Goal: Task Accomplishment & Management: Use online tool/utility

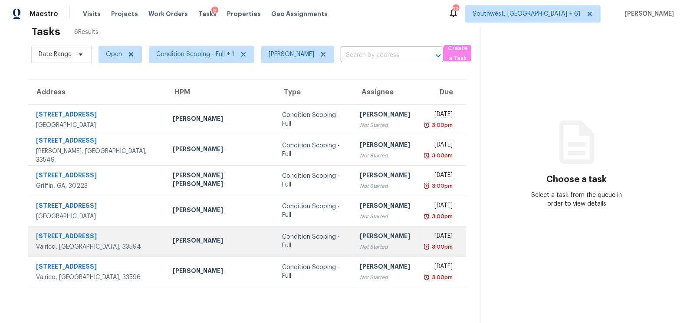
scroll to position [27, 0]
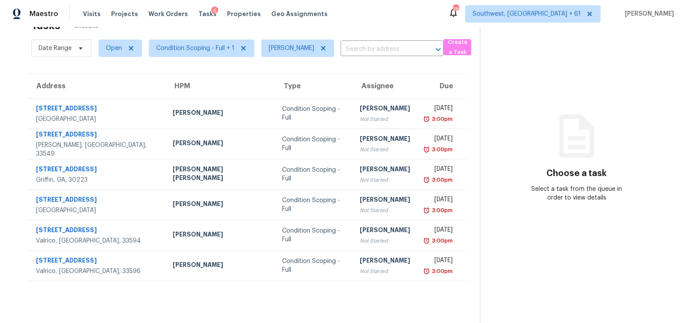
click at [312, 280] on section "Tasks 6 Results Date Range Open Condition Scoping - Full + 1 Salma Ansari ​ Cre…" at bounding box center [247, 168] width 466 height 309
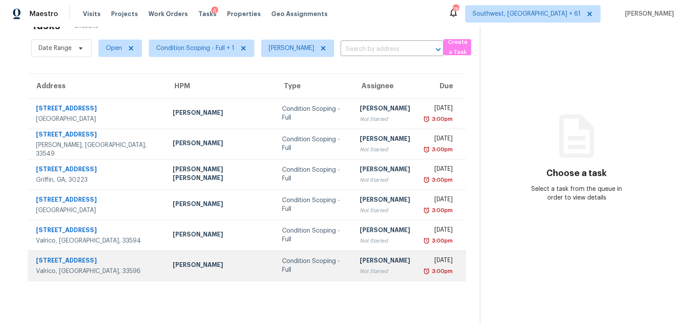
click at [360, 270] on div "Not Started" at bounding box center [385, 271] width 50 height 9
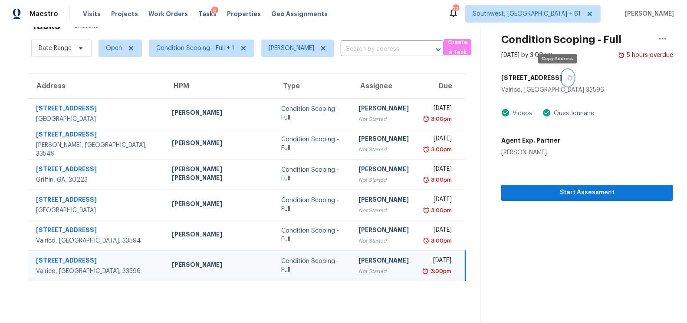
click at [567, 78] on icon "button" at bounding box center [569, 77] width 5 height 5
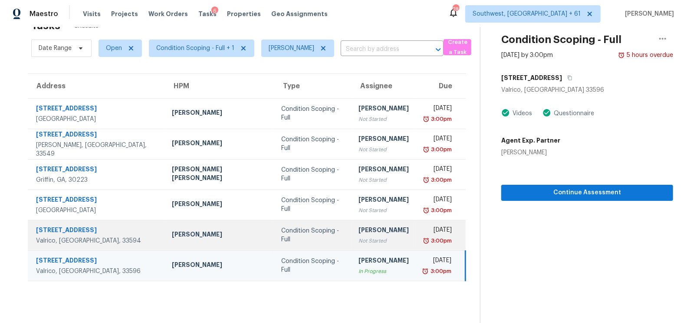
click at [359, 234] on div "[PERSON_NAME]" at bounding box center [384, 230] width 50 height 11
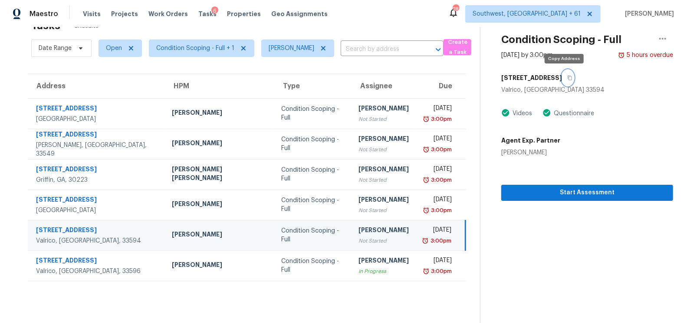
click at [567, 75] on icon "button" at bounding box center [569, 77] width 5 height 5
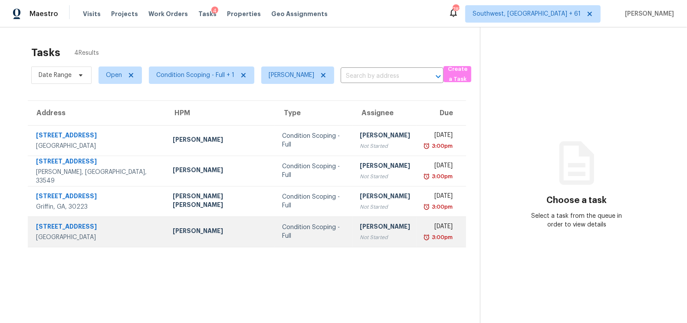
click at [360, 229] on div "[PERSON_NAME]" at bounding box center [385, 227] width 50 height 11
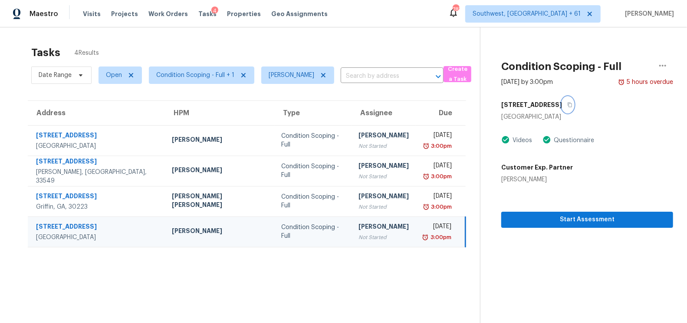
click at [570, 103] on icon "button" at bounding box center [570, 104] width 4 height 5
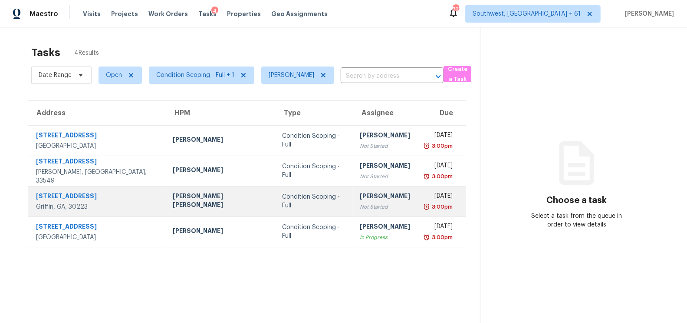
click at [360, 200] on div "[PERSON_NAME]" at bounding box center [385, 196] width 50 height 11
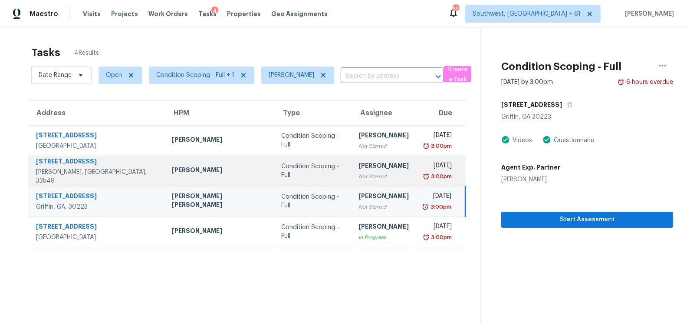
click at [423, 175] on div "3:00pm" at bounding box center [437, 176] width 29 height 9
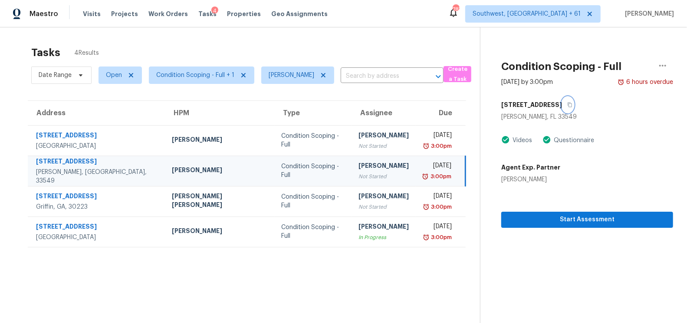
click at [567, 104] on icon "button" at bounding box center [569, 104] width 5 height 5
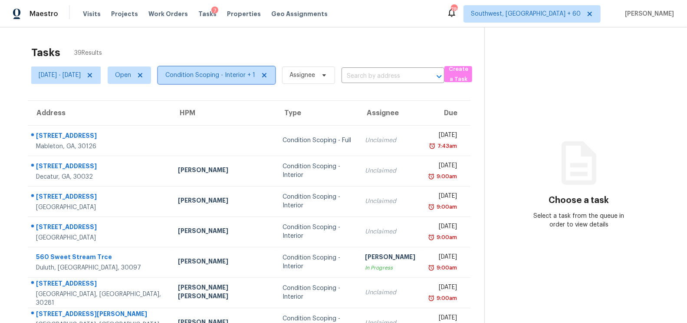
click at [255, 72] on span "Condition Scoping - Interior + 1" at bounding box center [210, 75] width 90 height 9
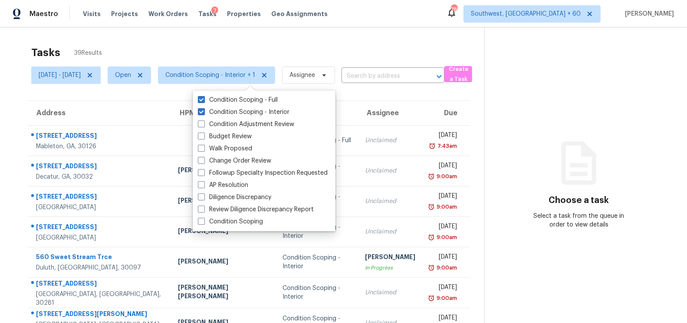
click at [324, 41] on div "Tasks 39 Results" at bounding box center [257, 52] width 453 height 23
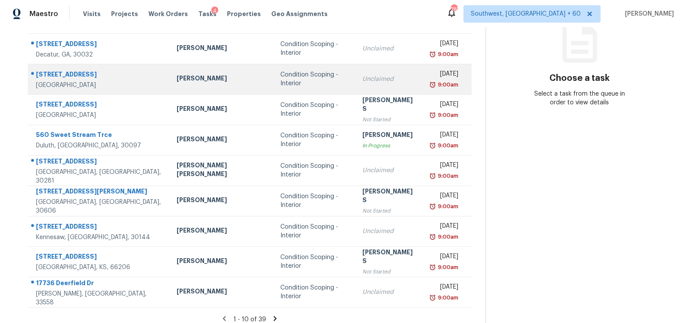
scroll to position [128, 0]
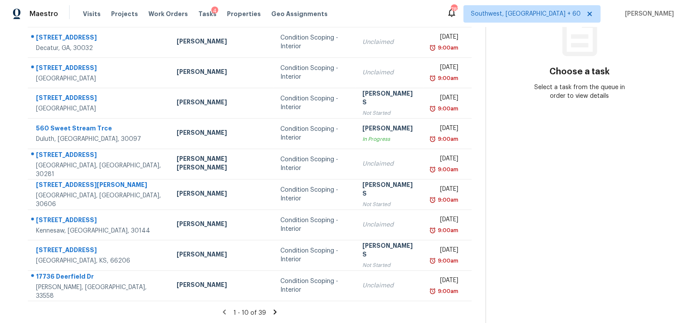
click at [275, 313] on icon at bounding box center [275, 311] width 3 height 5
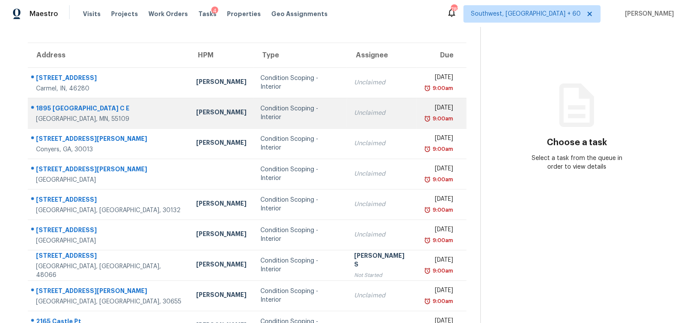
scroll to position [0, 0]
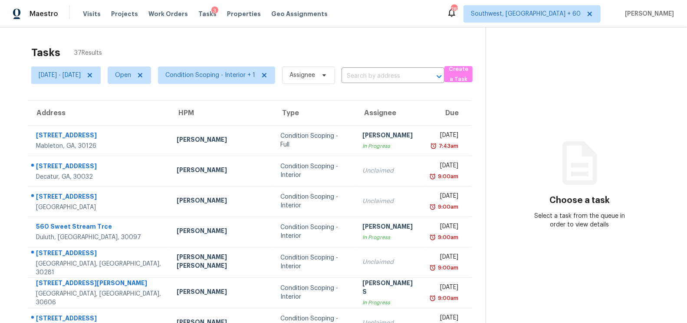
click at [343, 44] on div "Tasks 37 Results" at bounding box center [258, 52] width 455 height 23
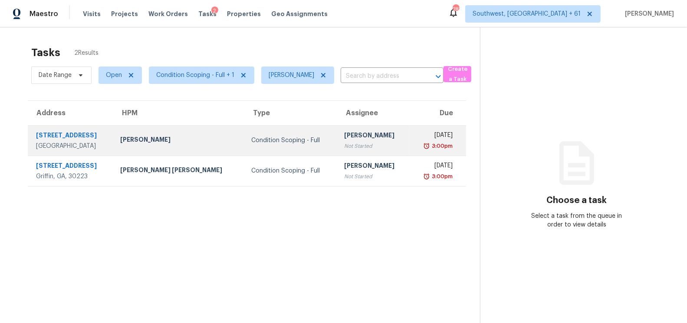
click at [365, 128] on td "[PERSON_NAME] Not Started" at bounding box center [373, 140] width 72 height 30
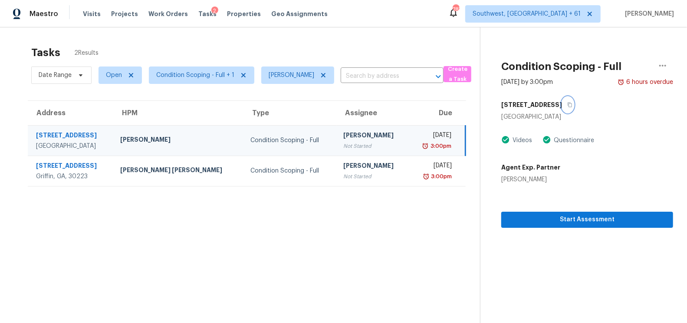
click at [573, 104] on icon "button" at bounding box center [569, 104] width 5 height 5
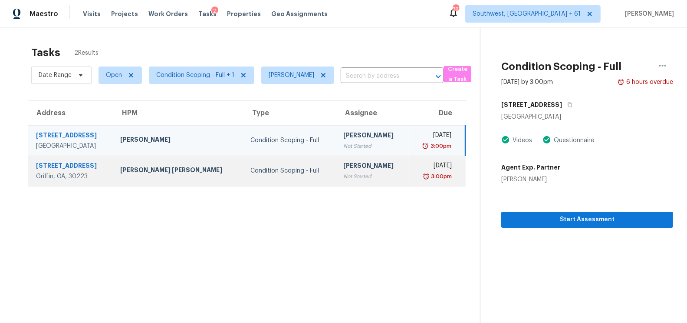
click at [375, 178] on td "[PERSON_NAME] Not Started" at bounding box center [372, 170] width 72 height 30
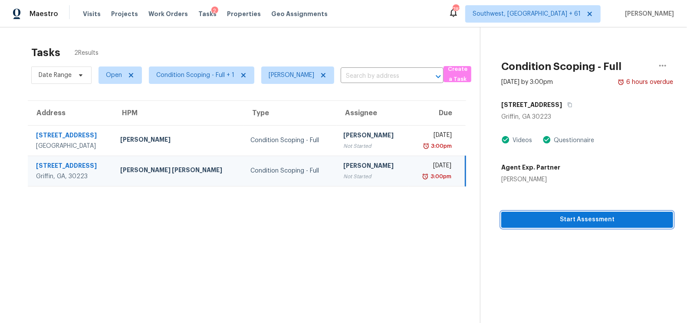
click at [583, 221] on span "Start Assessment" at bounding box center [587, 219] width 158 height 11
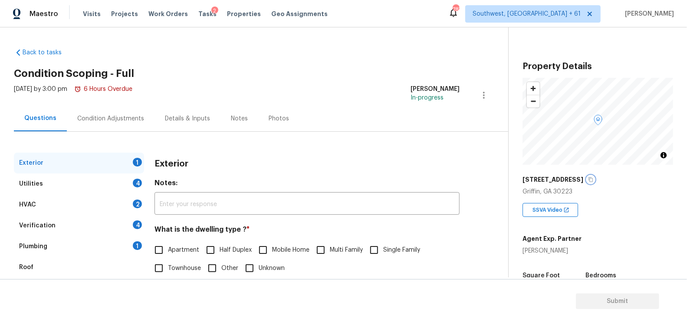
click at [588, 179] on icon "button" at bounding box center [590, 179] width 5 height 5
click at [35, 46] on div "Back to tasks Condition Scoping - Full Mon, Sep 08 2025 by 3:00 pm 6 Hours Over…" at bounding box center [261, 206] width 494 height 331
click at [37, 53] on link "Back to tasks" at bounding box center [55, 52] width 83 height 9
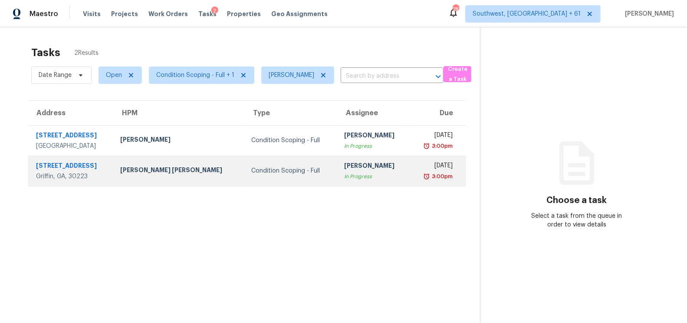
click at [304, 183] on td "Condition Scoping - Full" at bounding box center [290, 170] width 93 height 30
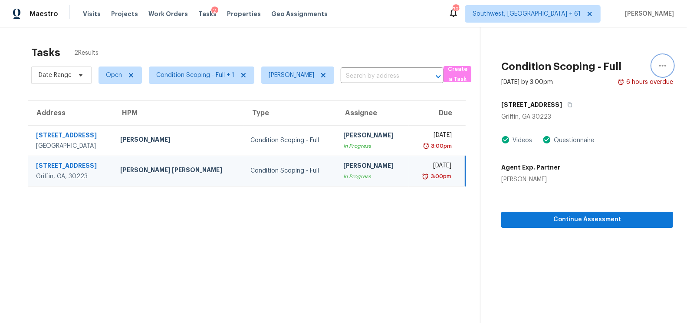
click at [618, 69] on icon "button" at bounding box center [663, 65] width 10 height 10
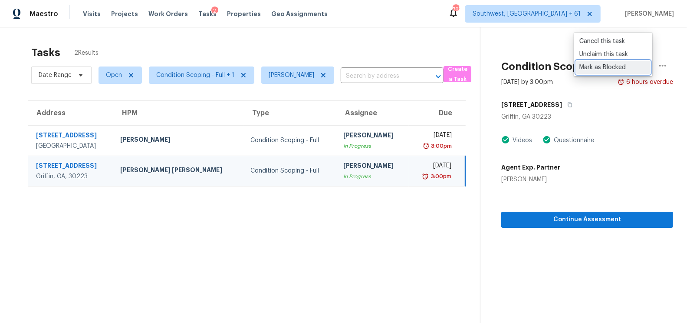
click at [609, 66] on div "Mark as Blocked" at bounding box center [614, 67] width 68 height 9
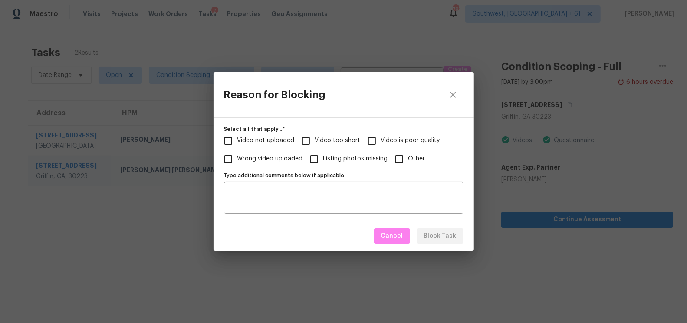
click at [329, 138] on span "Video too short" at bounding box center [338, 140] width 46 height 9
click at [315, 138] on input "Video too short" at bounding box center [306, 141] width 18 height 18
checkbox input "true"
click at [267, 139] on span "Video not uploaded" at bounding box center [265, 140] width 57 height 9
click at [237, 139] on input "Video not uploaded" at bounding box center [228, 141] width 18 height 18
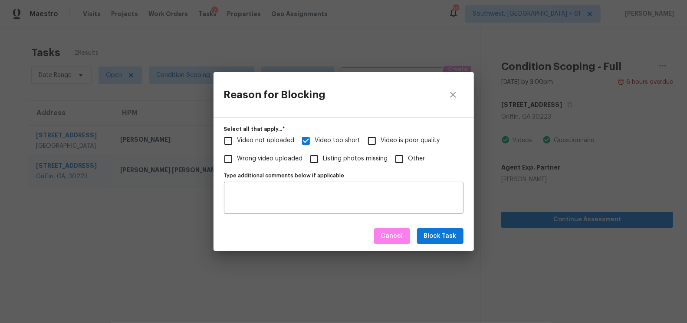
checkbox input "true"
click at [332, 138] on span "Video too short" at bounding box center [338, 140] width 46 height 9
click at [315, 138] on input "Video too short" at bounding box center [306, 141] width 18 height 18
checkbox input "false"
click at [314, 183] on div "Type additional comments below if applicable" at bounding box center [344, 197] width 240 height 32
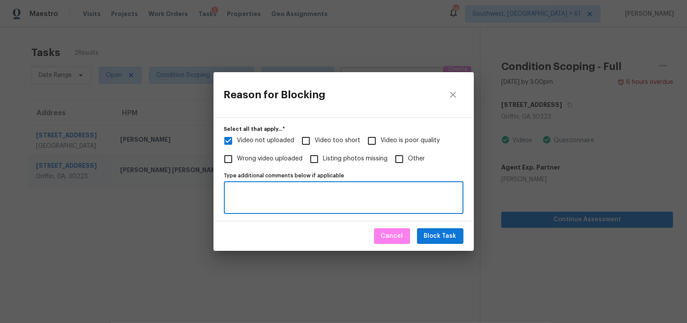
paste textarea "https://opendoor.slack.com/archives/C013EES7VQB/p1757392691583719 - escalated f…"
type textarea "https://opendoor.slack.com/archives/C013EES7VQB/p1757392691583719 - escalated f…"
click at [449, 237] on span "Block Task" at bounding box center [440, 236] width 33 height 11
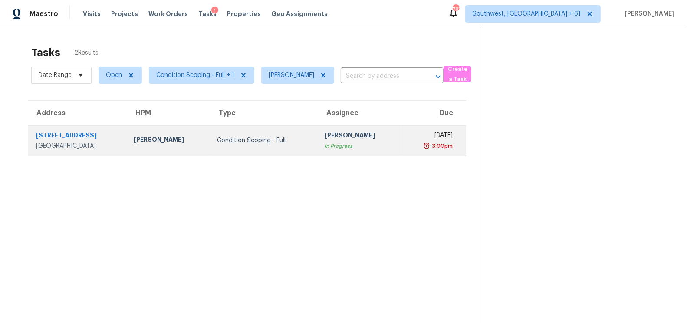
click at [419, 144] on div "3:00pm" at bounding box center [430, 146] width 45 height 9
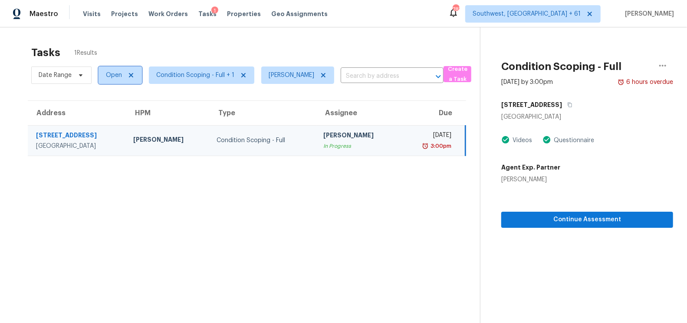
click at [113, 82] on span "Open" at bounding box center [120, 74] width 43 height 17
click at [142, 117] on div "Open Closed Blocked" at bounding box center [121, 111] width 47 height 43
click at [124, 125] on label "Blocked" at bounding box center [120, 124] width 34 height 9
click at [109, 125] on input "Blocked" at bounding box center [106, 123] width 6 height 6
checkbox input "true"
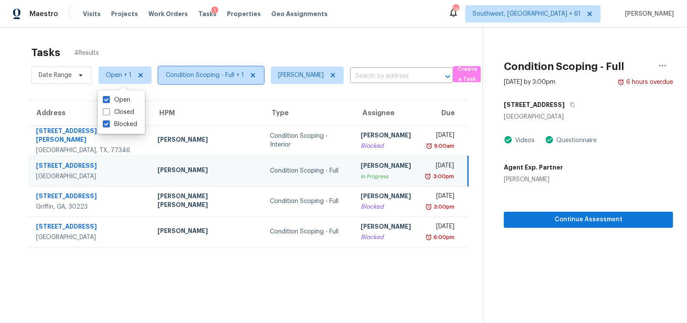
click at [206, 78] on span "Condition Scoping - Full + 1" at bounding box center [205, 75] width 78 height 9
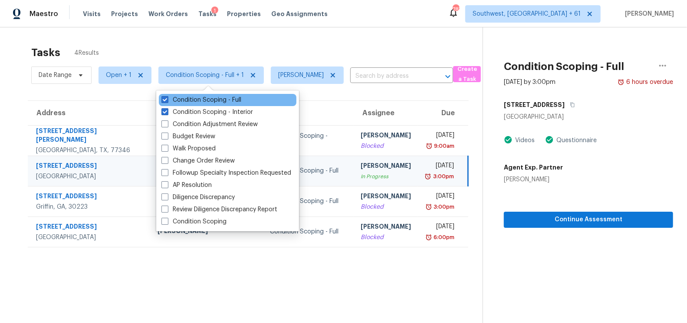
click at [210, 95] on div "Condition Scoping - Full" at bounding box center [228, 100] width 138 height 12
click at [212, 99] on label "Condition Scoping - Full" at bounding box center [201, 100] width 80 height 9
click at [167, 99] on input "Condition Scoping - Full" at bounding box center [164, 99] width 6 height 6
checkbox input "false"
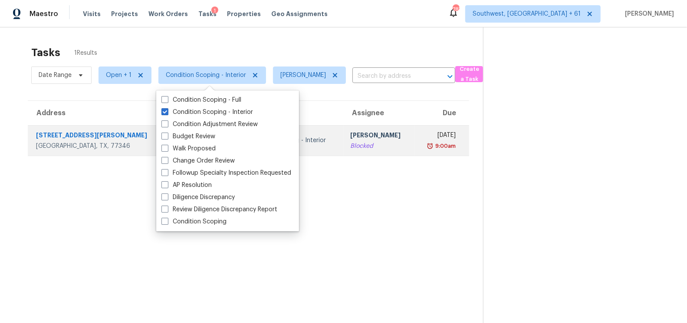
click at [350, 149] on div "Blocked" at bounding box center [378, 146] width 57 height 9
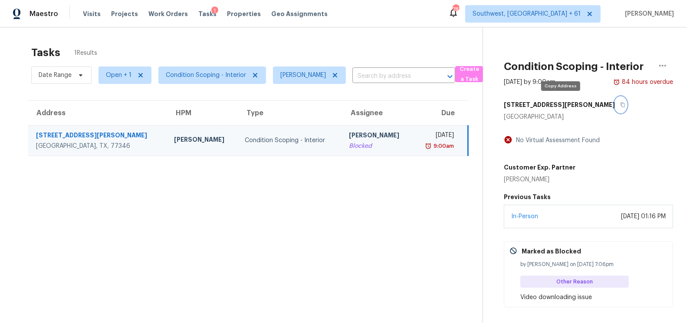
click at [618, 104] on icon "button" at bounding box center [622, 104] width 5 height 5
click at [213, 70] on span "Condition Scoping - Interior" at bounding box center [212, 74] width 108 height 17
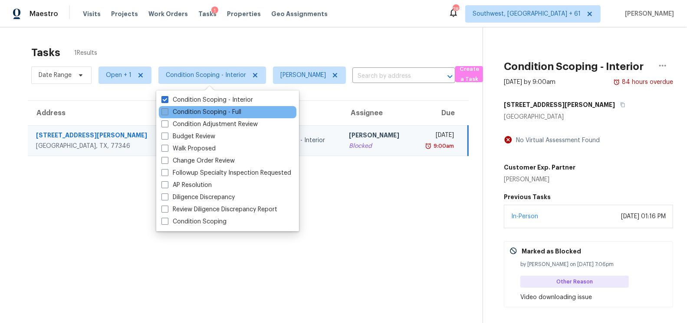
click at [211, 111] on label "Condition Scoping - Full" at bounding box center [201, 112] width 80 height 9
click at [167, 111] on input "Condition Scoping - Full" at bounding box center [164, 111] width 6 height 6
checkbox input "true"
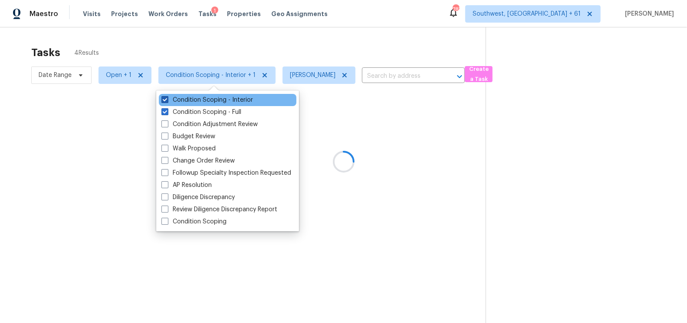
click at [228, 98] on label "Condition Scoping - Interior" at bounding box center [207, 100] width 92 height 9
click at [167, 98] on input "Condition Scoping - Interior" at bounding box center [164, 99] width 6 height 6
checkbox input "false"
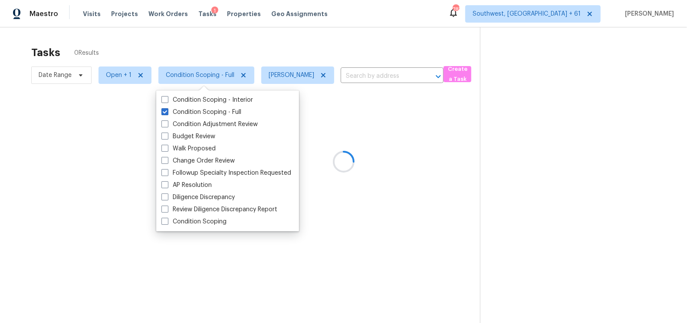
click at [333, 36] on div at bounding box center [343, 161] width 687 height 323
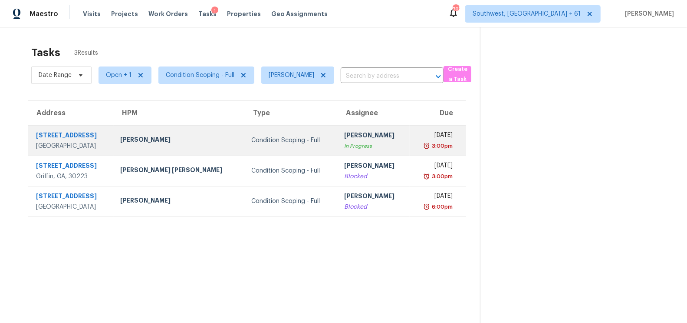
click at [302, 148] on td "Condition Scoping - Full" at bounding box center [290, 140] width 93 height 30
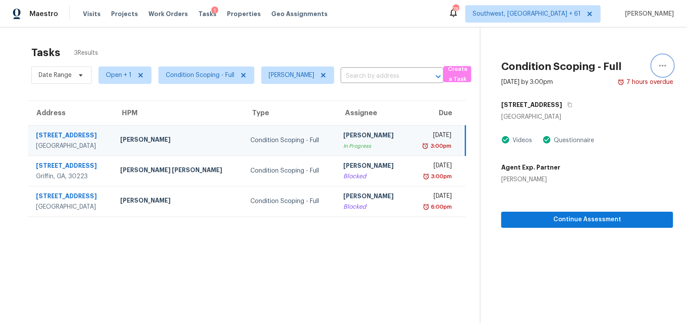
click at [618, 66] on icon "button" at bounding box center [663, 65] width 10 height 10
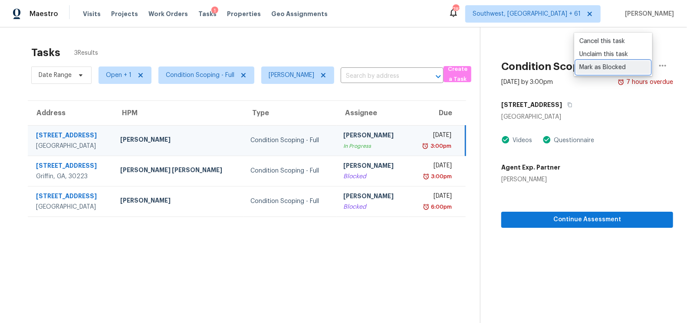
click at [613, 66] on div "Mark as Blocked" at bounding box center [614, 67] width 68 height 9
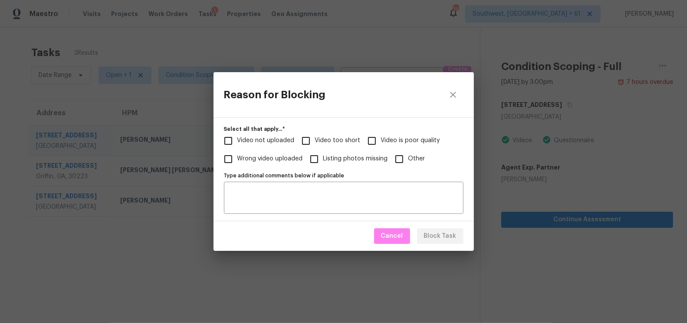
click at [398, 158] on input "Other" at bounding box center [399, 159] width 18 height 18
checkbox input "true"
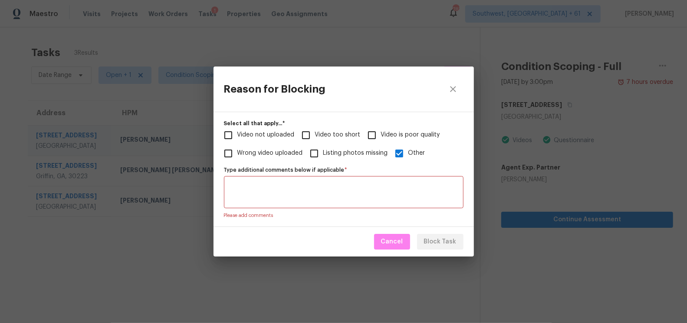
click at [337, 190] on textarea "Type additional comments below if applicable   *" at bounding box center [343, 192] width 229 height 18
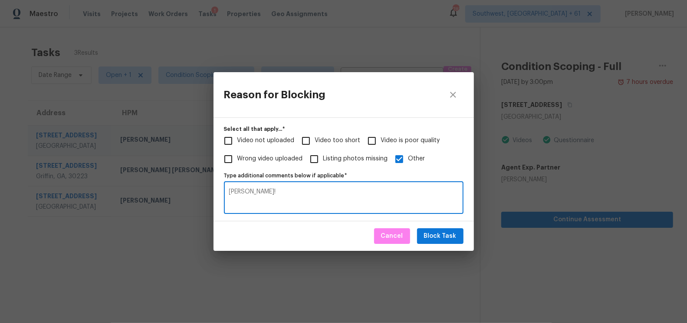
type textarea "Becky!"
click at [448, 235] on span "Block Task" at bounding box center [440, 236] width 33 height 11
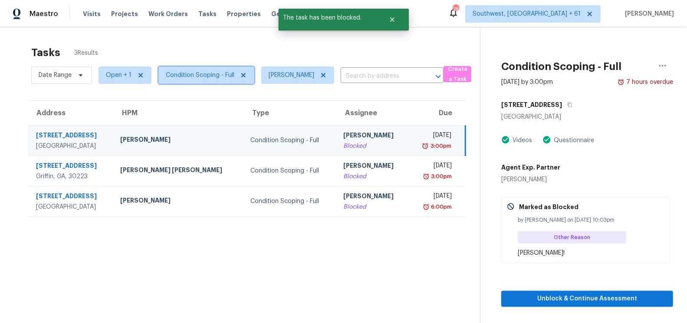
click at [191, 79] on span "Condition Scoping - Full" at bounding box center [206, 74] width 96 height 17
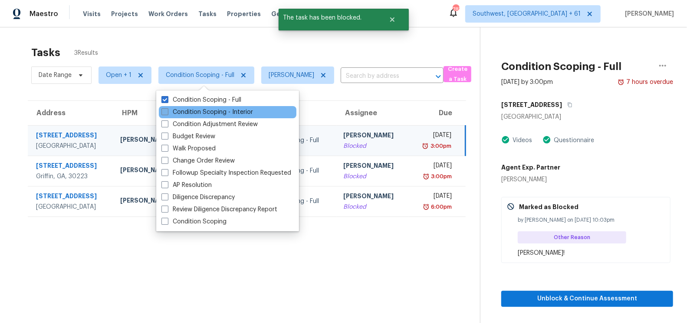
click at [200, 112] on label "Condition Scoping - Interior" at bounding box center [207, 112] width 92 height 9
click at [167, 112] on input "Condition Scoping - Interior" at bounding box center [164, 111] width 6 height 6
checkbox input "true"
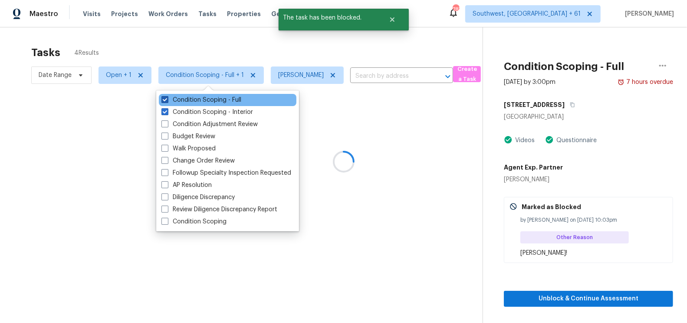
click at [214, 100] on label "Condition Scoping - Full" at bounding box center [201, 100] width 80 height 9
click at [167, 100] on input "Condition Scoping - Full" at bounding box center [164, 99] width 6 height 6
checkbox input "false"
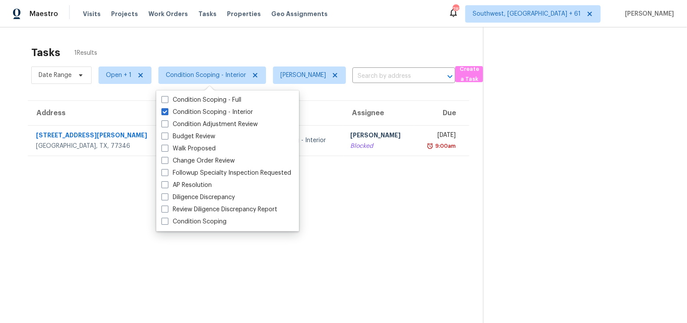
click at [381, 67] on div "Date Range Open + 1 Condition Scoping - Interior Salma Ansari ​" at bounding box center [243, 75] width 424 height 23
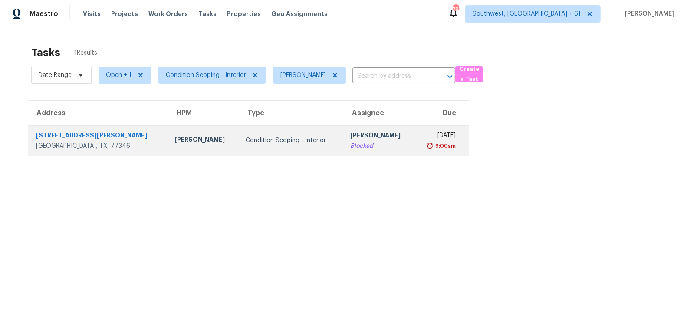
click at [362, 133] on div "[PERSON_NAME]" at bounding box center [378, 136] width 57 height 11
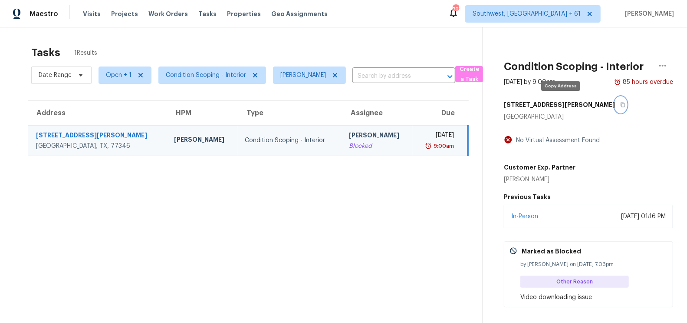
click at [618, 106] on icon "button" at bounding box center [622, 104] width 5 height 5
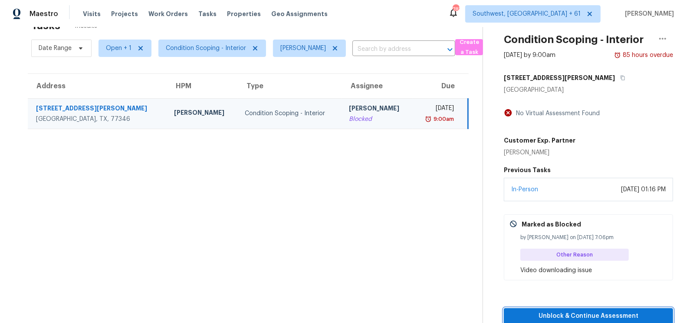
click at [585, 290] on span "Unblock & Continue Assessment" at bounding box center [588, 315] width 155 height 11
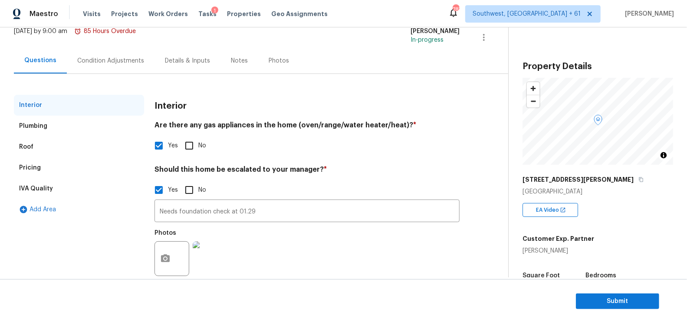
scroll to position [75, 0]
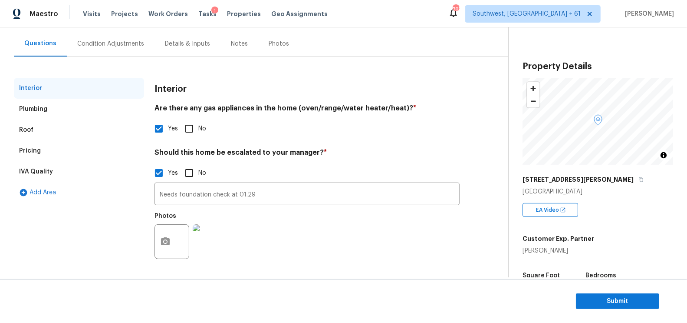
click at [122, 42] on div "Condition Adjustments" at bounding box center [110, 44] width 67 height 9
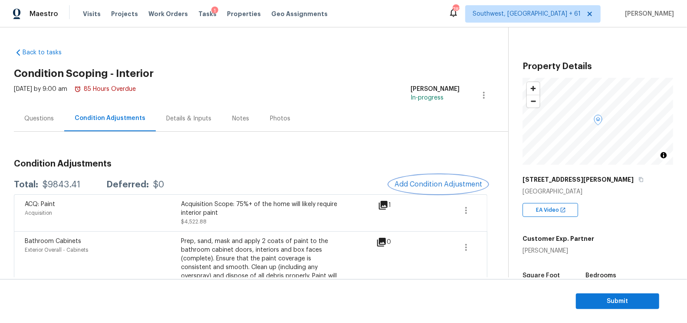
click at [443, 186] on span "Add Condition Adjustment" at bounding box center [439, 184] width 88 height 8
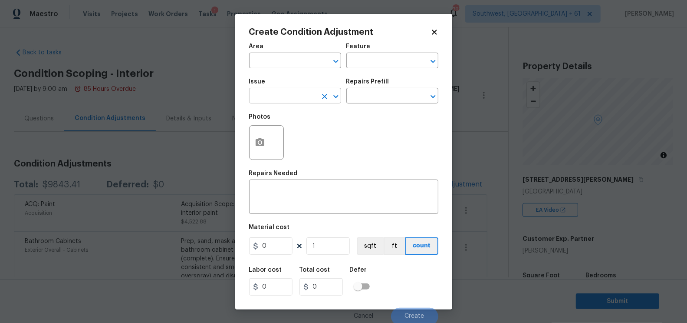
click at [304, 95] on input "text" at bounding box center [283, 96] width 68 height 13
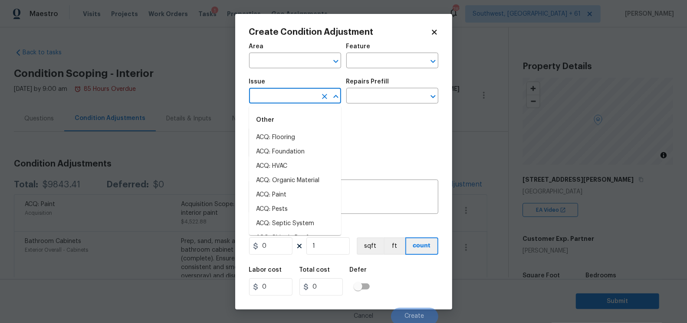
type input "d"
type input "o"
click at [282, 200] on li "Interior Door" at bounding box center [295, 196] width 92 height 14
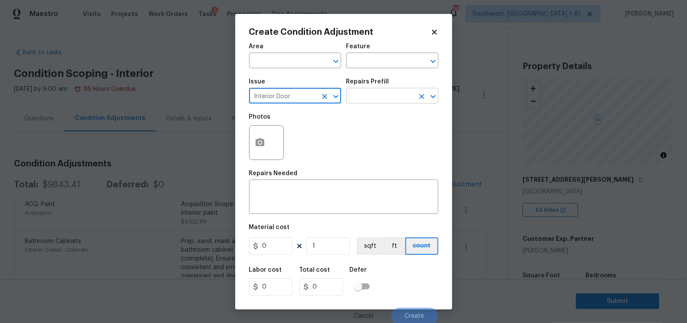
type input "Interior Door"
click at [381, 96] on input "text" at bounding box center [380, 96] width 68 height 13
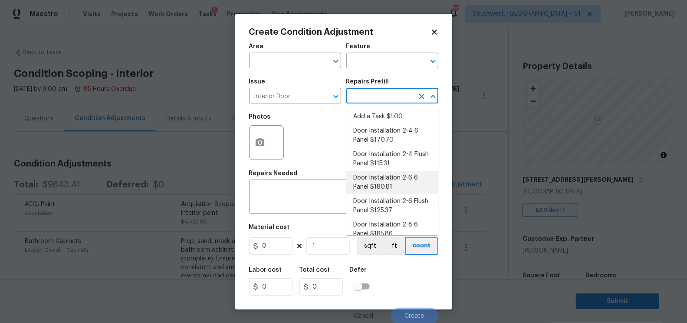
click at [384, 182] on li "Door Installation 2-6 6 Panel $180.81" at bounding box center [392, 182] width 92 height 23
type input "Interior Door"
type textarea "Remove the existing door (if present). Install a new pre-hung 2-6 6 panel inter…"
type input "180.81"
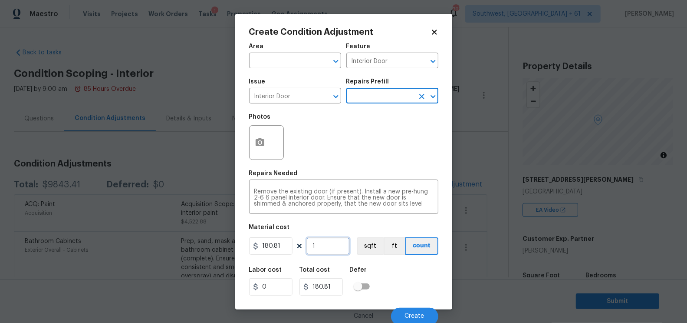
click at [333, 246] on input "1" at bounding box center [327, 245] width 43 height 17
type input "0"
type input "3"
type input "542.43"
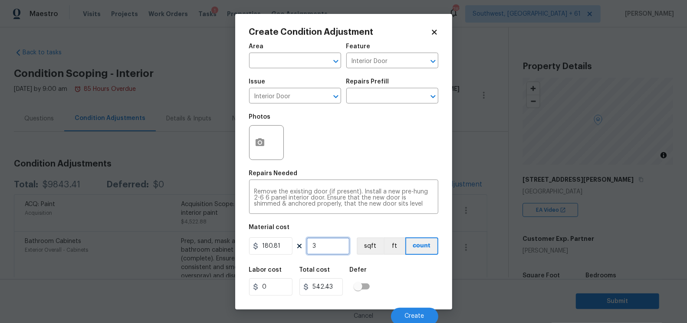
type input "3"
click at [262, 149] on button "button" at bounding box center [260, 142] width 21 height 34
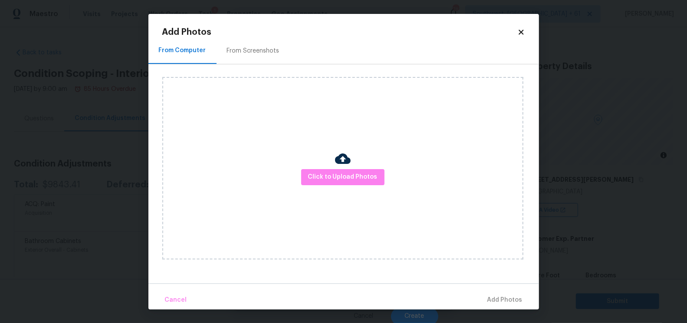
click at [262, 53] on div "From Screenshots" at bounding box center [253, 50] width 53 height 9
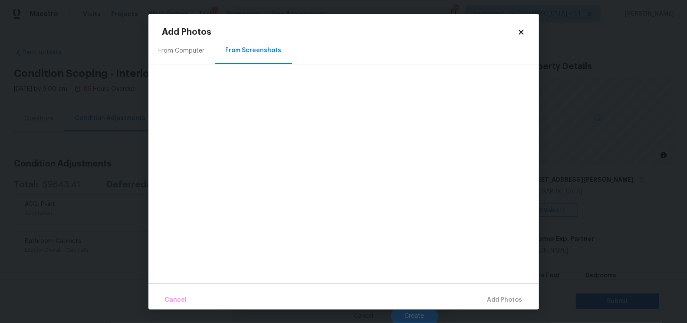
click at [163, 49] on div "From Computer" at bounding box center [182, 50] width 46 height 9
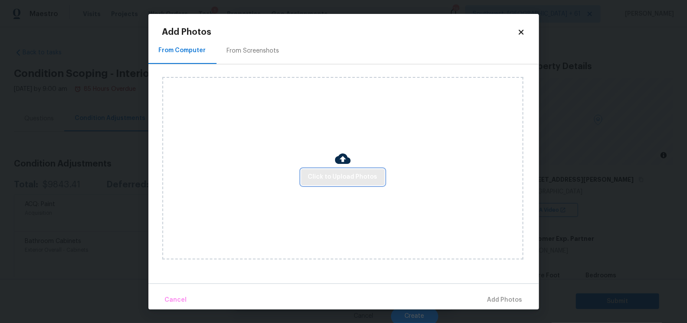
click at [336, 172] on span "Click to Upload Photos" at bounding box center [342, 176] width 69 height 11
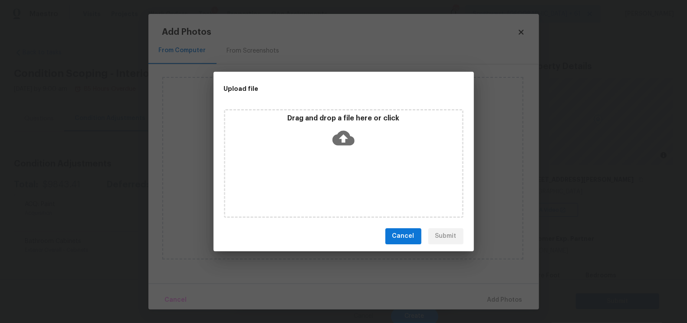
click at [345, 122] on p "Drag and drop a file here or click" at bounding box center [343, 118] width 237 height 9
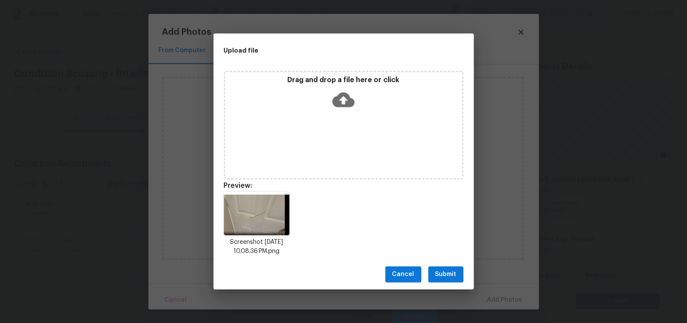
click at [443, 273] on span "Submit" at bounding box center [445, 274] width 21 height 11
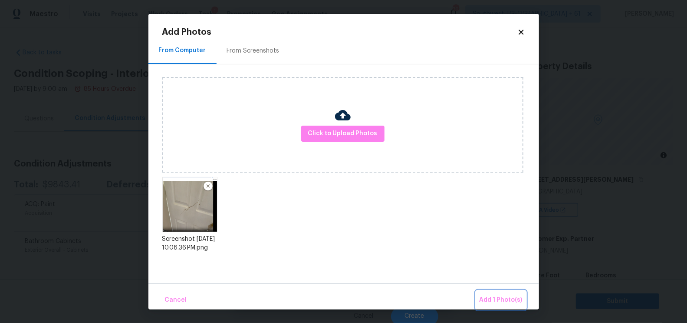
click at [505, 290] on span "Add 1 Photo(s)" at bounding box center [501, 299] width 43 height 11
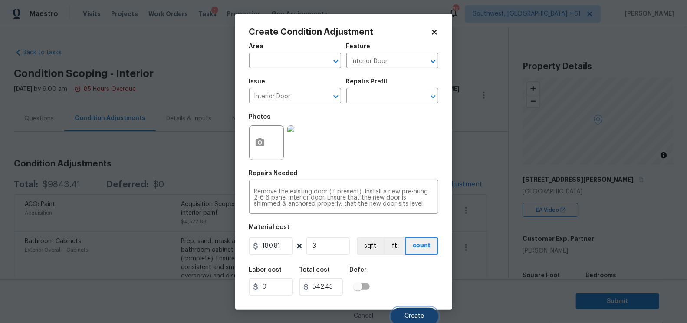
click at [420, 290] on button "Create" at bounding box center [414, 315] width 47 height 17
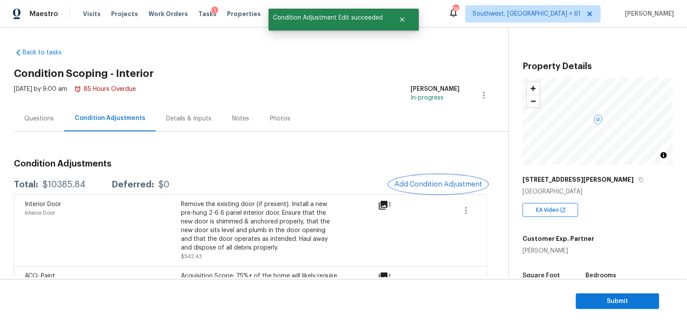
click at [453, 179] on button "Add Condition Adjustment" at bounding box center [438, 184] width 98 height 18
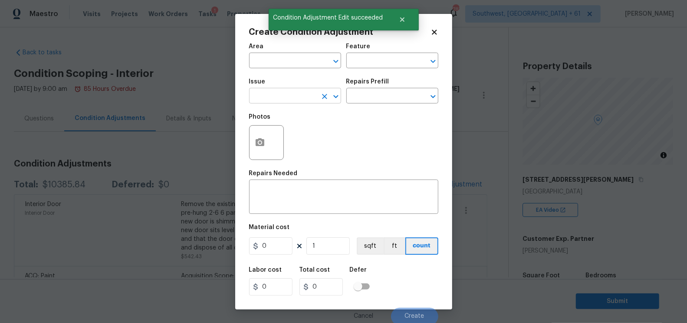
click at [276, 98] on input "text" at bounding box center [283, 96] width 68 height 13
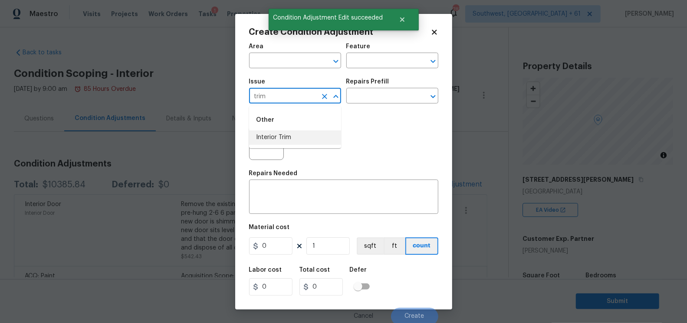
click at [287, 140] on li "Interior Trim" at bounding box center [295, 137] width 92 height 14
type input "Interior Trim"
click at [357, 98] on input "text" at bounding box center [380, 96] width 68 height 13
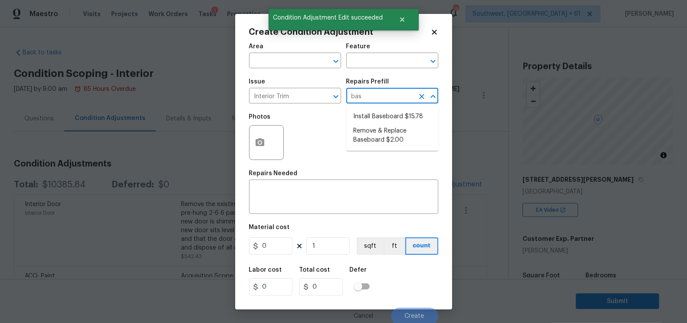
type input "base"
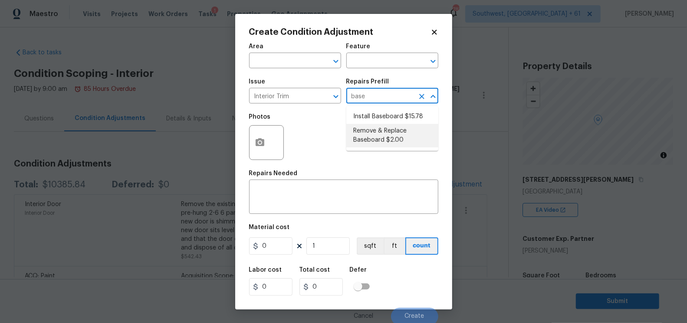
click at [379, 142] on li "Remove & Replace Baseboard $2.00" at bounding box center [392, 135] width 92 height 23
type input "Interior Trim"
type textarea "Remove the existing baseboard (if present) and install new. Ensure that the new…"
type input "2"
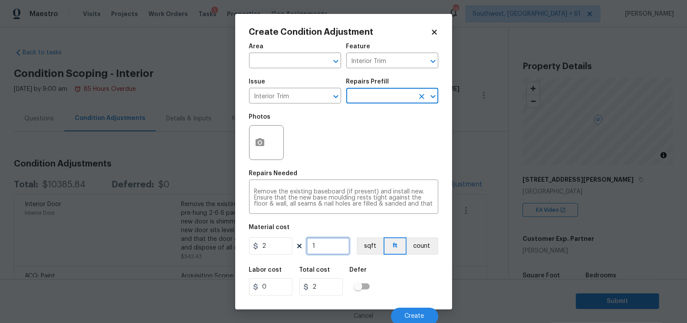
click at [332, 239] on input "1" at bounding box center [327, 245] width 43 height 17
type input "0"
type input "9"
type input "18"
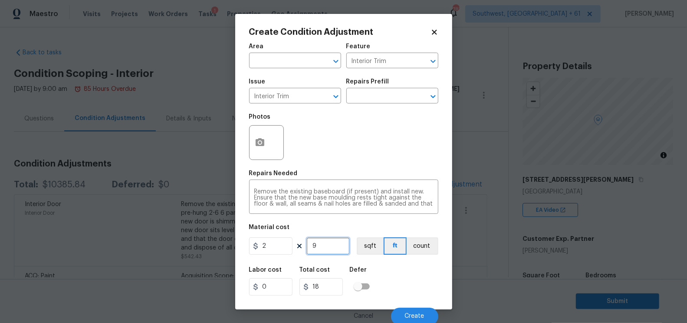
type input "90"
type input "180"
type input "90"
click at [392, 92] on input "text" at bounding box center [380, 96] width 68 height 13
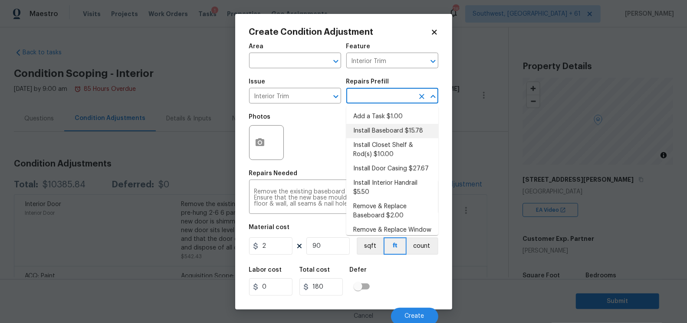
click at [392, 132] on li "Install Baseboard $15.78" at bounding box center [392, 131] width 92 height 14
type textarea "Remove, prep area and replace baseboard up to 8 LF. Fill all nail holes, caulk …"
type input "15.78"
type input "1420.2"
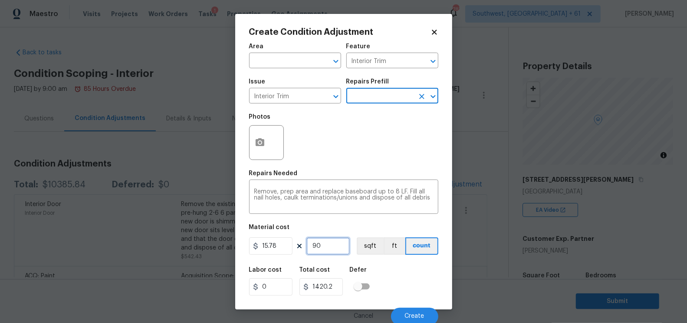
click at [335, 244] on input "90" at bounding box center [327, 245] width 43 height 17
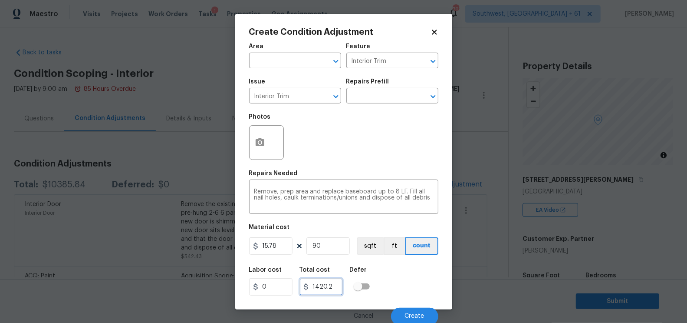
click at [338, 290] on input "1420.2" at bounding box center [321, 286] width 43 height 17
click at [273, 244] on input "15.78" at bounding box center [270, 245] width 43 height 17
type input "1000"
click at [320, 242] on input "90" at bounding box center [327, 245] width 43 height 17
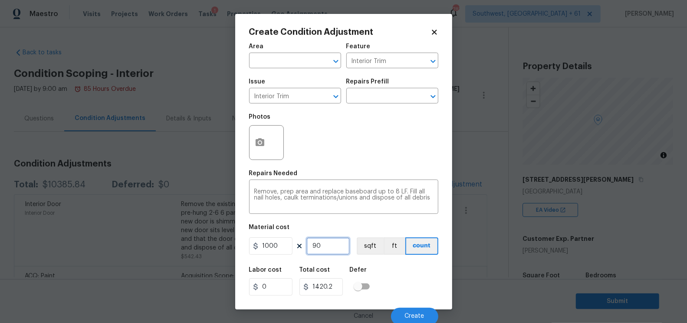
type input "90000"
click at [320, 242] on input "90" at bounding box center [327, 245] width 43 height 17
type input "1"
type input "1000"
type input "1"
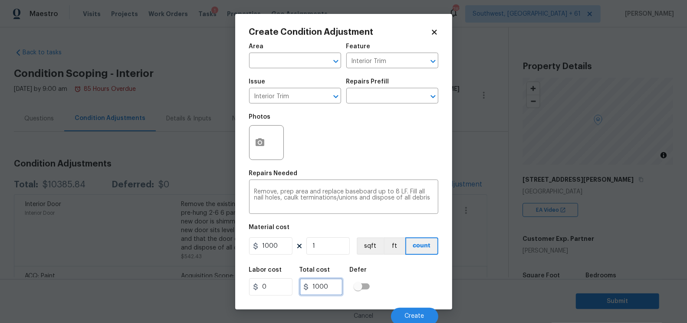
click at [333, 287] on input "1000" at bounding box center [321, 286] width 43 height 17
click at [419, 290] on span "Create" at bounding box center [415, 316] width 20 height 7
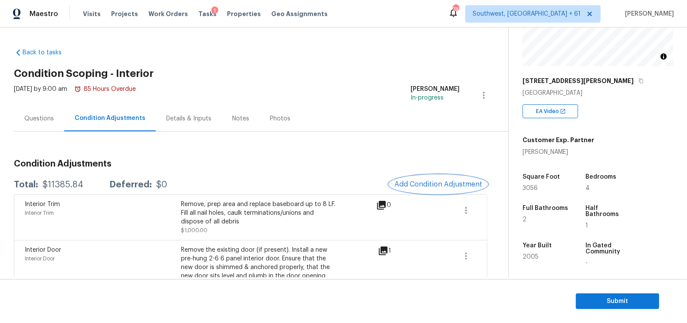
scroll to position [100, 0]
click at [471, 166] on h3 "Condition Adjustments" at bounding box center [251, 163] width 474 height 9
click at [437, 183] on span "Add Condition Adjustment" at bounding box center [439, 184] width 88 height 8
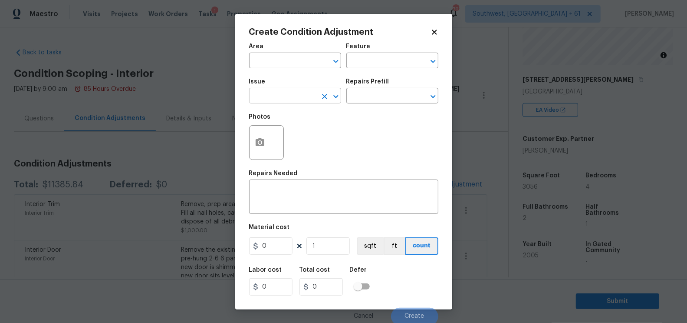
click at [283, 96] on input "text" at bounding box center [283, 96] width 68 height 13
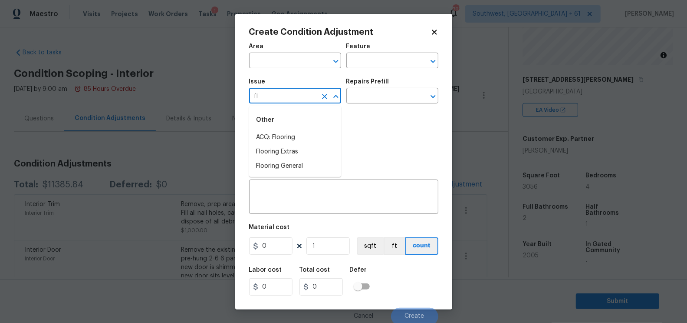
type input "f"
click at [295, 164] on li "Flooring General" at bounding box center [295, 166] width 92 height 14
type input "Flooring General"
click at [384, 92] on input "text" at bounding box center [380, 96] width 68 height 13
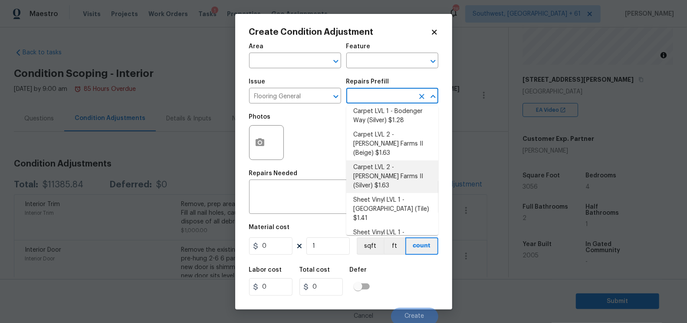
scroll to position [32, 0]
click at [391, 165] on li "Carpet LVL 2 - Abshire Farms II (Silver) $1.63" at bounding box center [392, 173] width 92 height 33
type input "Overall Flooring"
type textarea "Install new carpet (Abshire Farms II - 929 Thin Ice) at all previously carpeted…"
type input "1.63"
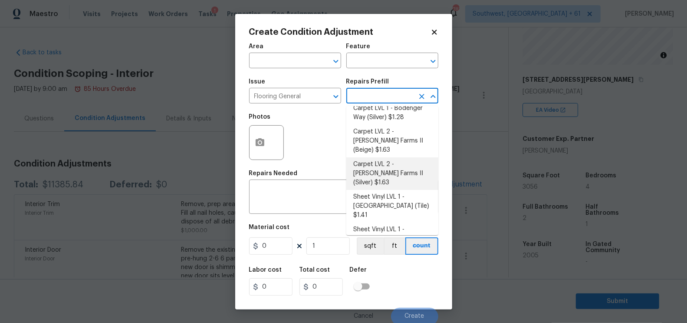
type input "1.63"
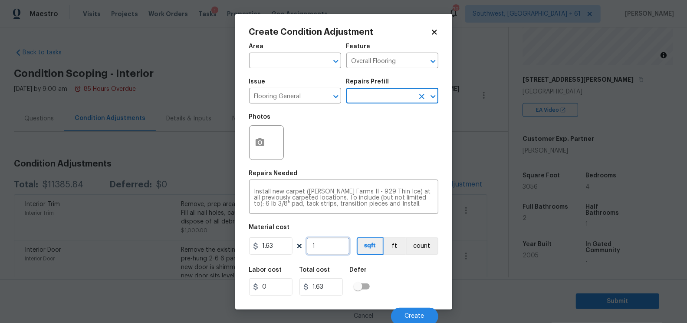
click at [325, 254] on input "1" at bounding box center [327, 245] width 43 height 17
type input "0"
type input "1"
type input "1.63"
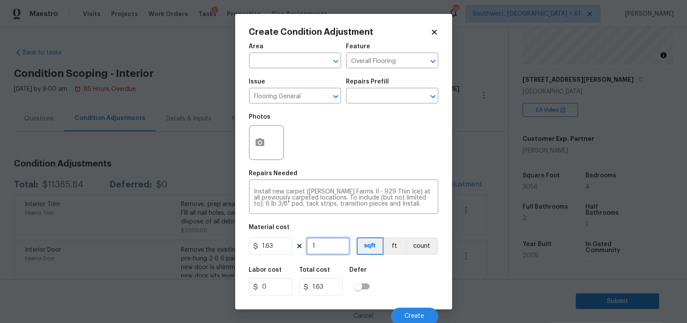
type input "11"
type input "17.93"
type input "117"
type input "190.71"
type input "1170"
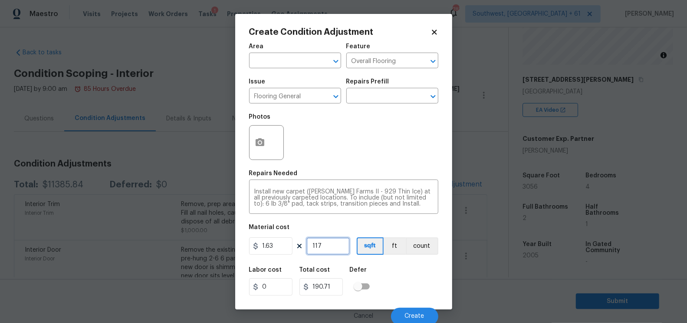
type input "1907.1"
type input "11700"
type input "19071"
type input "1170"
type input "1907.1"
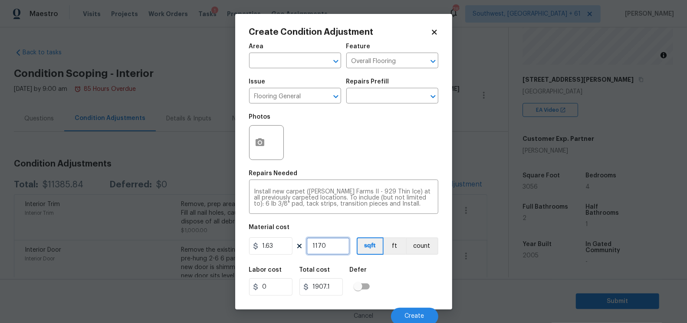
type input "117"
type input "190.71"
type input "11"
type input "17.93"
type input "1"
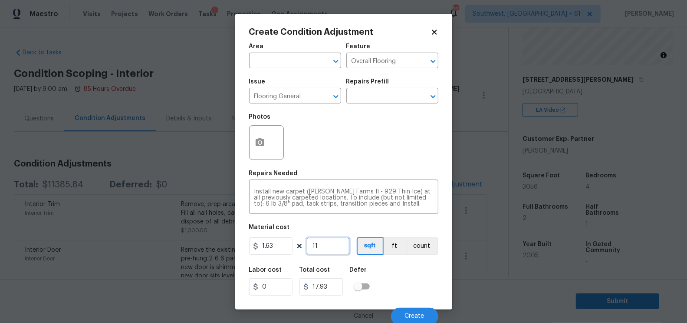
type input "1.63"
type input "0"
type input "1"
type input "1.63"
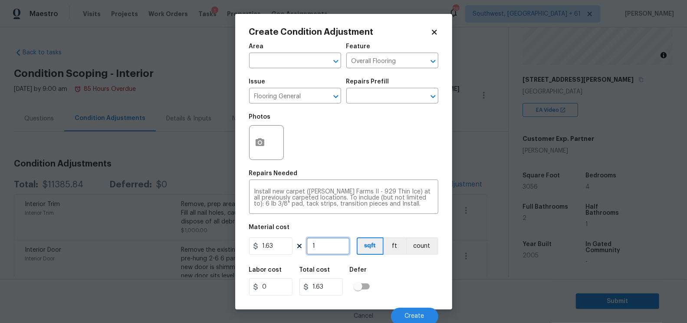
type input "17"
type input "27.71"
type input "170"
type input "277.1"
type input "1700"
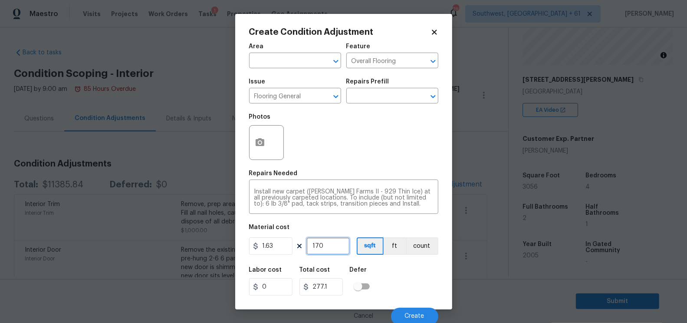
type input "2771"
click at [328, 284] on input "2771" at bounding box center [321, 286] width 43 height 17
click at [274, 159] on div at bounding box center [266, 142] width 35 height 35
click at [267, 143] on button "button" at bounding box center [260, 142] width 21 height 34
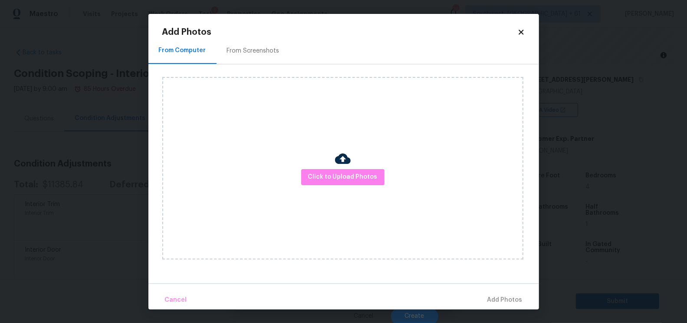
click at [246, 45] on div "From Screenshots" at bounding box center [253, 51] width 73 height 26
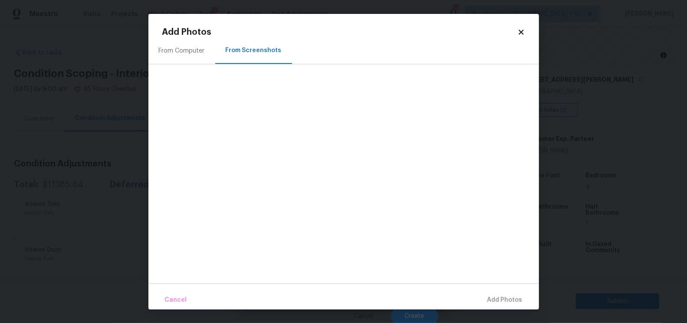
click at [201, 57] on div "From Computer" at bounding box center [181, 51] width 67 height 26
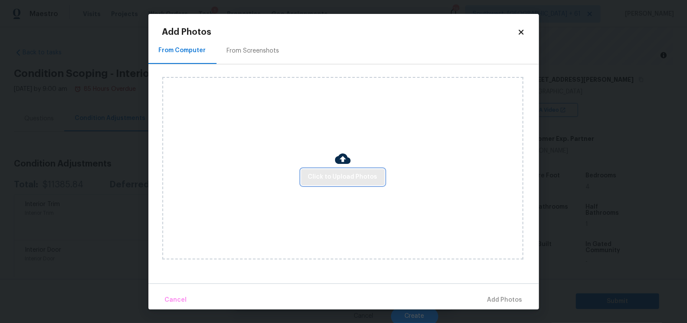
click at [336, 175] on span "Click to Upload Photos" at bounding box center [342, 176] width 69 height 11
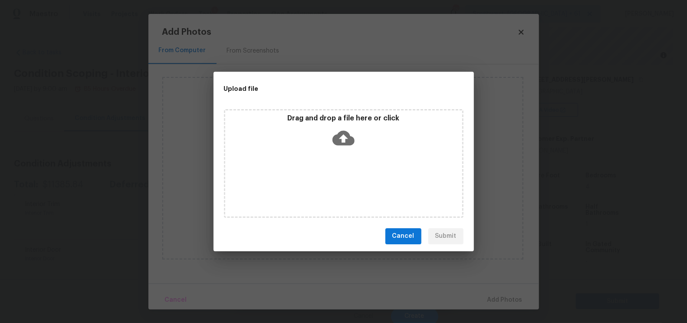
click at [349, 146] on icon at bounding box center [344, 138] width 22 height 22
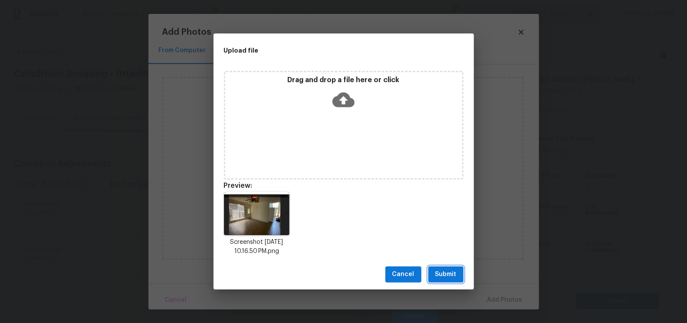
click at [438, 277] on span "Submit" at bounding box center [445, 274] width 21 height 11
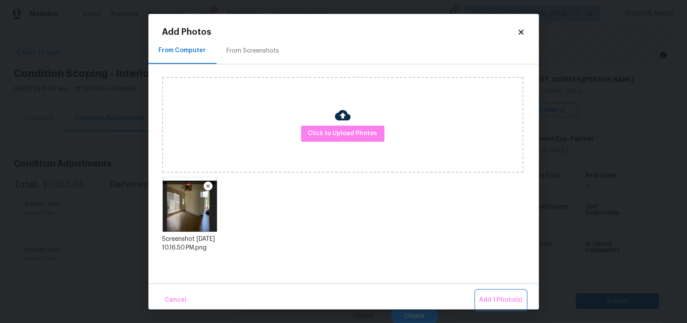
click at [495, 290] on span "Add 1 Photo(s)" at bounding box center [501, 299] width 43 height 11
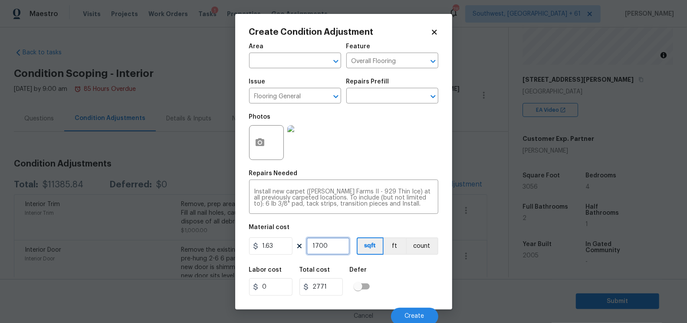
click at [336, 241] on input "1700" at bounding box center [327, 245] width 43 height 17
type input "1"
type input "1.63"
type input "18"
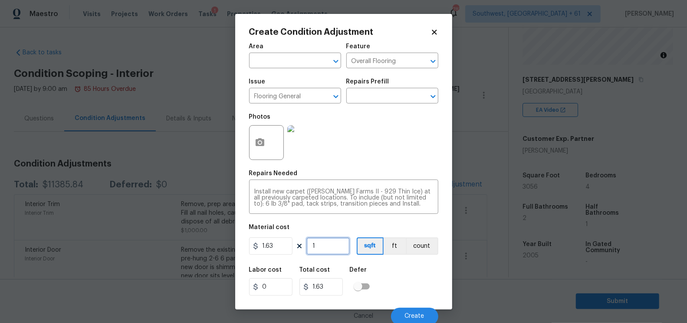
type input "29.34"
type input "180"
type input "293.4"
type input "1800"
type input "2934"
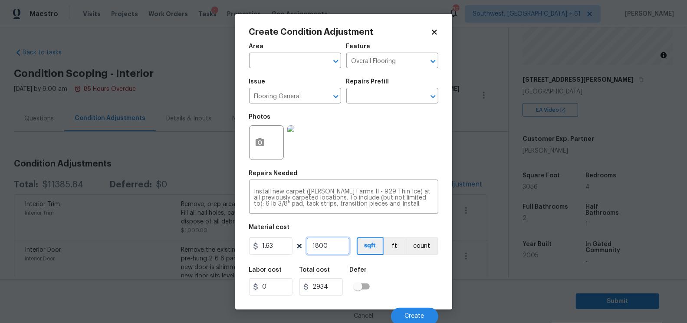
type input "1800"
click at [332, 283] on input "2934" at bounding box center [321, 286] width 43 height 17
click at [410, 290] on span "Create" at bounding box center [415, 316] width 20 height 7
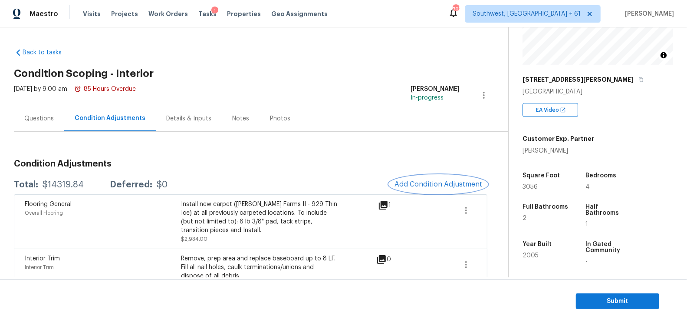
click at [435, 188] on button "Add Condition Adjustment" at bounding box center [438, 184] width 98 height 18
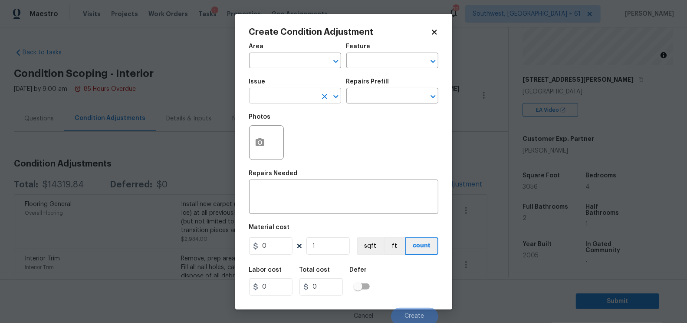
click at [282, 94] on input "text" at bounding box center [283, 96] width 68 height 13
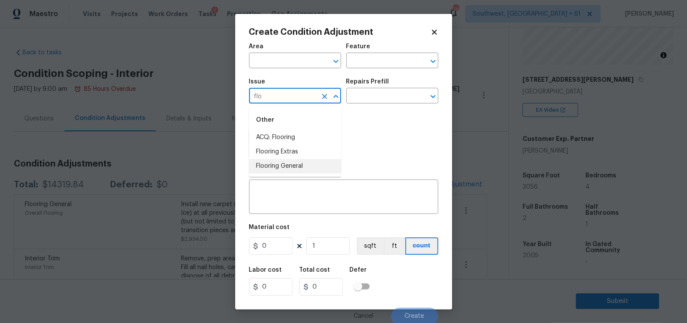
click at [291, 163] on li "Flooring General" at bounding box center [295, 166] width 92 height 14
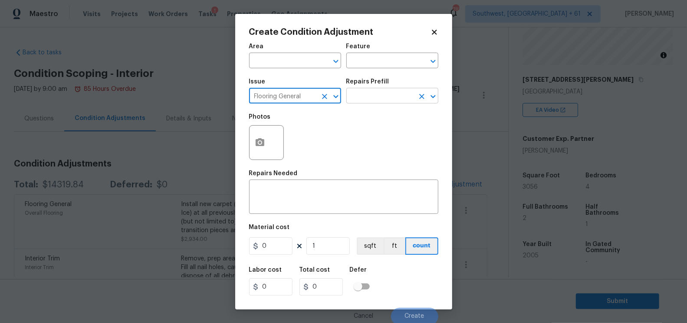
type input "Flooring General"
click at [382, 97] on input "text" at bounding box center [380, 96] width 68 height 13
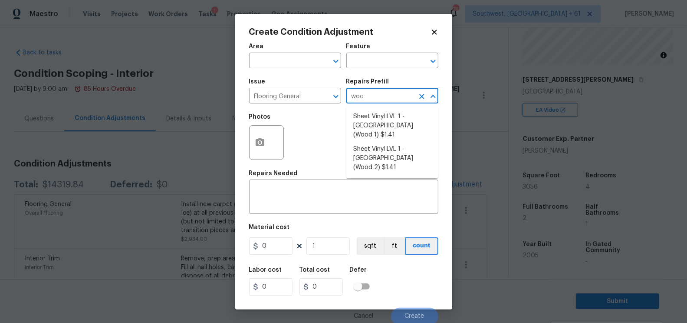
type input "wood"
click at [386, 150] on li "Sheet Vinyl LVL 1 - Sugar Valley (Wood 2) $1.41" at bounding box center [392, 158] width 92 height 33
type input "Overall Flooring"
type textarea "Install sheet vinyl flooring (Sugar Valley - Wood "Look", 549 Whiskey Barrel) i…"
type input "1.41"
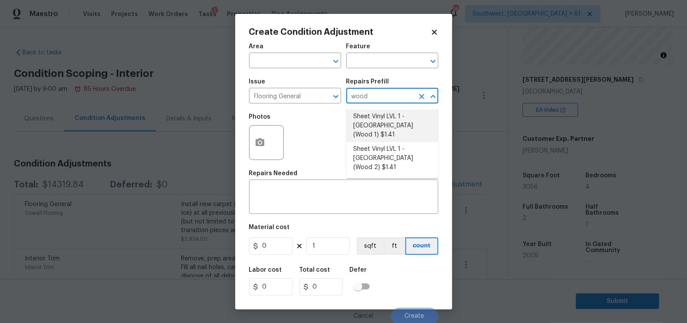
type input "1.41"
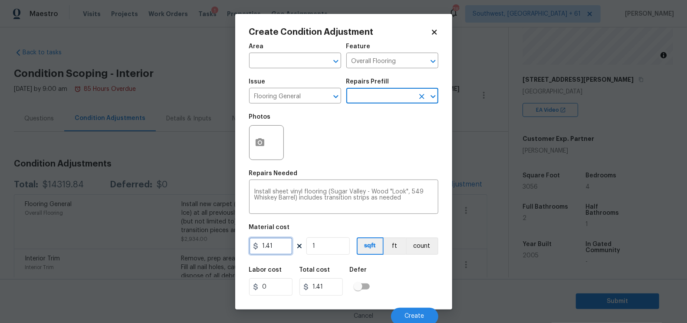
click at [271, 250] on input "1.41" at bounding box center [270, 245] width 43 height 17
type input "5"
click at [346, 244] on input "1" at bounding box center [327, 245] width 43 height 17
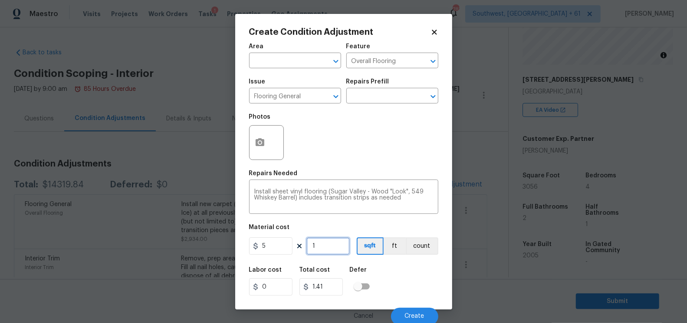
type input "5"
type input "12"
type input "60"
type input "125"
type input "625"
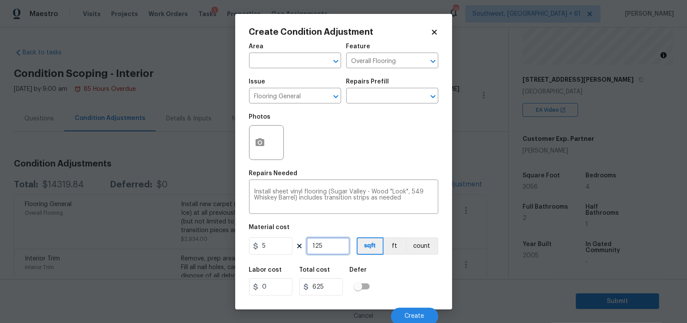
type input "1256"
type input "6280"
type input "1256"
click at [260, 143] on circle "button" at bounding box center [259, 142] width 3 height 3
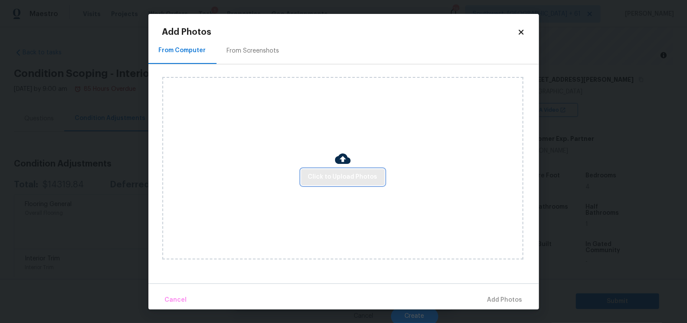
click at [343, 177] on span "Click to Upload Photos" at bounding box center [342, 176] width 69 height 11
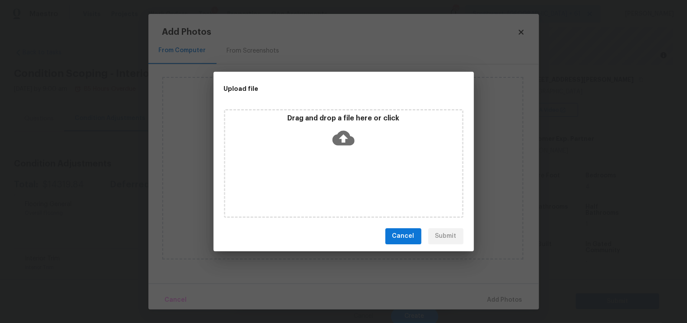
click at [343, 150] on div "Drag and drop a file here or click" at bounding box center [343, 132] width 237 height 37
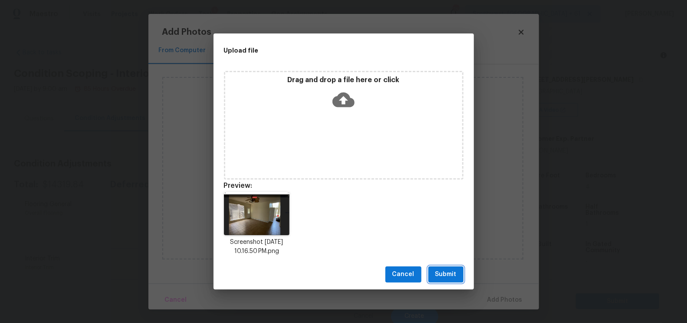
click at [444, 273] on span "Submit" at bounding box center [445, 274] width 21 height 11
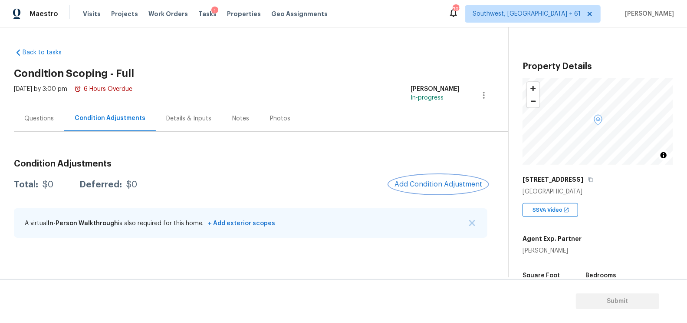
click at [428, 189] on button "Add Condition Adjustment" at bounding box center [438, 184] width 98 height 18
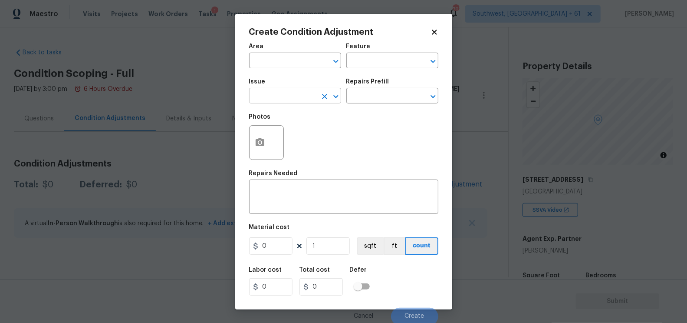
click at [278, 99] on input "text" at bounding box center [283, 96] width 68 height 13
click at [285, 127] on div "Other" at bounding box center [295, 119] width 92 height 21
click at [298, 135] on li "Landscape Package" at bounding box center [295, 137] width 92 height 14
type input "Landscape Package"
click at [371, 102] on input "text" at bounding box center [380, 96] width 68 height 13
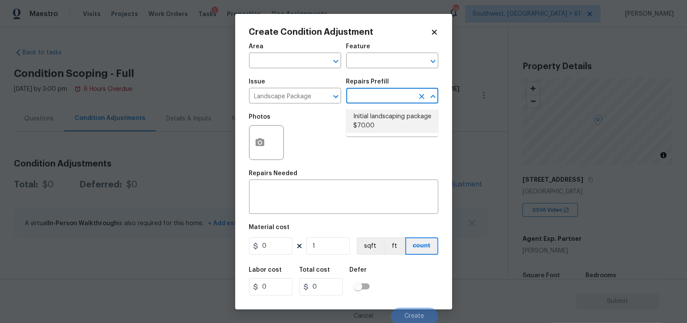
click at [377, 117] on li "Initial landscaping package $70.00" at bounding box center [392, 120] width 92 height 23
type input "Home Readiness Packages"
type textarea "Mowing of grass up to 6" in height. Mow, edge along driveways & sidewalks, trim…"
type input "70"
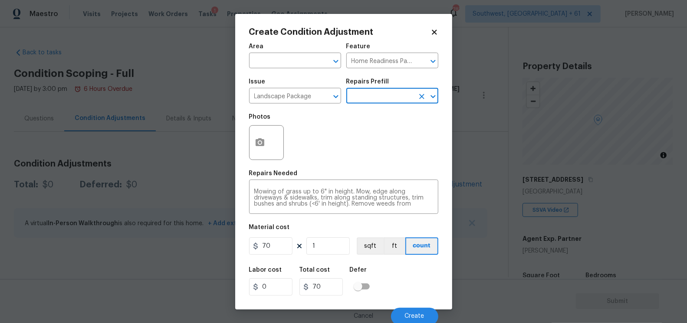
click at [256, 141] on icon "button" at bounding box center [260, 142] width 9 height 8
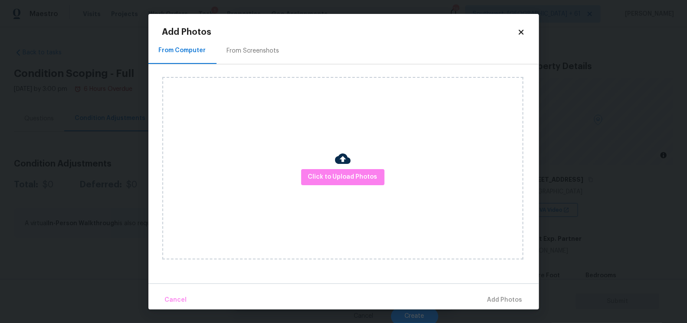
click at [260, 55] on div "From Screenshots" at bounding box center [253, 50] width 53 height 9
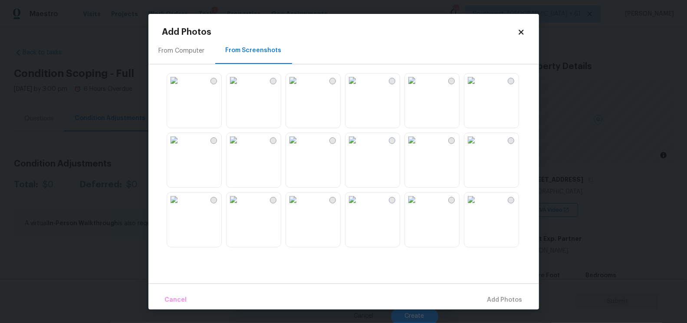
click at [240, 147] on img at bounding box center [234, 140] width 14 height 14
click at [498, 299] on span "Add 1 Photo(s)" at bounding box center [501, 299] width 43 height 11
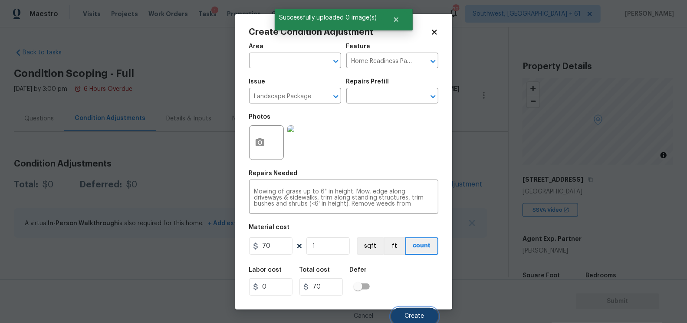
click at [418, 313] on button "Create" at bounding box center [414, 315] width 47 height 17
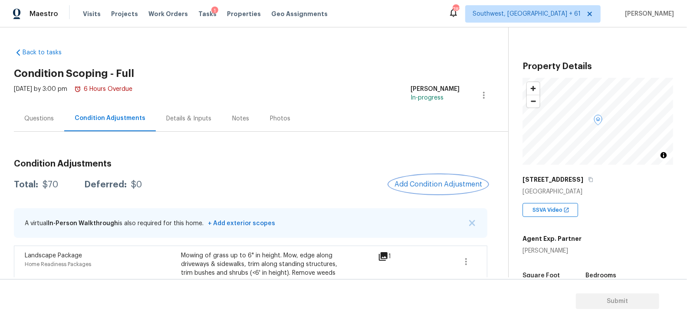
scroll to position [51, 0]
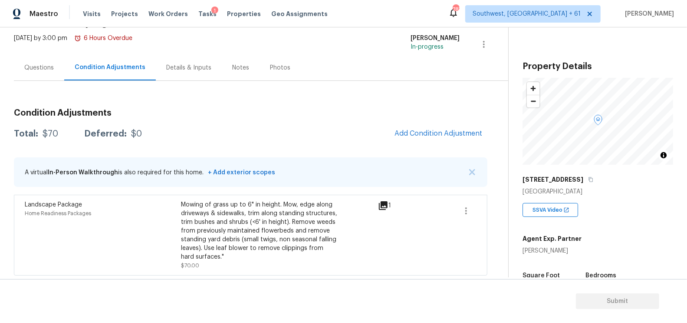
click at [44, 71] on div "Questions" at bounding box center [39, 67] width 30 height 9
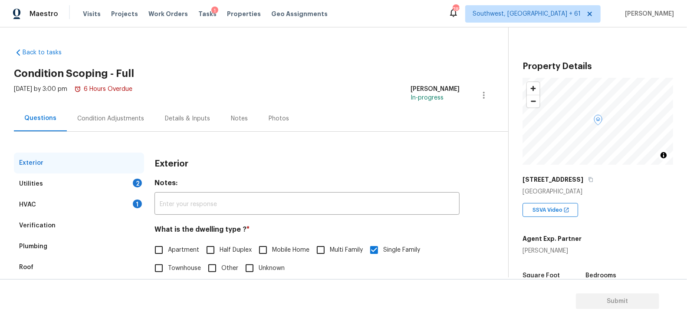
click at [57, 227] on div "Verification" at bounding box center [79, 225] width 130 height 21
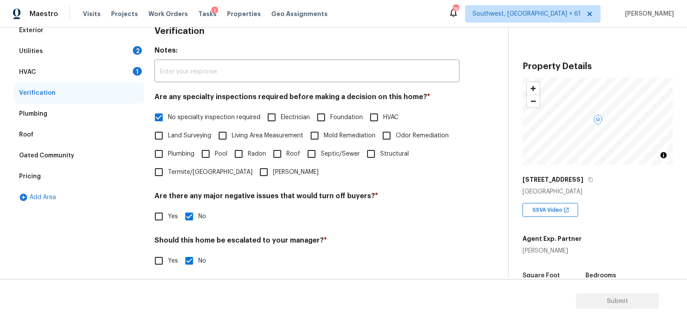
click at [46, 182] on div "Pricing" at bounding box center [79, 176] width 130 height 21
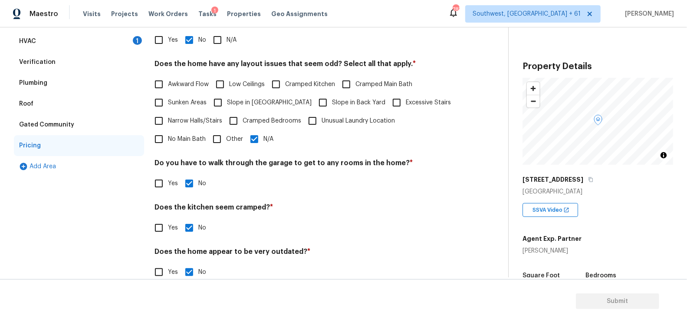
scroll to position [179, 0]
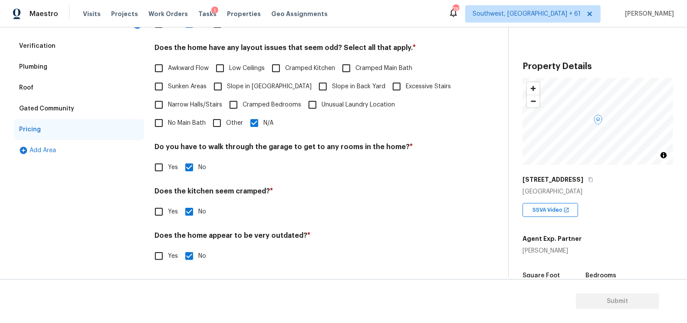
click at [208, 126] on input "Other" at bounding box center [217, 123] width 18 height 18
checkbox input "true"
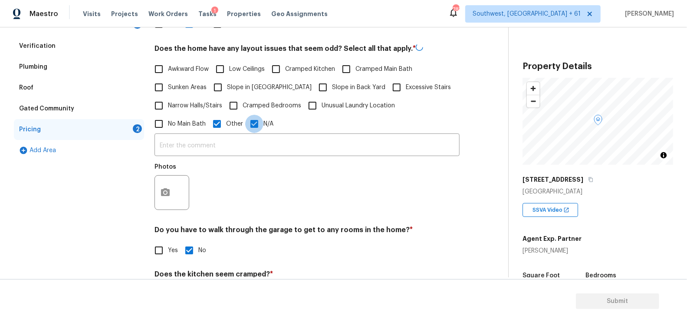
click at [245, 126] on input "N/A" at bounding box center [254, 124] width 18 height 18
checkbox input "false"
click at [201, 139] on input "text" at bounding box center [307, 145] width 305 height 20
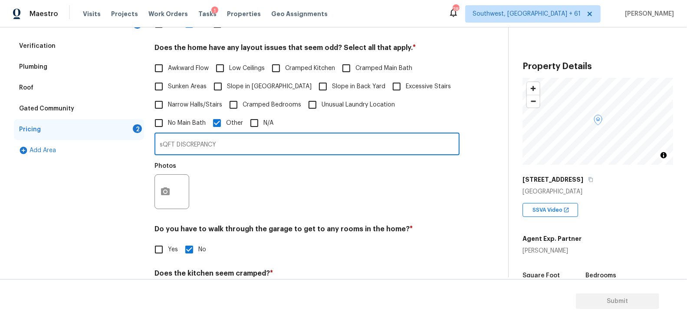
type input "sQFT DISCREPANCY"
click at [202, 140] on input "sQFT DISCREPANCY" at bounding box center [307, 145] width 305 height 20
type input "Sqft discrepancy"
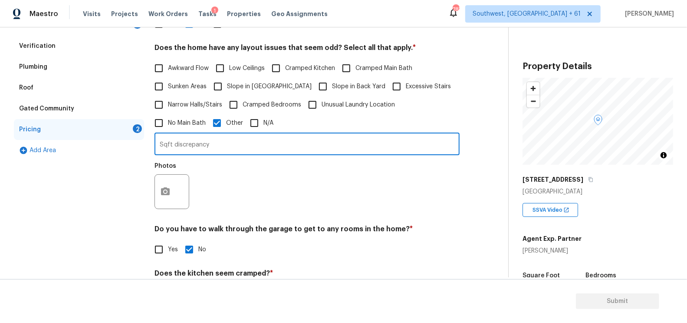
click at [152, 201] on div "Exterior Utilities 2 HVAC 1 Verification Plumbing Roof Gated Community Pricing …" at bounding box center [251, 165] width 474 height 384
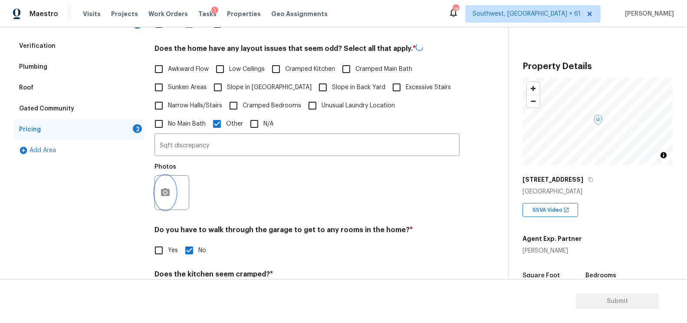
click at [167, 188] on icon "button" at bounding box center [165, 192] width 10 height 10
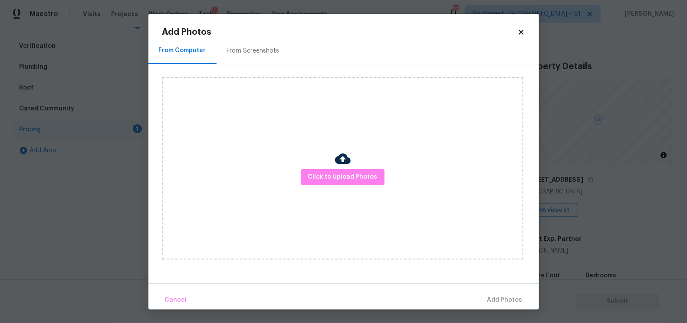
click at [313, 185] on div "Click to Upload Photos" at bounding box center [342, 168] width 361 height 182
click at [318, 181] on span "Click to Upload Photos" at bounding box center [342, 176] width 69 height 11
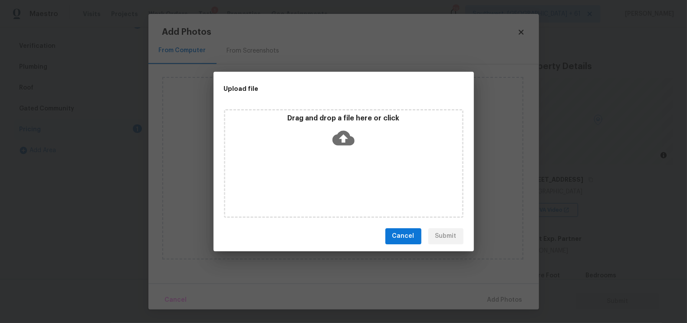
click at [339, 151] on div "Drag and drop a file here or click" at bounding box center [343, 132] width 237 height 37
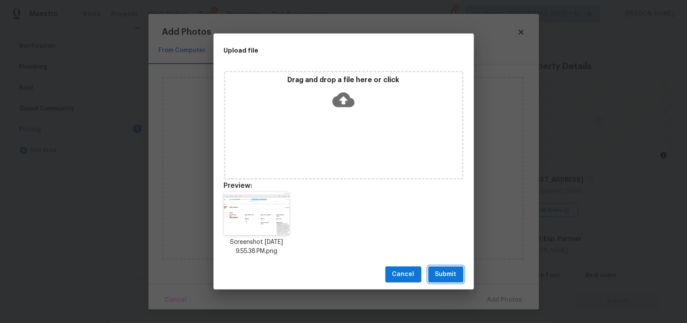
click at [445, 273] on span "Submit" at bounding box center [445, 274] width 21 height 11
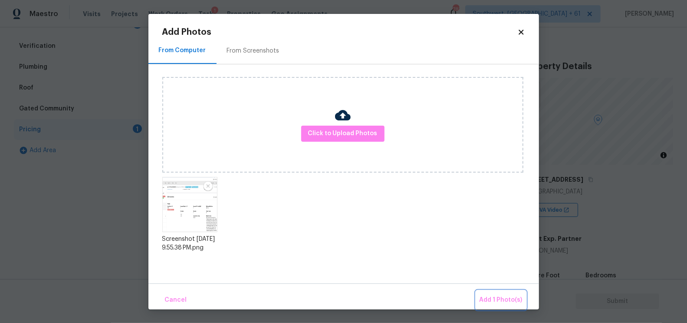
click at [485, 295] on span "Add 1 Photo(s)" at bounding box center [501, 299] width 43 height 11
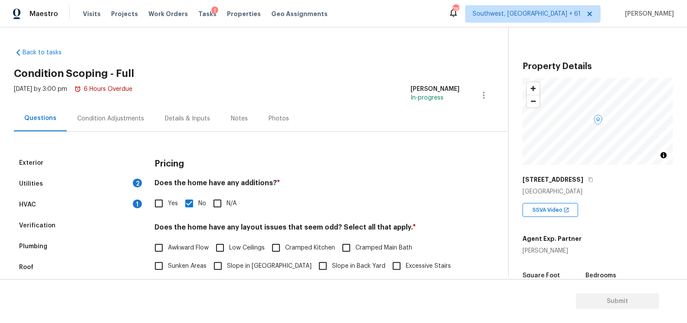
scroll to position [0, 0]
click at [593, 179] on icon "button" at bounding box center [590, 179] width 5 height 5
click at [36, 49] on link "Back to tasks" at bounding box center [55, 52] width 83 height 9
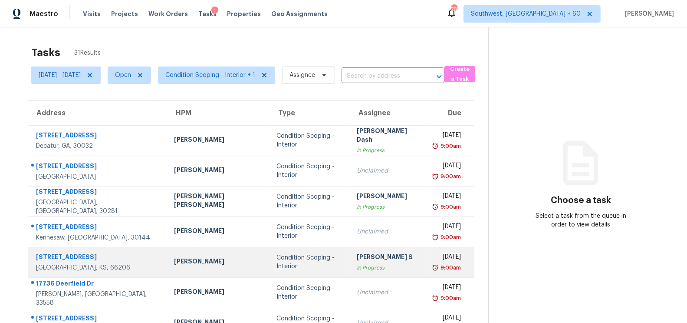
scroll to position [128, 0]
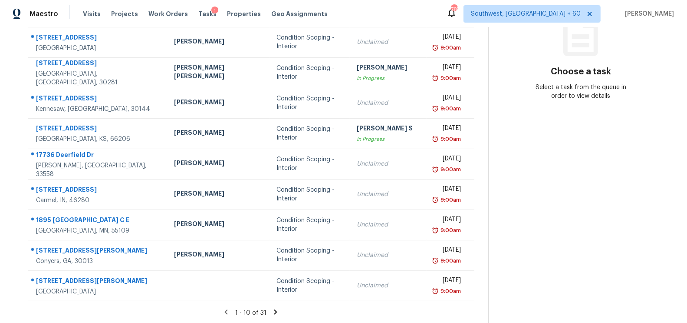
click at [274, 315] on div "1 - 10 of 31" at bounding box center [251, 312] width 474 height 9
click at [275, 309] on icon at bounding box center [275, 311] width 3 height 5
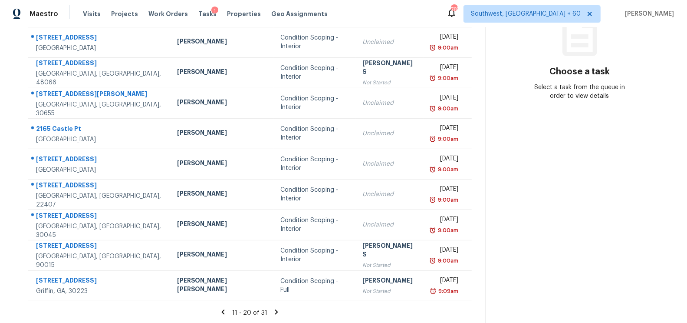
click at [277, 310] on icon at bounding box center [276, 311] width 3 height 5
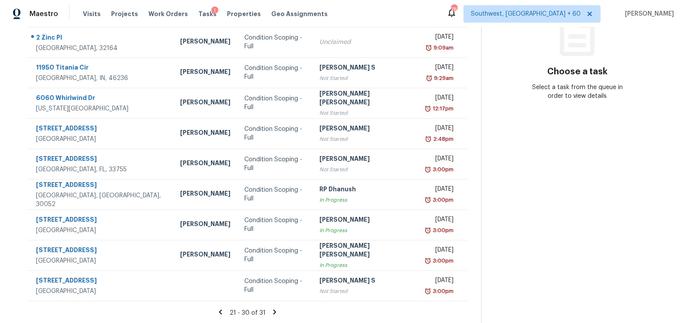
click at [224, 312] on icon at bounding box center [221, 312] width 8 height 8
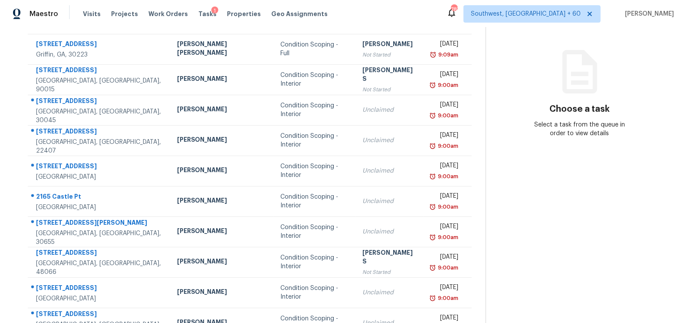
scroll to position [95, 0]
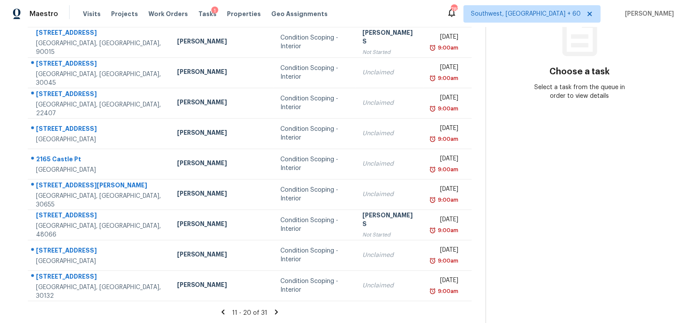
click at [276, 310] on icon at bounding box center [277, 312] width 8 height 8
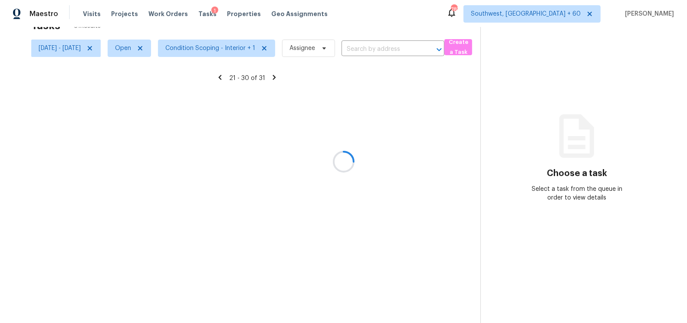
scroll to position [128, 0]
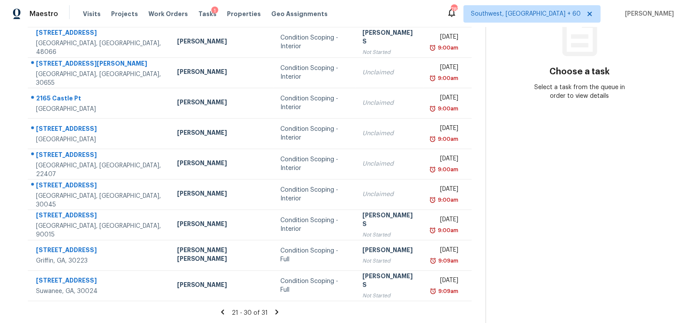
click at [276, 310] on icon at bounding box center [277, 312] width 8 height 8
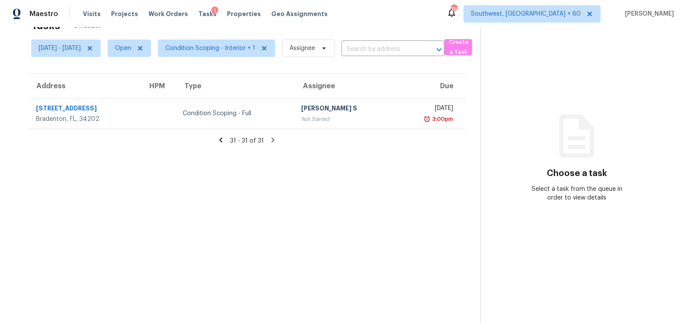
scroll to position [0, 0]
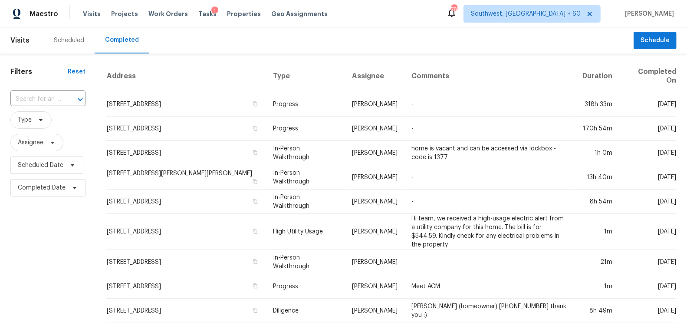
click at [69, 90] on div "​" at bounding box center [47, 99] width 75 height 19
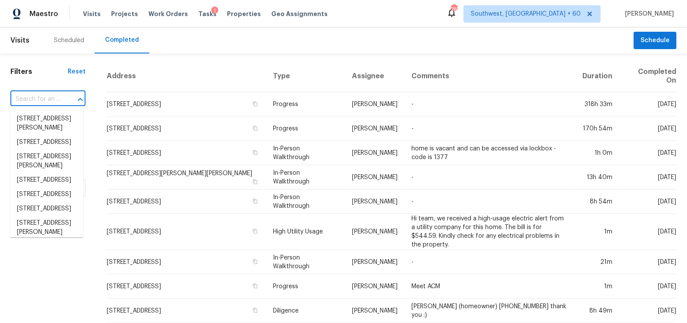
paste input "[STREET_ADDRESS][PERSON_NAME]"
type input "[STREET_ADDRESS][PERSON_NAME]"
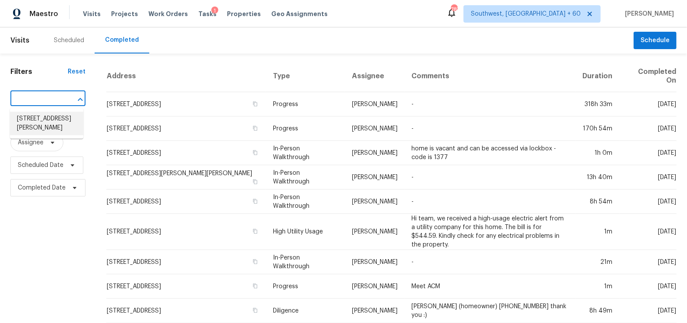
click at [61, 125] on li "[STREET_ADDRESS][PERSON_NAME]" at bounding box center [46, 123] width 73 height 23
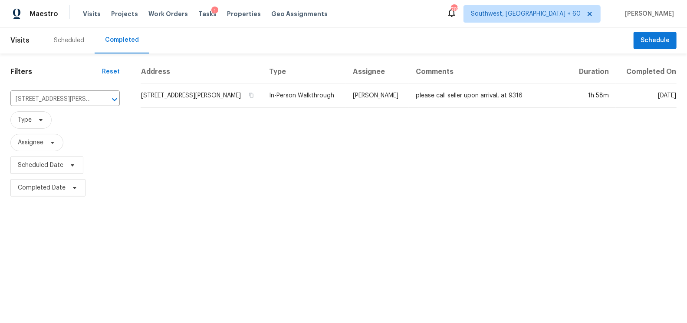
click at [199, 93] on td "[STREET_ADDRESS][PERSON_NAME]" at bounding box center [202, 95] width 122 height 24
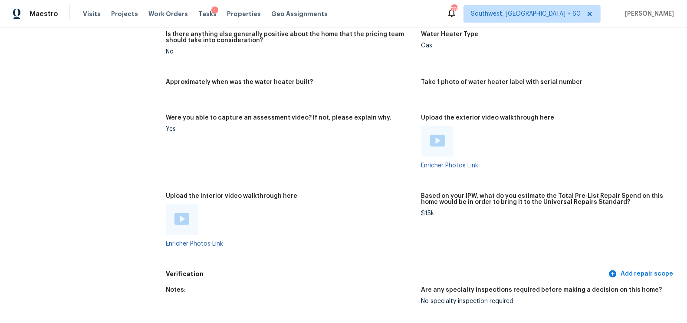
scroll to position [1456, 0]
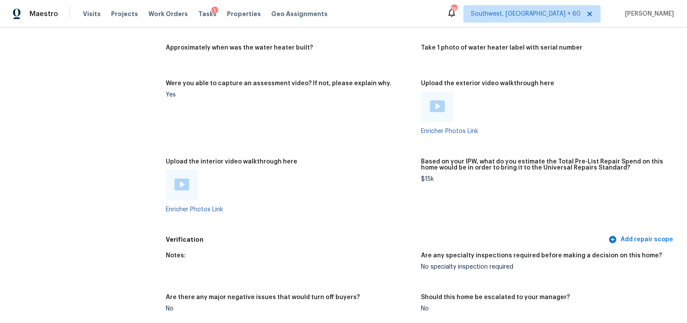
click at [184, 183] on img at bounding box center [182, 184] width 15 height 12
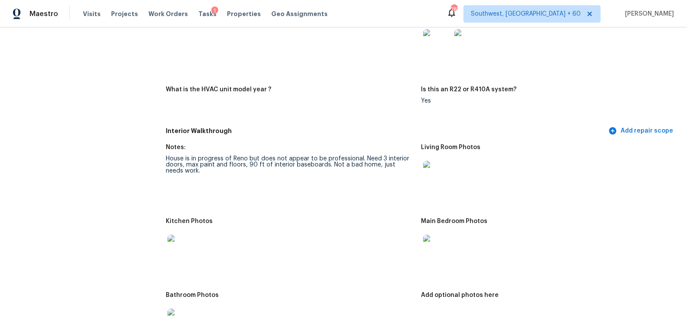
scroll to position [764, 0]
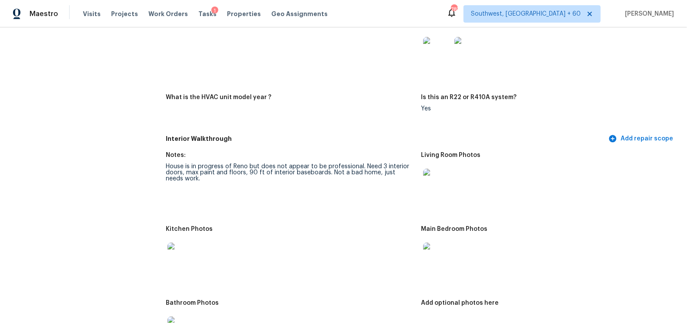
click at [424, 180] on img at bounding box center [437, 182] width 28 height 28
drag, startPoint x: 164, startPoint y: 168, endPoint x: 311, endPoint y: 161, distance: 146.9
drag, startPoint x: 360, startPoint y: 165, endPoint x: 162, endPoint y: 164, distance: 198.0
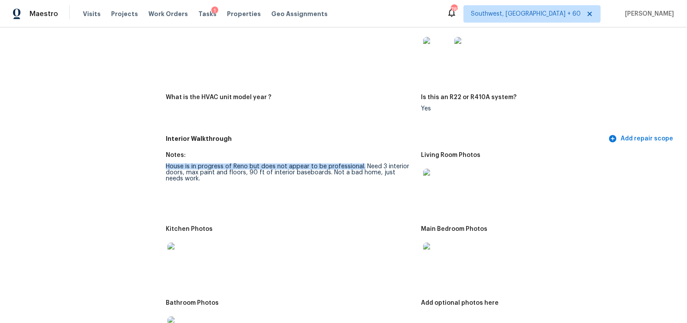
copy div "House is in progress of Reno but does not appear to be professional."
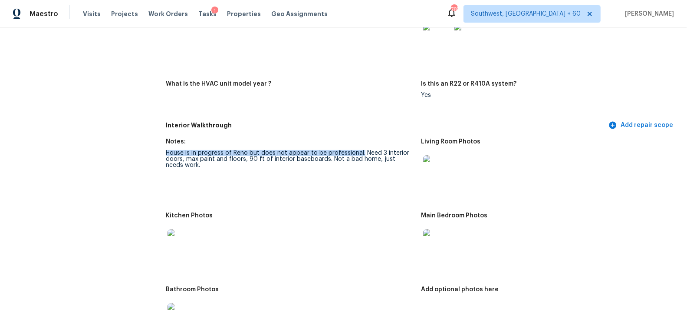
scroll to position [787, 0]
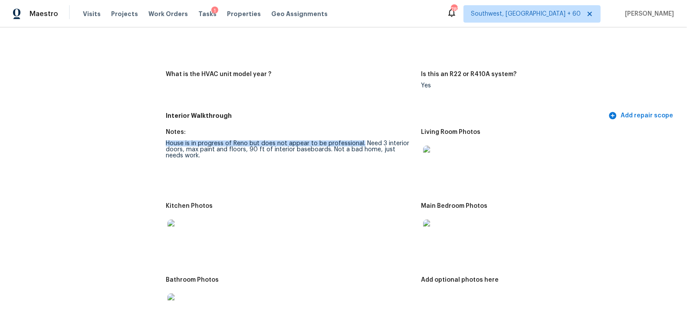
click at [353, 211] on div "Kitchen Photos" at bounding box center [290, 208] width 248 height 11
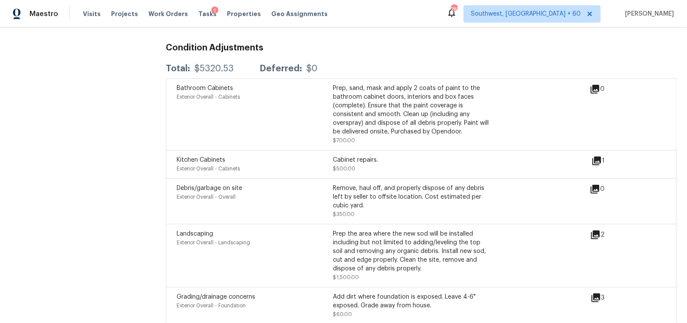
scroll to position [1839, 0]
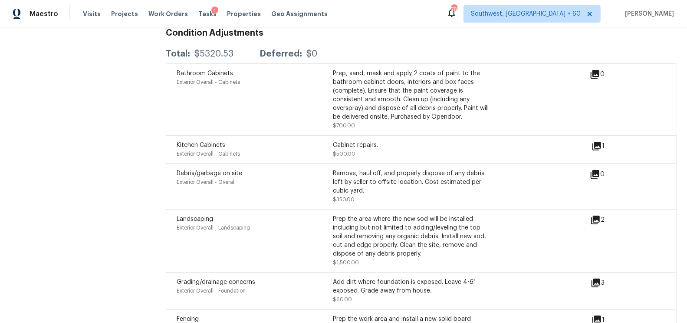
click at [596, 144] on icon at bounding box center [597, 146] width 9 height 9
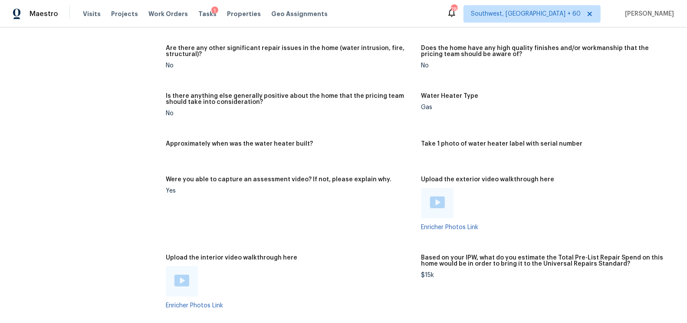
scroll to position [1379, 0]
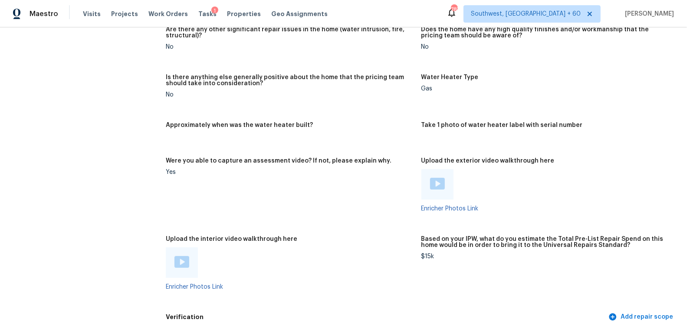
click at [439, 184] on img at bounding box center [437, 184] width 15 height 12
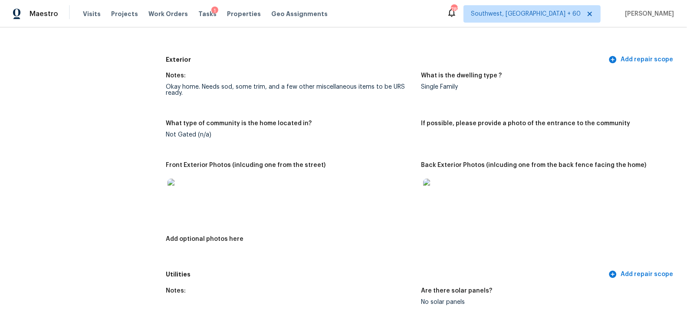
scroll to position [0, 0]
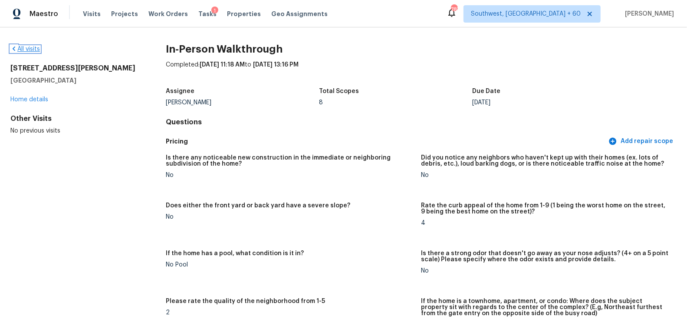
click at [33, 47] on link "All visits" at bounding box center [25, 49] width 30 height 6
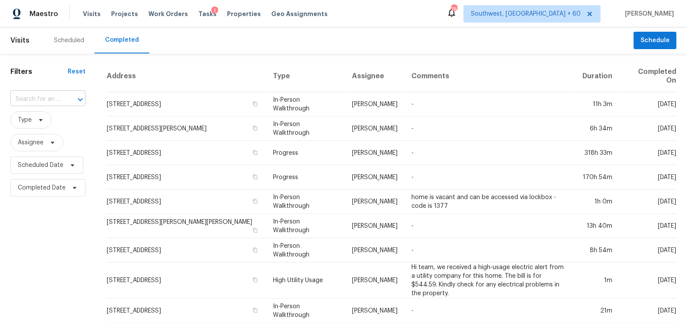
click at [40, 96] on input "text" at bounding box center [35, 98] width 51 height 13
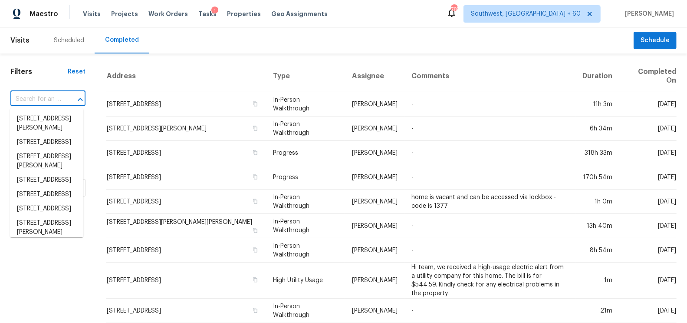
paste input "2165 Castle Pt, Winter Haven, FL 33880"
type input "2165 Castle Pt, Winter Haven, FL 33880"
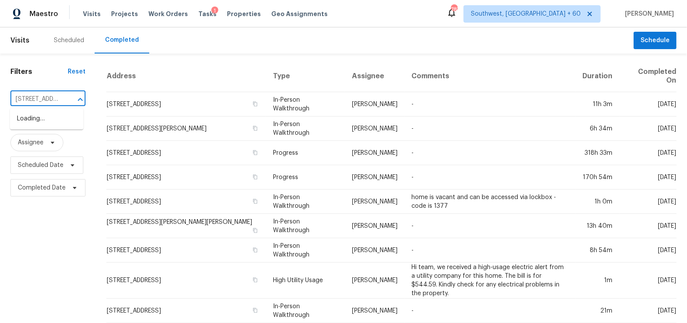
scroll to position [0, 67]
click at [48, 126] on li "2165 Castle Pt, Winter Haven, FL 33880" at bounding box center [46, 119] width 73 height 14
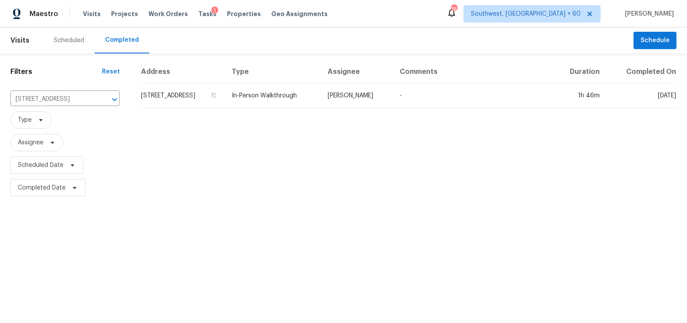
click at [163, 102] on td "2165 Castle Pt, Winter Haven, FL 33880" at bounding box center [183, 95] width 84 height 24
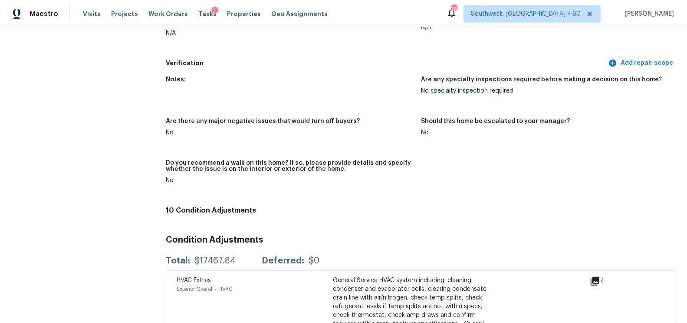
scroll to position [1464, 0]
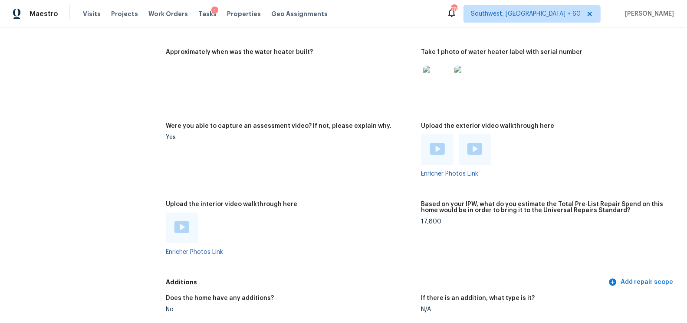
click at [176, 221] on img at bounding box center [182, 227] width 15 height 12
click at [326, 123] on div "Were you able to capture an assessment video? If not, please explain why." at bounding box center [290, 128] width 248 height 11
click at [437, 143] on img at bounding box center [437, 149] width 15 height 12
click at [472, 143] on img at bounding box center [475, 149] width 15 height 12
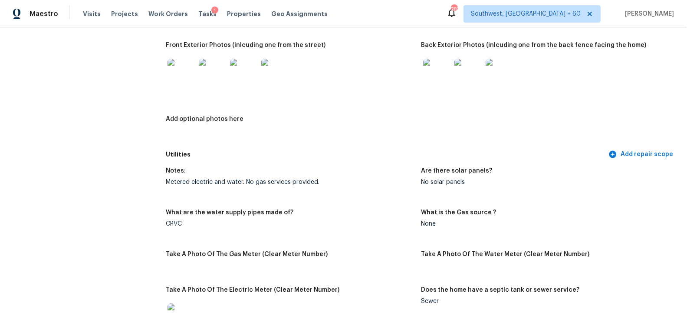
click at [356, 150] on h5 "Utilities" at bounding box center [386, 154] width 441 height 9
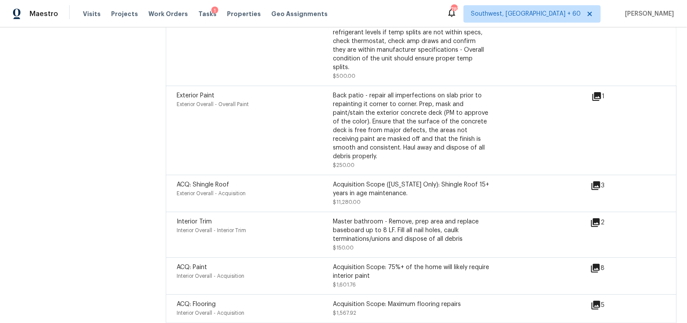
scroll to position [2042, 0]
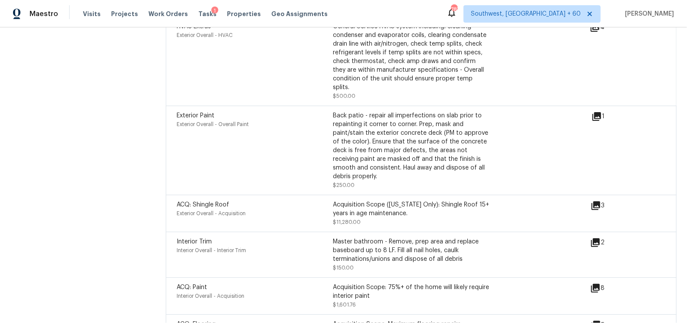
click at [601, 237] on icon at bounding box center [595, 242] width 10 height 10
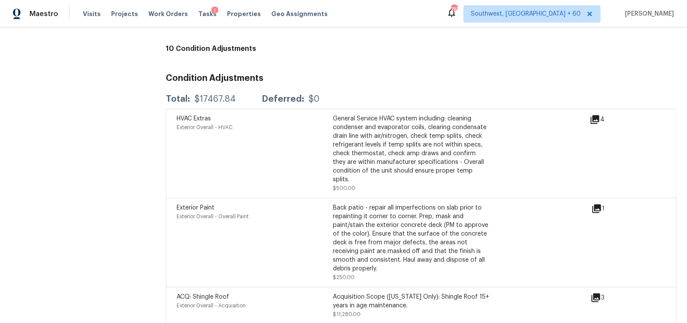
scroll to position [1944, 0]
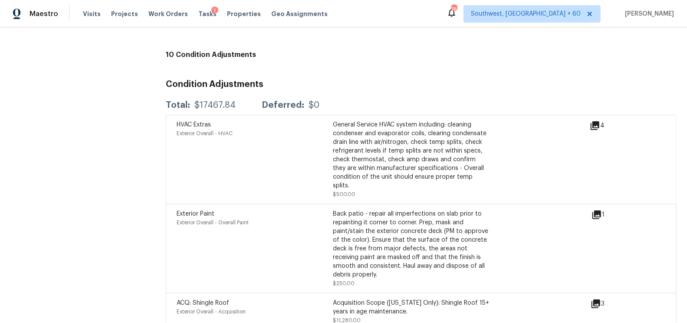
click at [595, 121] on icon at bounding box center [595, 125] width 9 height 9
click at [593, 120] on icon at bounding box center [595, 125] width 10 height 10
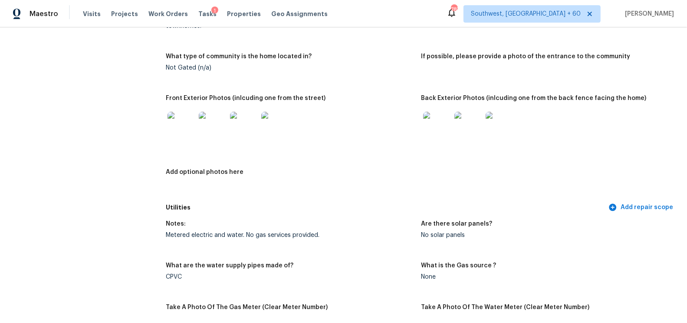
scroll to position [383, 0]
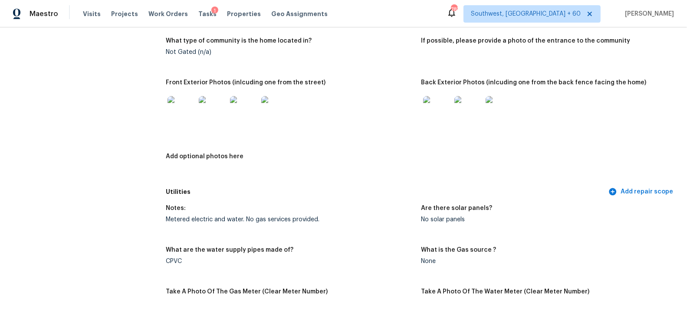
click at [180, 105] on img at bounding box center [182, 110] width 28 height 28
click at [418, 105] on figure "Front Exterior Photos (inlcuding one from the street)" at bounding box center [293, 110] width 255 height 63
click at [432, 103] on img at bounding box center [437, 110] width 28 height 28
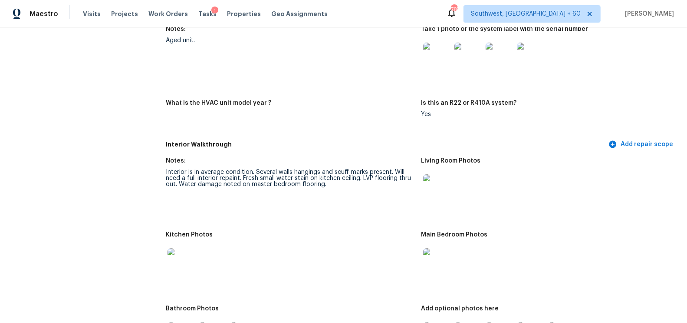
scroll to position [774, 0]
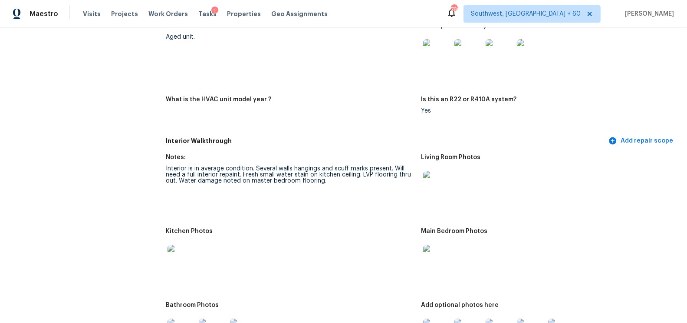
click at [453, 169] on div at bounding box center [546, 184] width 248 height 38
click at [438, 178] on img at bounding box center [437, 185] width 28 height 28
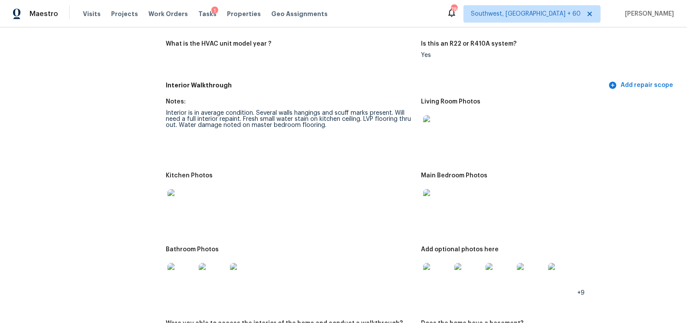
scroll to position [834, 0]
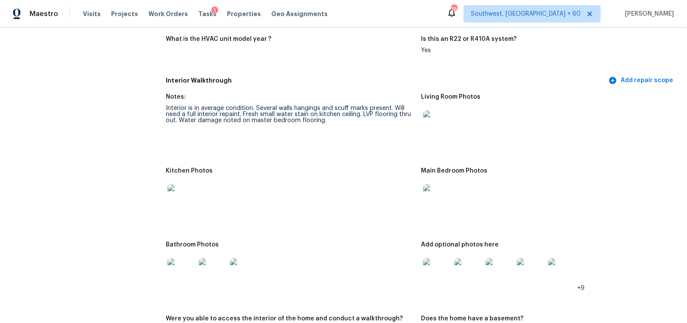
click at [183, 198] on img at bounding box center [182, 198] width 28 height 28
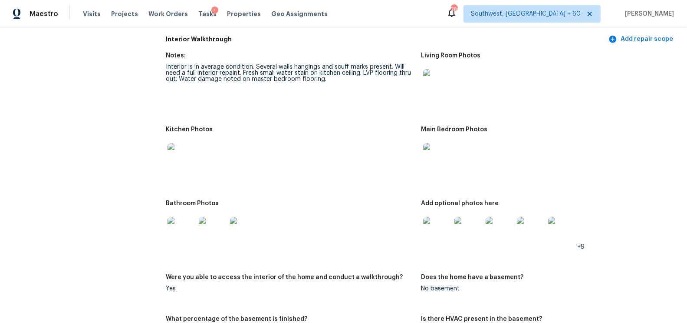
scroll to position [784, 0]
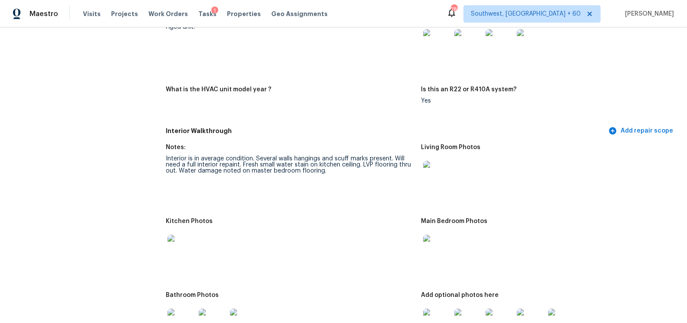
click at [430, 170] on img at bounding box center [437, 175] width 28 height 28
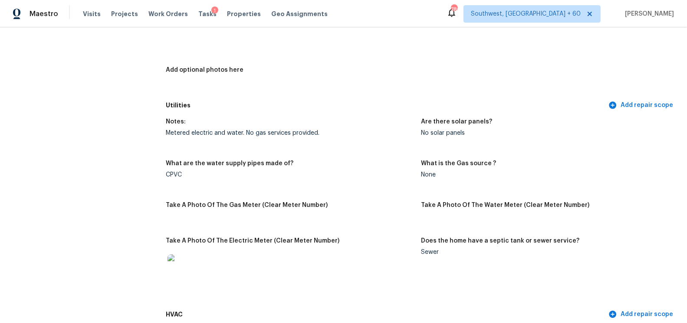
scroll to position [0, 0]
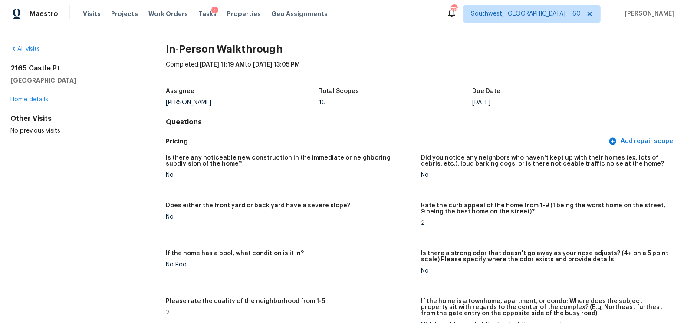
click at [45, 43] on div "All visits 2165 Castle Pt Winter Haven, FL 33880 Home details Other Visits No p…" at bounding box center [343, 174] width 687 height 295
click at [38, 49] on link "All visits" at bounding box center [25, 49] width 30 height 6
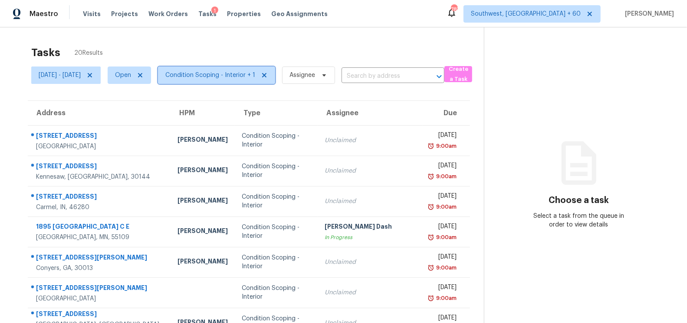
click at [255, 73] on span "Condition Scoping - Interior + 1" at bounding box center [210, 75] width 90 height 9
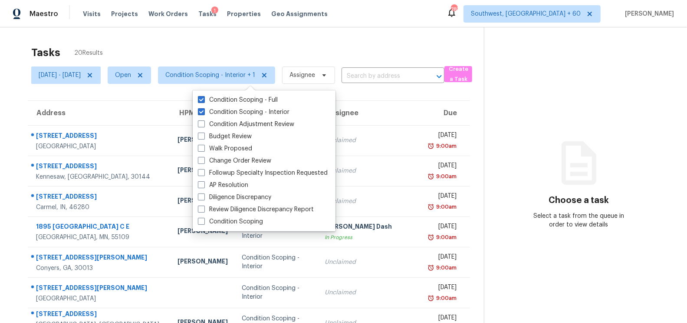
click at [290, 30] on div "Tasks 20 Results [DATE] - [DATE] Open Condition Scoping - Interior + 1 Assignee…" at bounding box center [343, 239] width 687 height 425
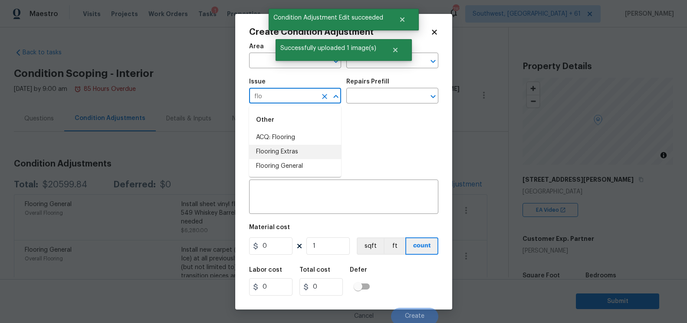
click at [289, 155] on li "Flooring Extras" at bounding box center [295, 152] width 92 height 14
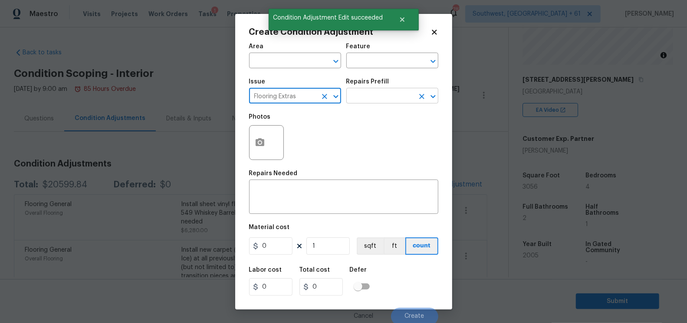
type input "Flooring Extras"
click at [377, 100] on input "text" at bounding box center [380, 96] width 68 height 13
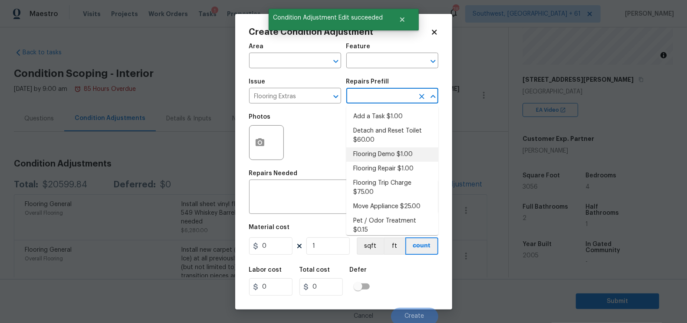
click at [375, 150] on li "Flooring Demo $1.00" at bounding box center [392, 154] width 92 height 14
type input "Overall Flooring"
type input "1"
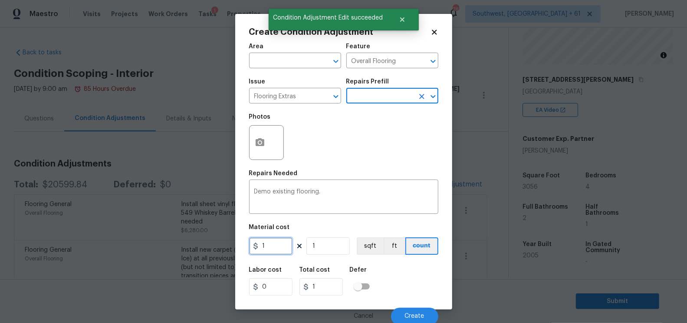
click at [271, 243] on input "1" at bounding box center [270, 245] width 43 height 17
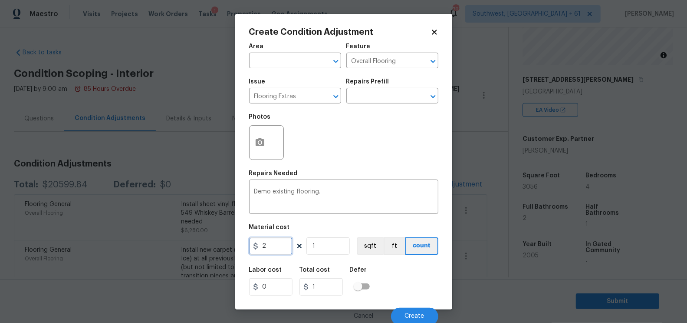
type input "2"
click at [322, 250] on input "1" at bounding box center [327, 245] width 43 height 17
type input "0"
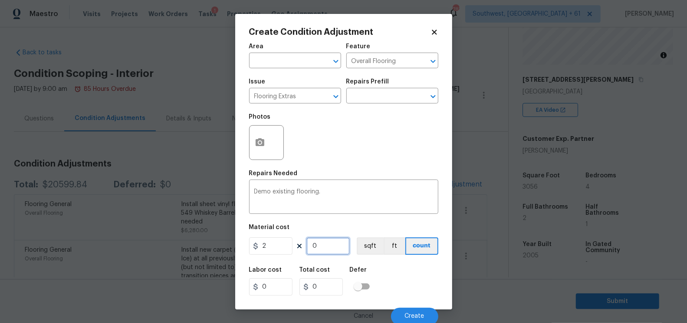
type input "1"
type input "2"
type input "12"
type input "24"
type input "125"
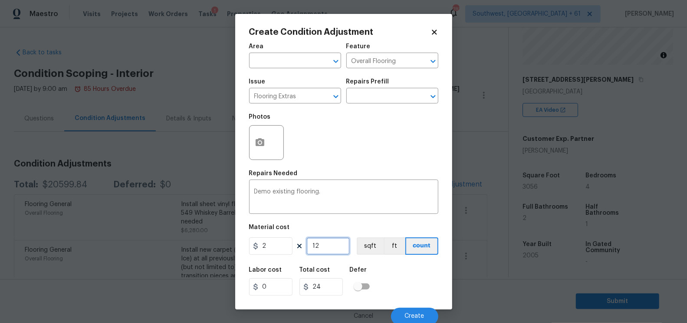
type input "250"
type input "1256"
type input "2512"
type input "1256"
click at [335, 289] on input "2512" at bounding box center [321, 286] width 43 height 17
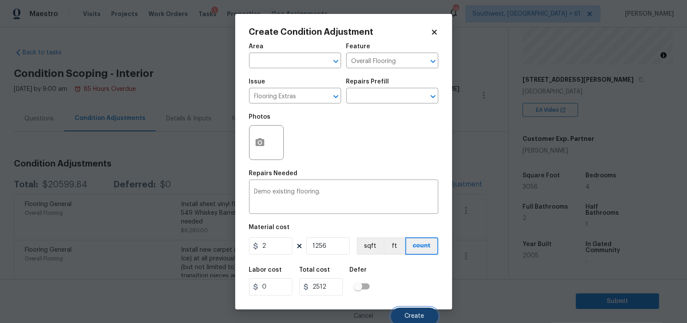
click at [433, 315] on button "Create" at bounding box center [414, 315] width 47 height 17
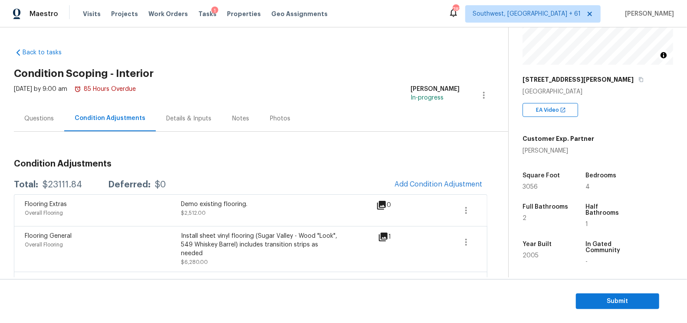
click at [41, 124] on div "Questions" at bounding box center [39, 118] width 50 height 26
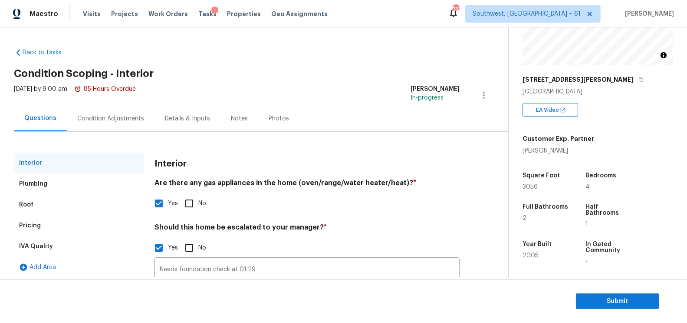
scroll to position [75, 0]
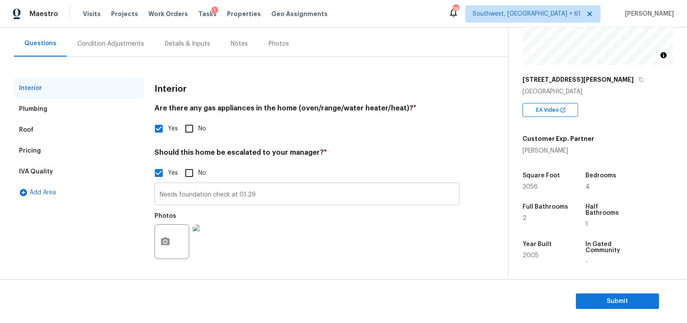
click at [287, 196] on input "Needs foundation check at 01.29" at bounding box center [307, 194] width 305 height 20
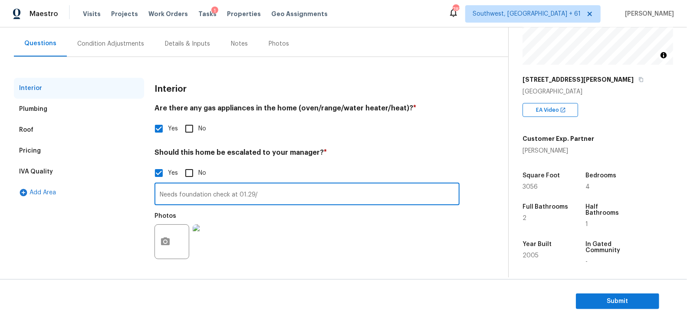
paste input "House is in progress of Reno but does not appear to be professional."
type input "Needs foundation check at 01.29/House is in progress of Reno but does not appea…"
click at [212, 244] on img at bounding box center [210, 241] width 35 height 35
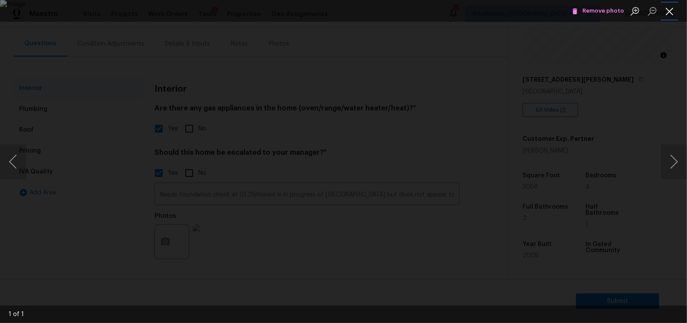
click at [668, 13] on button "Close lightbox" at bounding box center [669, 10] width 17 height 15
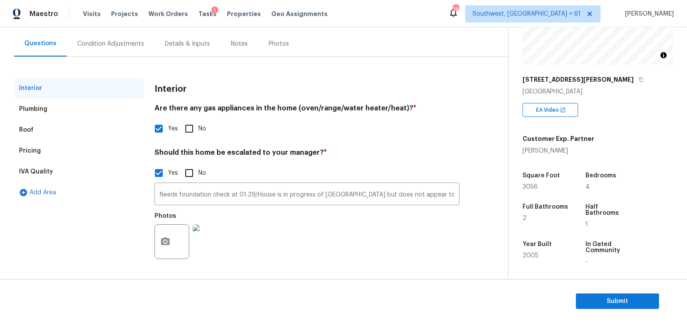
scroll to position [33, 0]
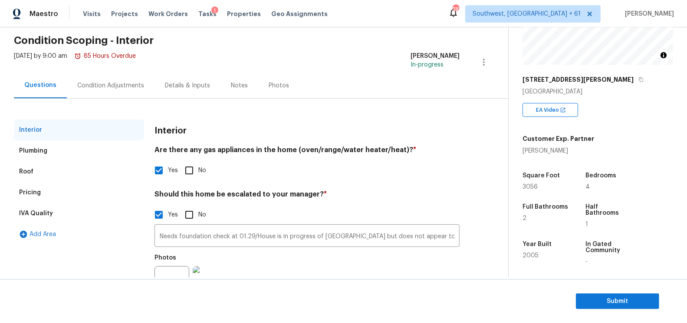
click at [110, 86] on div "Condition Adjustments" at bounding box center [110, 85] width 67 height 9
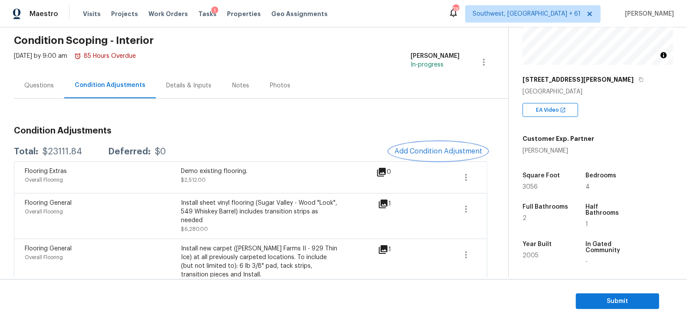
click at [445, 142] on button "Add Condition Adjustment" at bounding box center [438, 151] width 98 height 18
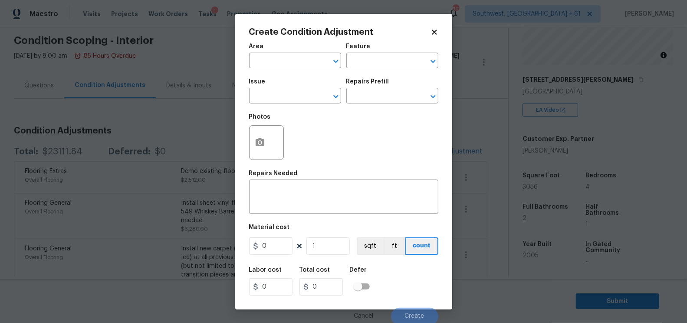
click at [241, 144] on div "Create Condition Adjustment Area ​ Feature ​ Issue ​ Repairs Prefill ​ Photos R…" at bounding box center [343, 161] width 217 height 295
click at [264, 144] on icon "button" at bounding box center [260, 142] width 9 height 8
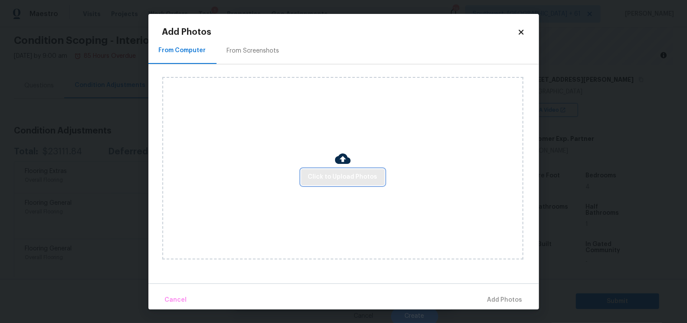
click at [324, 177] on span "Click to Upload Photos" at bounding box center [342, 176] width 69 height 11
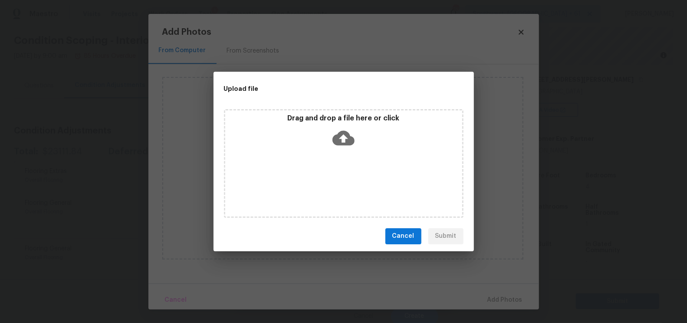
click at [339, 146] on icon at bounding box center [344, 138] width 22 height 22
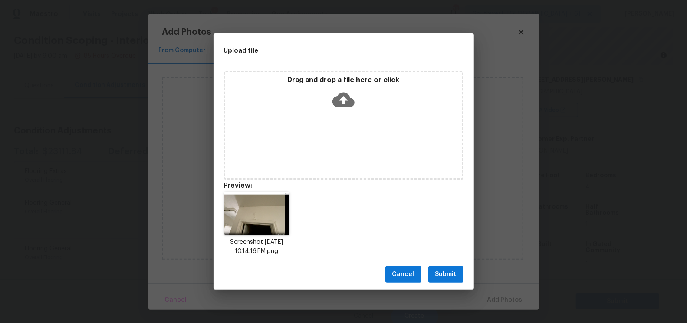
click at [443, 275] on span "Submit" at bounding box center [445, 274] width 21 height 11
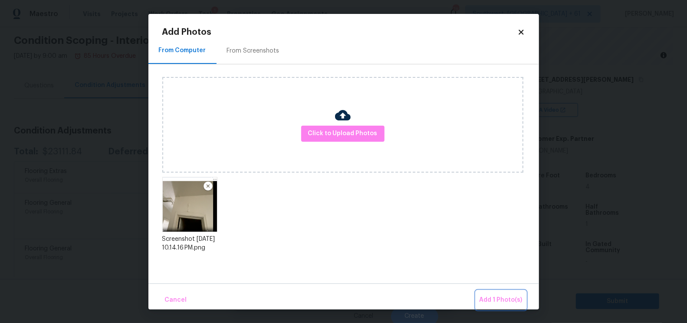
click at [496, 299] on span "Add 1 Photo(s)" at bounding box center [501, 299] width 43 height 11
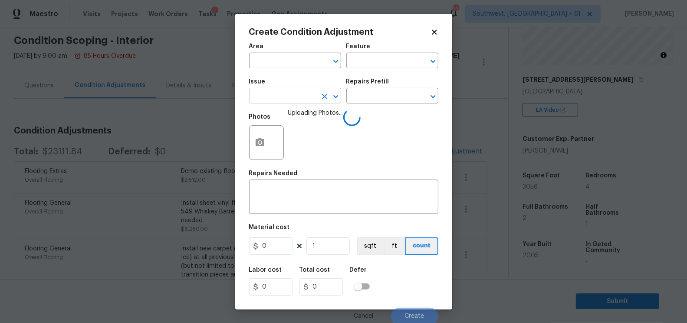
click at [291, 93] on input "text" at bounding box center [283, 96] width 68 height 13
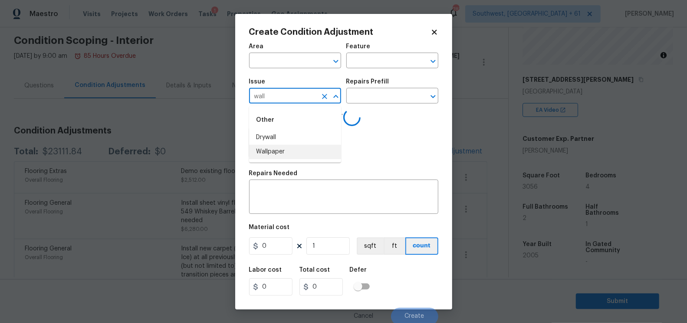
click at [283, 145] on li "Wallpaper" at bounding box center [295, 152] width 92 height 14
click at [287, 99] on input "Wallpaper" at bounding box center [283, 96] width 68 height 13
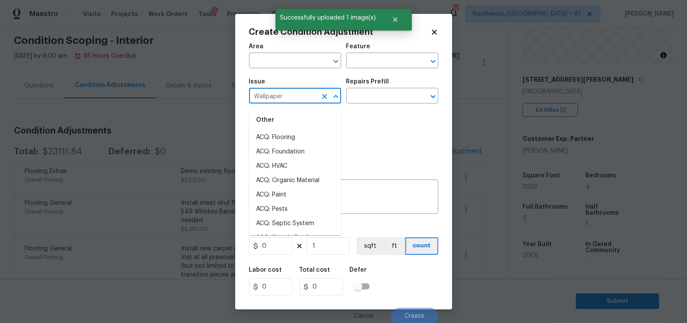
click at [282, 93] on input "Wallpaper" at bounding box center [283, 96] width 68 height 13
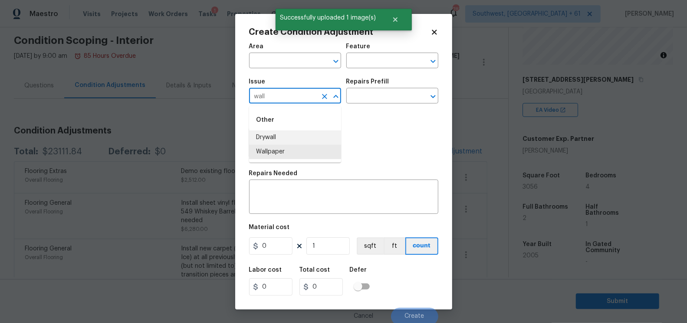
click at [278, 136] on li "Drywall" at bounding box center [295, 137] width 92 height 14
type input "Drywall"
click at [379, 103] on input "text" at bounding box center [380, 96] width 68 height 13
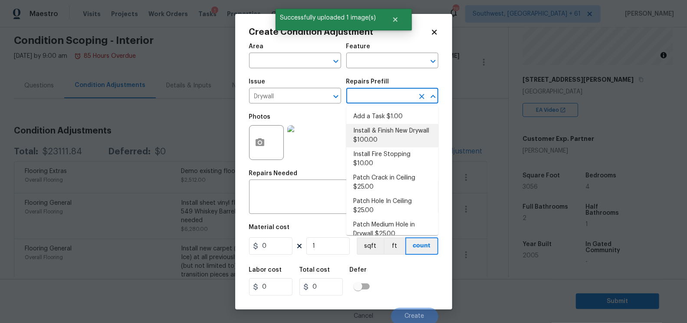
click at [378, 138] on li "Install & Finish New Drywall $100.00" at bounding box center [392, 135] width 92 height 23
type input "Walls and Ceiling"
type textarea "Remove the existing damaged drywall and replace with new. Ensure that the new d…"
type input "100"
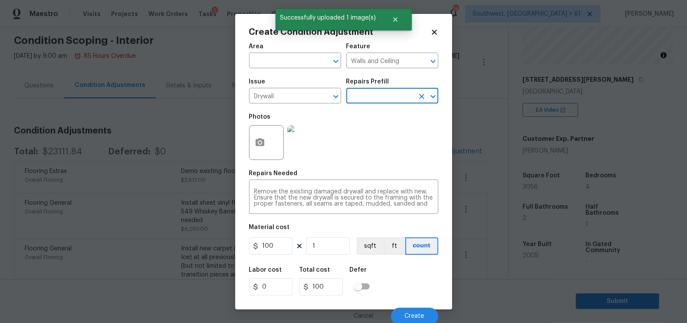
click at [416, 306] on div "Cancel Create" at bounding box center [343, 312] width 189 height 24
click at [416, 313] on button "Create" at bounding box center [414, 315] width 47 height 17
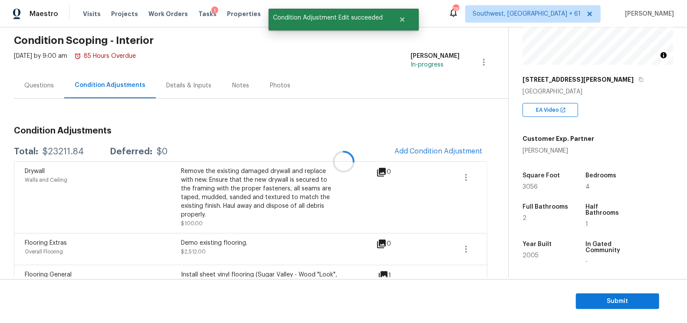
click at [462, 143] on div at bounding box center [343, 161] width 687 height 323
click at [428, 150] on span "Add Condition Adjustment" at bounding box center [439, 151] width 88 height 8
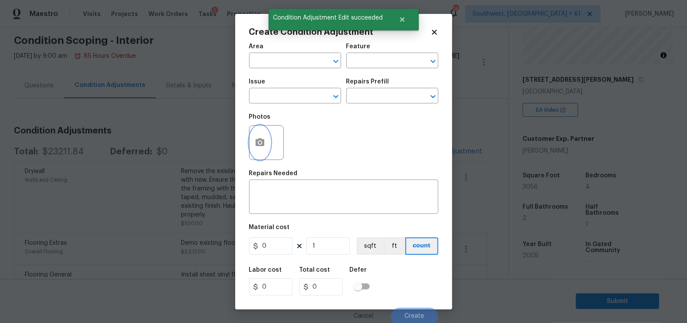
click at [262, 142] on icon "button" at bounding box center [260, 142] width 9 height 8
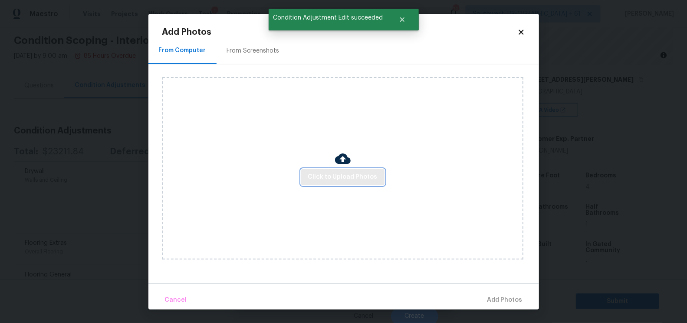
click at [325, 174] on span "Click to Upload Photos" at bounding box center [342, 176] width 69 height 11
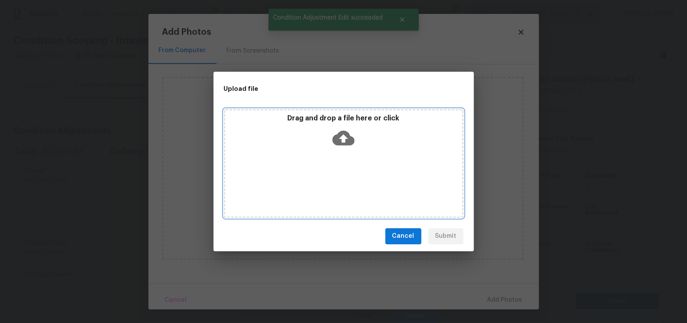
click at [343, 135] on icon at bounding box center [344, 138] width 22 height 22
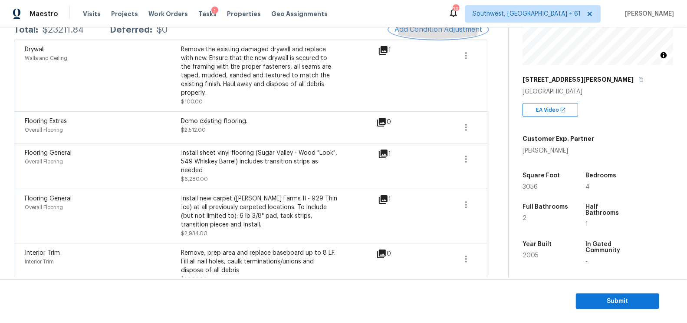
scroll to position [167, 0]
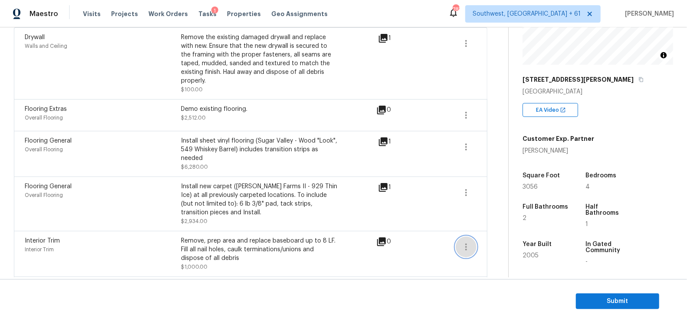
click at [464, 241] on icon "button" at bounding box center [466, 246] width 10 height 10
click at [498, 232] on div "Edit" at bounding box center [516, 235] width 68 height 9
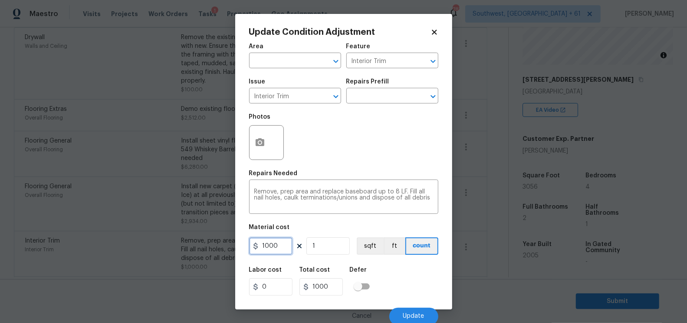
click at [280, 246] on input "1000" at bounding box center [270, 245] width 43 height 17
type input "850"
click at [339, 285] on input "1000" at bounding box center [321, 286] width 43 height 17
type input "850"
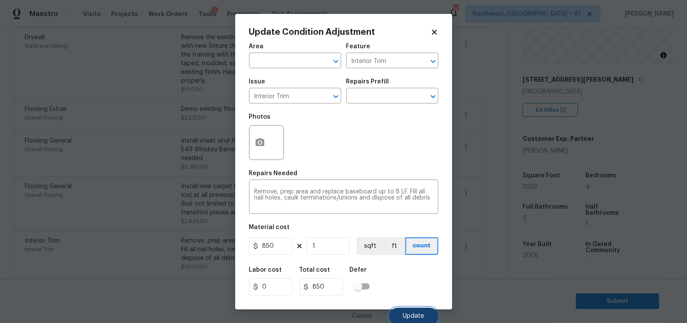
click at [406, 315] on span "Update" at bounding box center [413, 316] width 21 height 7
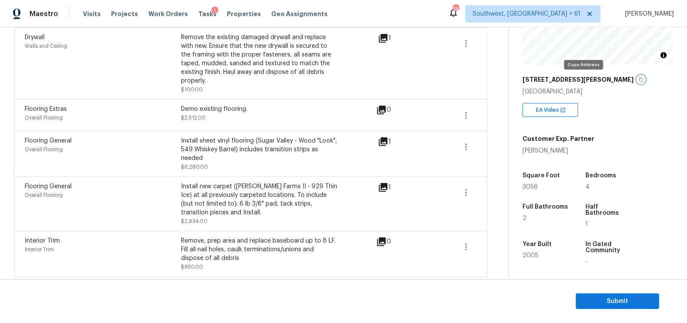
click at [639, 79] on icon "button" at bounding box center [641, 79] width 5 height 5
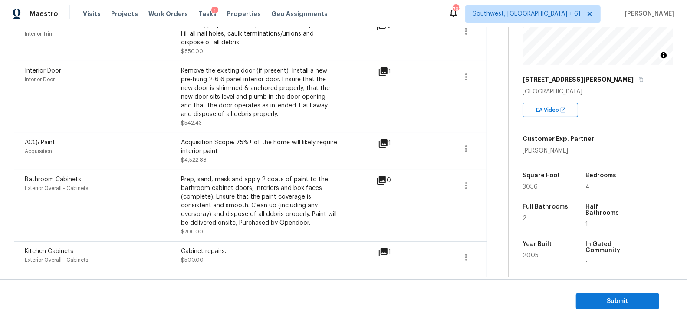
scroll to position [380, 0]
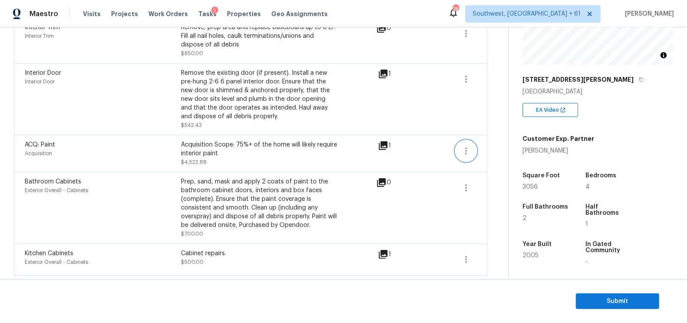
click at [472, 143] on button "button" at bounding box center [466, 150] width 21 height 21
click at [503, 142] on div "Edit" at bounding box center [516, 139] width 68 height 9
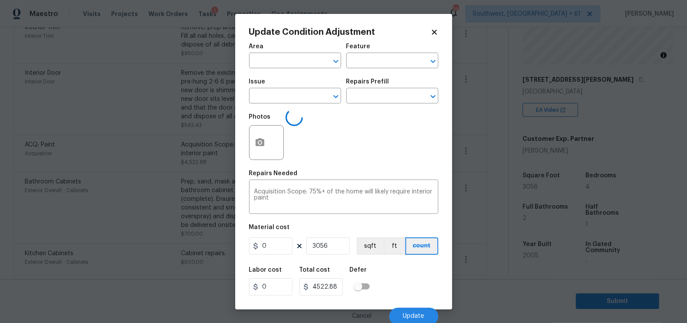
type input "Acquisition"
type input "ACQ: Paint"
type input "1.48"
click at [480, 205] on body "Maestro Visits Projects Work Orders Tasks 1 Properties Geo Assignments 787 Sout…" at bounding box center [343, 161] width 687 height 323
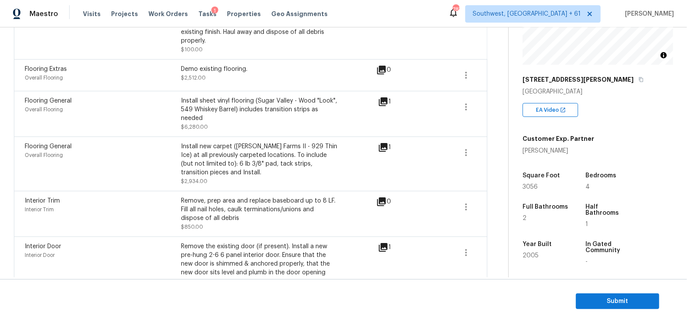
scroll to position [204, 0]
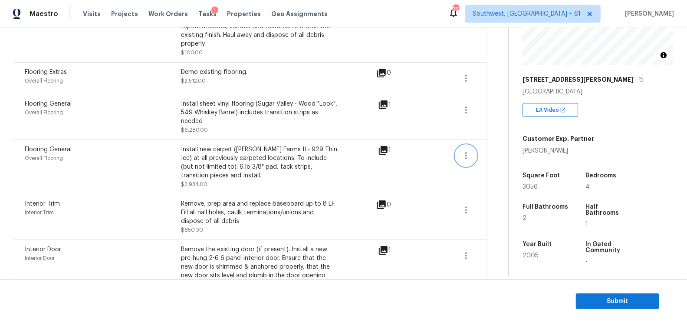
click at [467, 152] on icon "button" at bounding box center [466, 155] width 2 height 7
click at [502, 143] on div "Edit" at bounding box center [516, 144] width 68 height 9
click at [471, 150] on icon "button" at bounding box center [466, 155] width 10 height 10
click at [470, 114] on span at bounding box center [466, 116] width 21 height 35
click at [469, 105] on icon "button" at bounding box center [466, 110] width 10 height 10
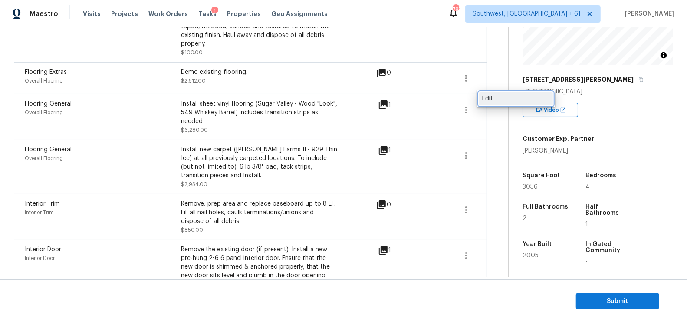
click at [501, 96] on div "Edit" at bounding box center [516, 98] width 68 height 9
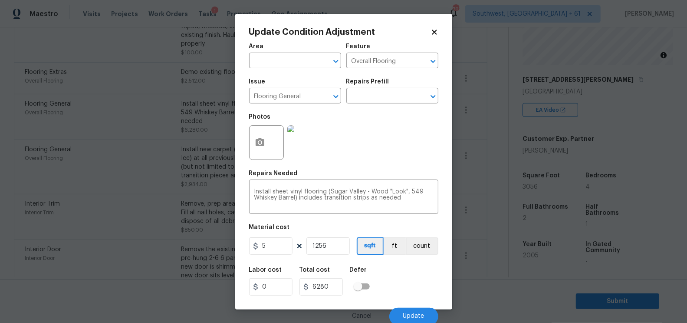
click at [480, 147] on body "Maestro Visits Projects Work Orders Tasks 1 Properties Geo Assignments 787 Sout…" at bounding box center [343, 161] width 687 height 323
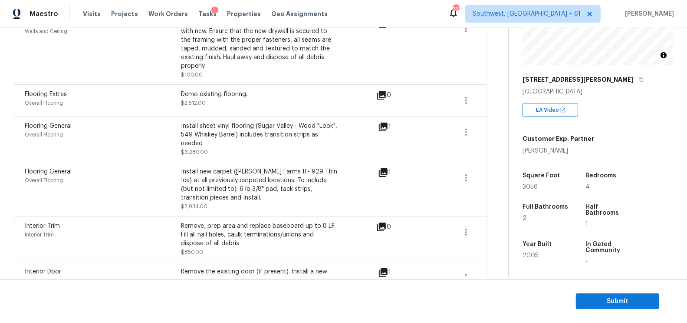
scroll to position [177, 0]
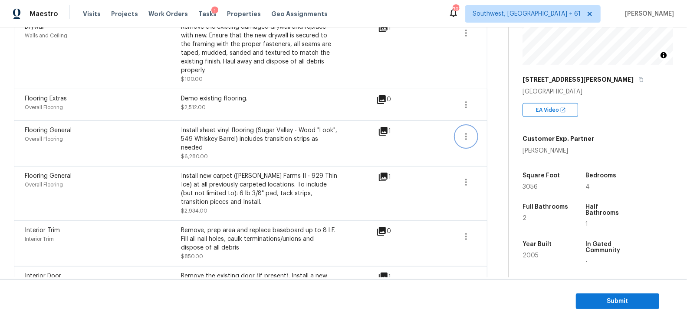
click at [464, 131] on icon "button" at bounding box center [466, 136] width 10 height 10
click at [504, 125] on div "Edit" at bounding box center [516, 125] width 68 height 9
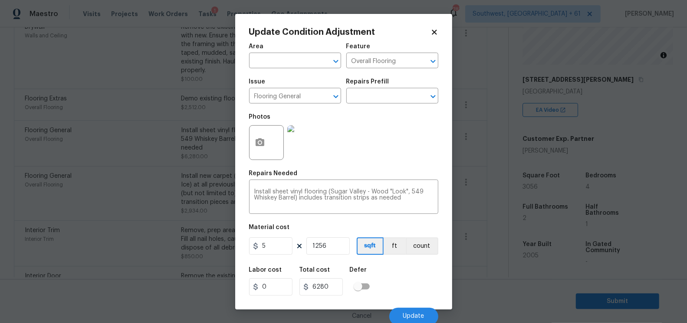
click at [495, 191] on body "Maestro Visits Projects Work Orders Tasks 1 Properties Geo Assignments 787 Sout…" at bounding box center [343, 161] width 687 height 323
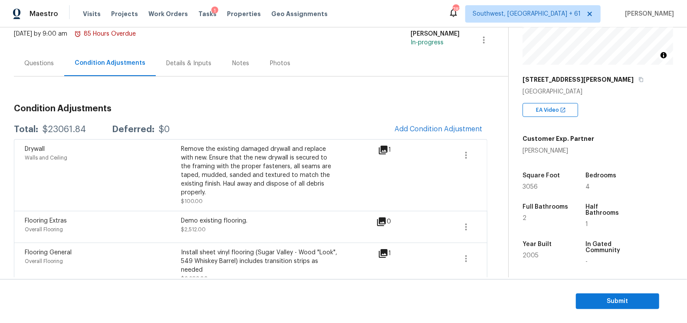
scroll to position [53, 0]
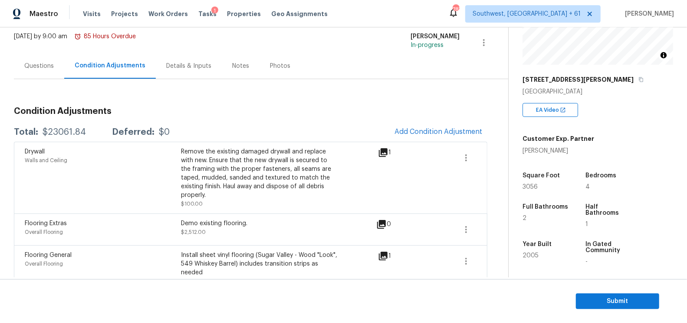
click at [463, 142] on div "Drywall Walls and Ceiling Remove the existing damaged drywall and replace with …" at bounding box center [251, 178] width 474 height 72
click at [458, 126] on button "Add Condition Adjustment" at bounding box center [438, 131] width 98 height 18
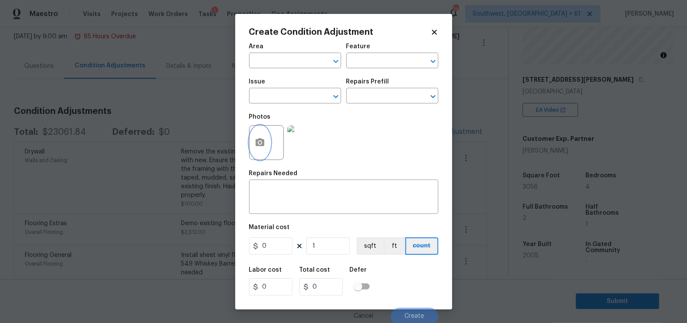
click at [264, 145] on icon "button" at bounding box center [260, 142] width 9 height 8
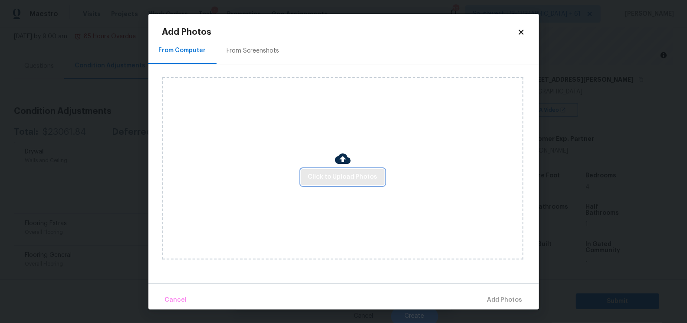
click at [333, 172] on span "Click to Upload Photos" at bounding box center [342, 176] width 69 height 11
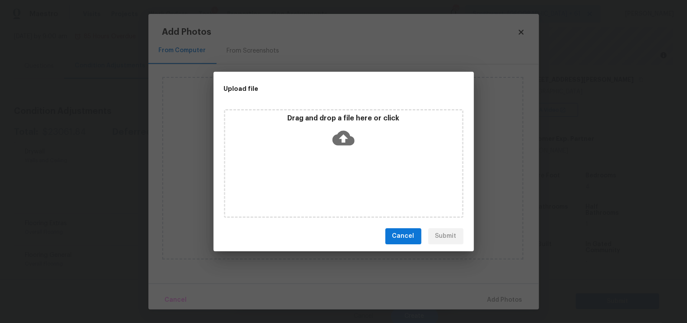
click at [341, 147] on icon at bounding box center [344, 138] width 22 height 22
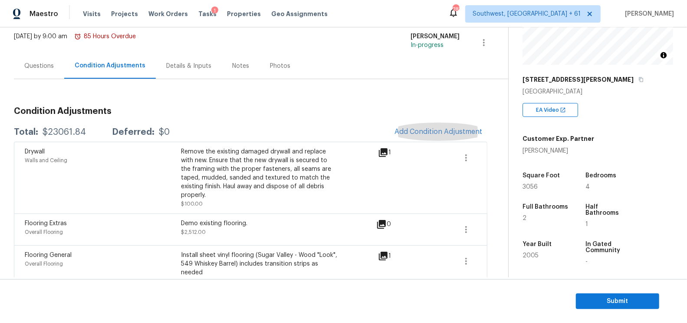
click at [63, 138] on div "Total: $23061.84 Deferred: $0 Add Condition Adjustment" at bounding box center [251, 131] width 474 height 19
copy div "$23061.84"
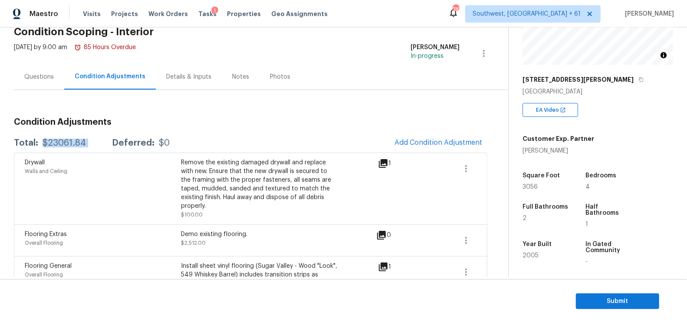
click at [49, 85] on div "Questions" at bounding box center [39, 77] width 50 height 26
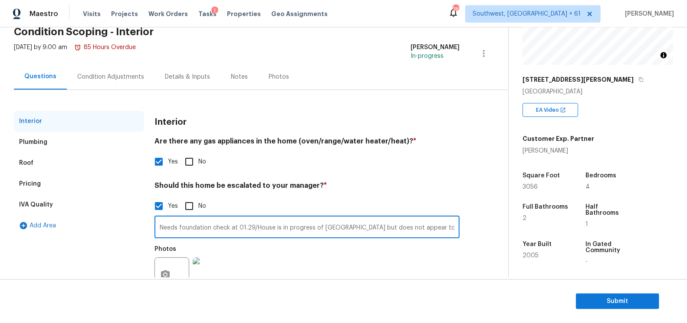
click at [195, 223] on input "Needs foundation check at 01.29/House is in progress of Reno but does not appea…" at bounding box center [307, 227] width 305 height 20
click at [250, 228] on input "Needs foundation check at 01.29/House is in progress of Reno but does not appea…" at bounding box center [307, 227] width 305 height 20
click at [379, 226] on input "Needs foundation check at 01.29, nothing major hence didnt capture funds/House …" at bounding box center [307, 227] width 305 height 20
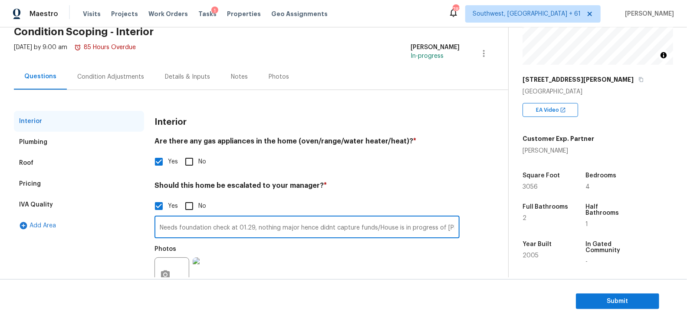
click at [379, 226] on input "Needs foundation check at 01.29, nothing major hence didnt capture funds/House …" at bounding box center [307, 227] width 305 height 20
type input "Needs foundation check at 01.29, nothing major hence didnt capture funds/House …"
click at [60, 184] on div "Pricing" at bounding box center [79, 183] width 130 height 21
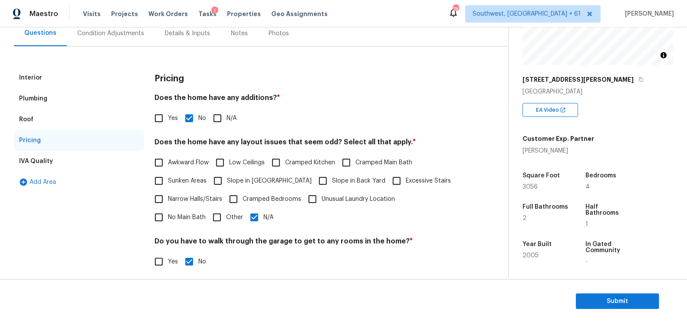
scroll to position [0, 0]
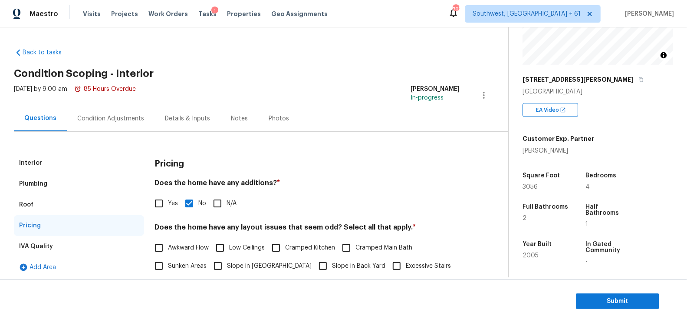
click at [96, 125] on div "Condition Adjustments" at bounding box center [111, 118] width 88 height 26
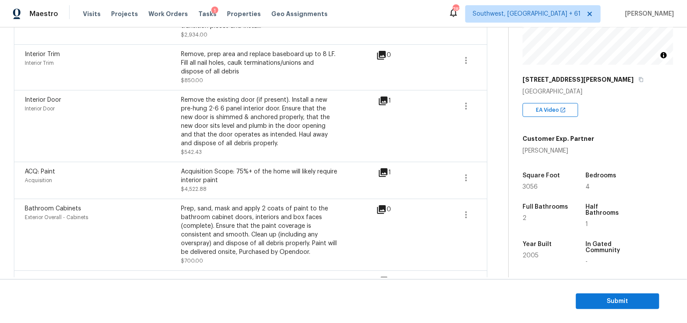
scroll to position [326, 0]
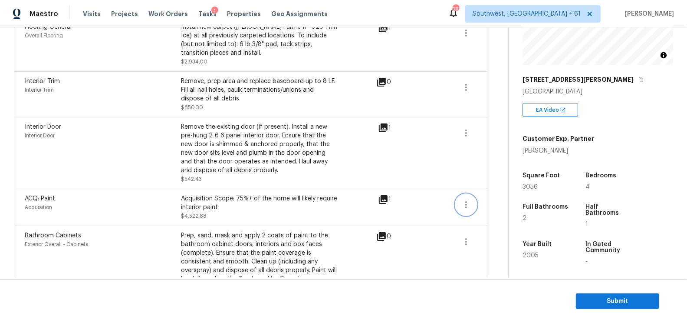
click at [460, 196] on button "button" at bounding box center [466, 204] width 21 height 21
click at [501, 191] on div "Edit" at bounding box center [516, 193] width 68 height 9
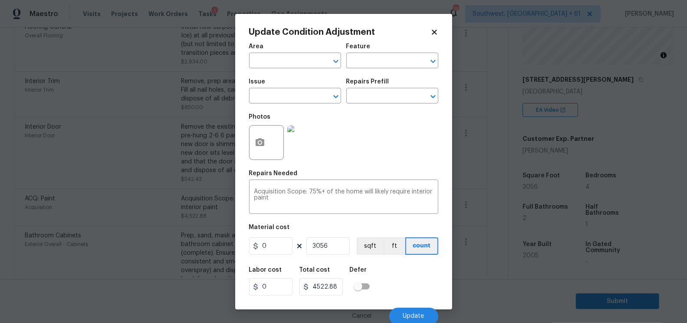
type input "Acquisition"
type input "ACQ: Paint"
type input "1.48"
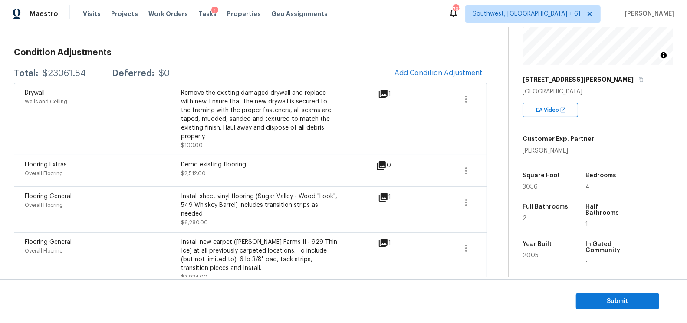
scroll to position [110, 0]
click at [615, 307] on button "Submit" at bounding box center [617, 301] width 83 height 16
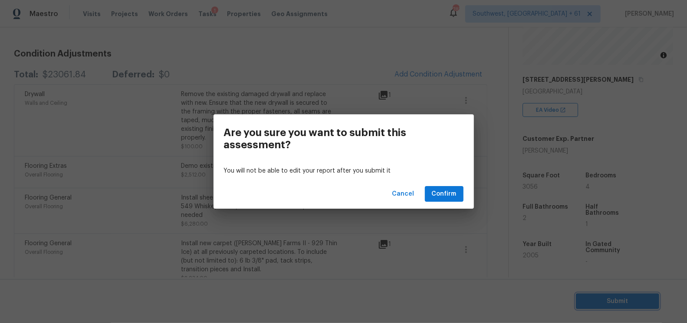
click at [615, 307] on div "Are you sure you want to submit this assessment? You will not be able to edit y…" at bounding box center [343, 161] width 687 height 323
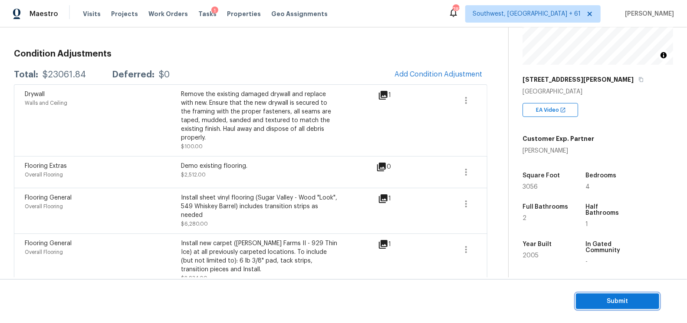
click at [623, 300] on span "Submit" at bounding box center [617, 301] width 69 height 11
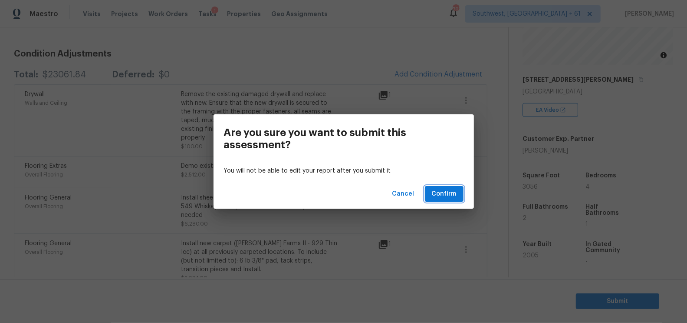
click at [449, 196] on span "Confirm" at bounding box center [444, 193] width 25 height 11
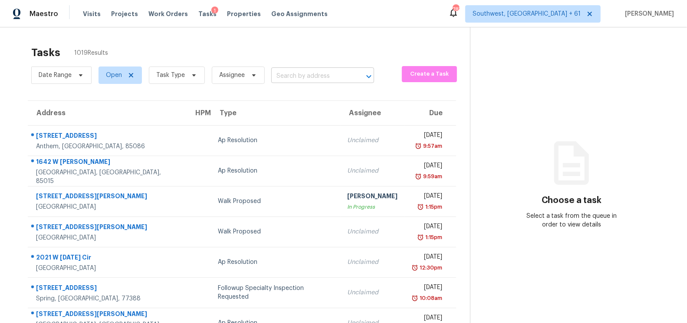
click at [325, 80] on input "text" at bounding box center [310, 75] width 79 height 13
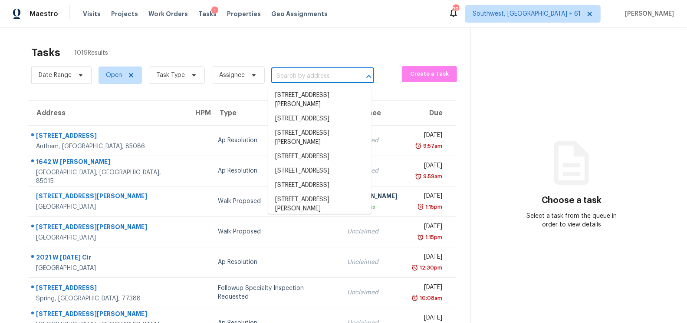
paste input "2165 Castle Pt, Winter Haven, FL 33880"
type input "2165 Castle Pt, Winter Haven, FL 33880"
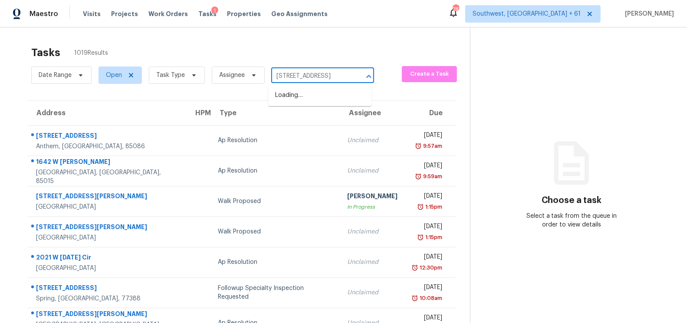
scroll to position [0, 38]
click at [303, 99] on li "2165 Castle Pt, Winter Haven, FL 33880" at bounding box center [319, 95] width 103 height 14
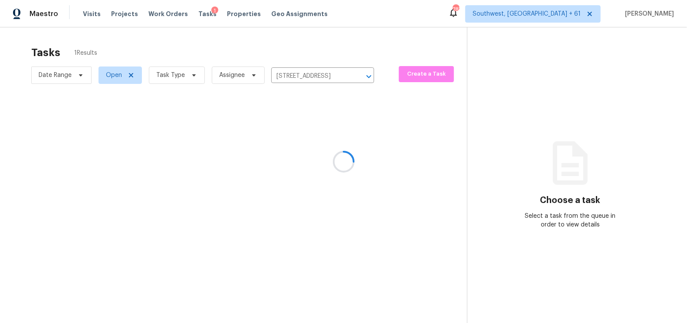
click at [316, 135] on div at bounding box center [343, 161] width 687 height 323
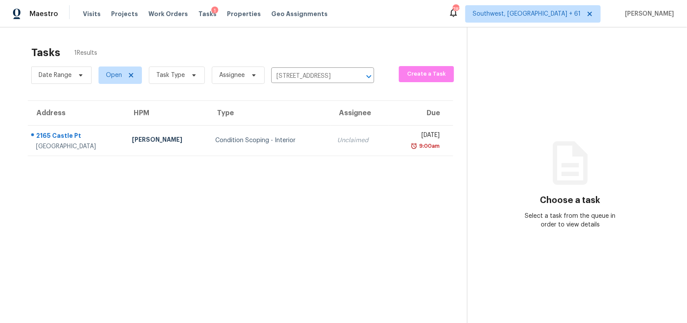
click at [330, 135] on td "Unclaimed" at bounding box center [359, 140] width 59 height 30
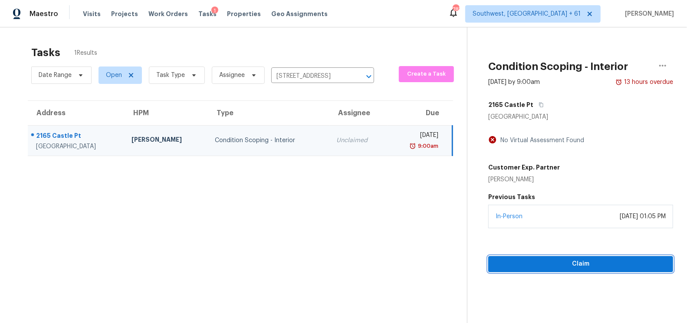
click at [591, 258] on span "Claim" at bounding box center [580, 263] width 171 height 11
click at [585, 258] on span "Start Assessment" at bounding box center [580, 263] width 171 height 11
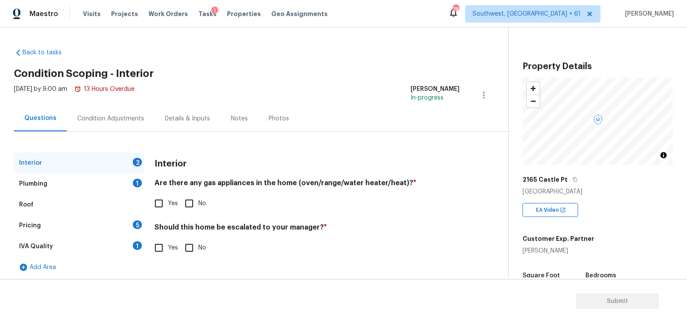
click at [191, 210] on input "No" at bounding box center [189, 203] width 18 height 18
checkbox input "true"
click at [190, 240] on input "No" at bounding box center [189, 248] width 18 height 18
checkbox input "true"
click at [134, 181] on div "1" at bounding box center [137, 182] width 9 height 9
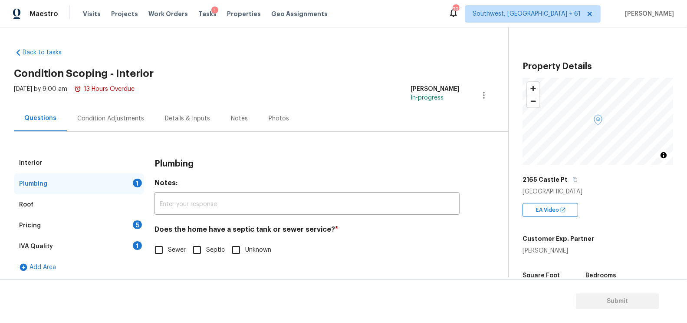
click at [165, 250] on input "Sewer" at bounding box center [159, 249] width 18 height 18
checkbox input "true"
click at [136, 241] on div "1" at bounding box center [137, 245] width 9 height 9
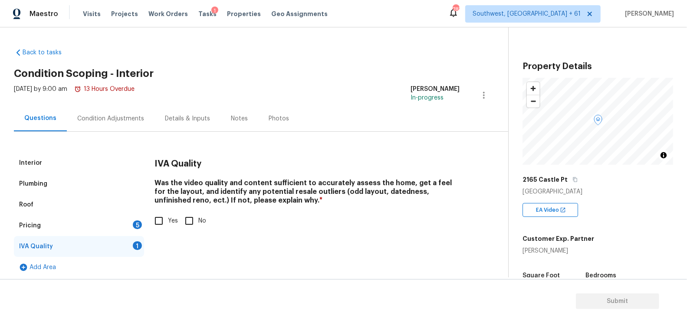
click at [160, 220] on input "Yes" at bounding box center [159, 220] width 18 height 18
checkbox input "true"
click at [125, 223] on div "Pricing 5" at bounding box center [79, 225] width 130 height 21
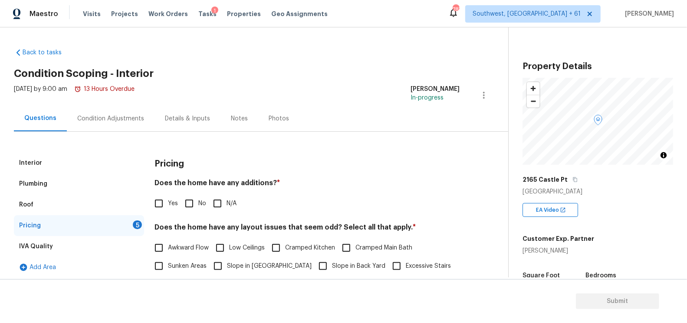
click at [185, 211] on input "No" at bounding box center [189, 203] width 18 height 18
checkbox input "true"
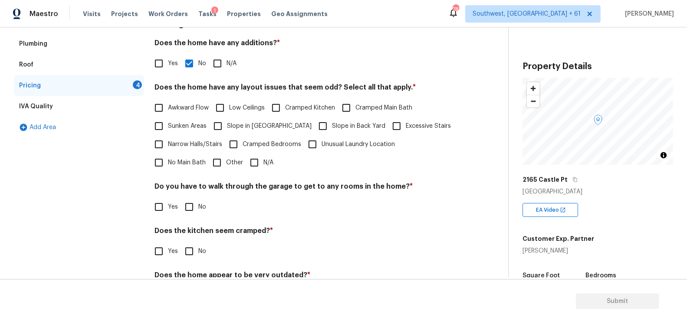
scroll to position [151, 0]
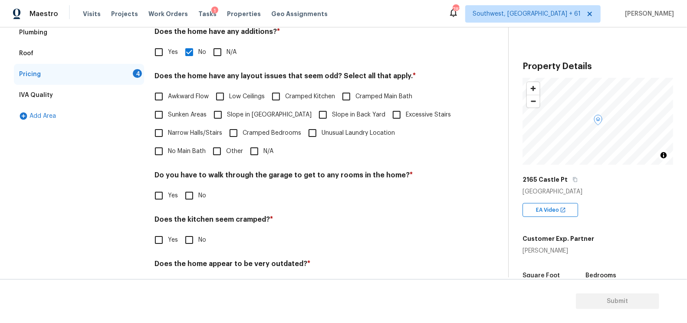
click at [245, 148] on input "N/A" at bounding box center [254, 151] width 18 height 18
checkbox input "true"
click at [194, 188] on input "No" at bounding box center [189, 196] width 18 height 18
checkbox input "true"
click at [192, 240] on input "No" at bounding box center [189, 240] width 18 height 18
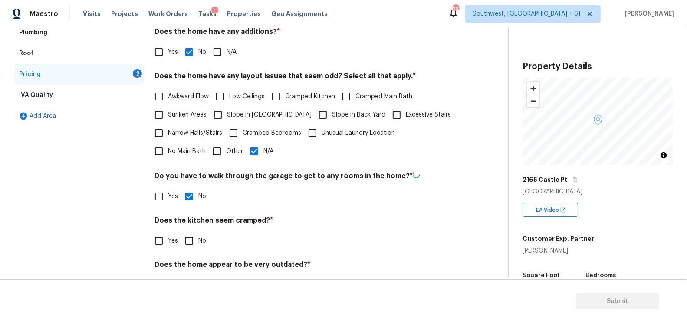
checkbox input "true"
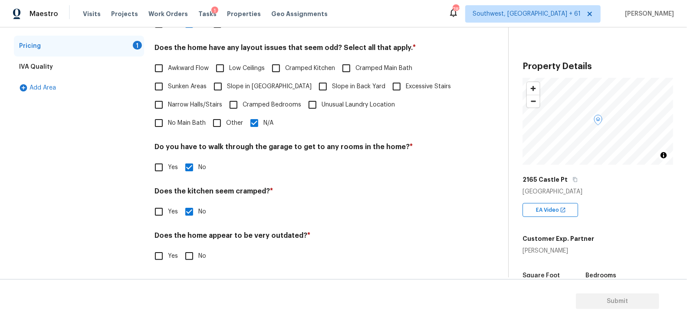
click at [189, 250] on input "No" at bounding box center [189, 256] width 18 height 18
checkbox input "true"
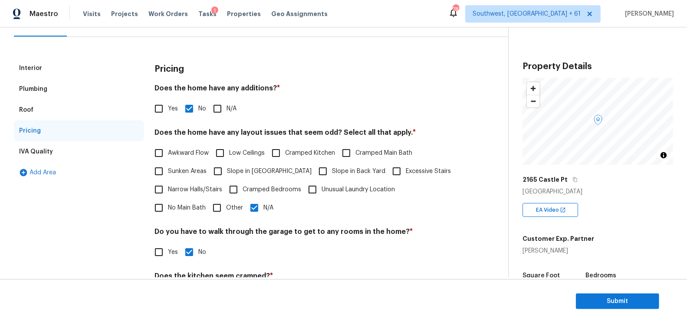
scroll to position [13, 0]
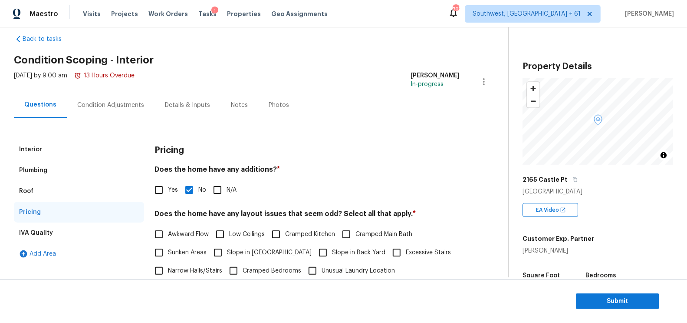
click at [121, 108] on div "Condition Adjustments" at bounding box center [110, 105] width 67 height 9
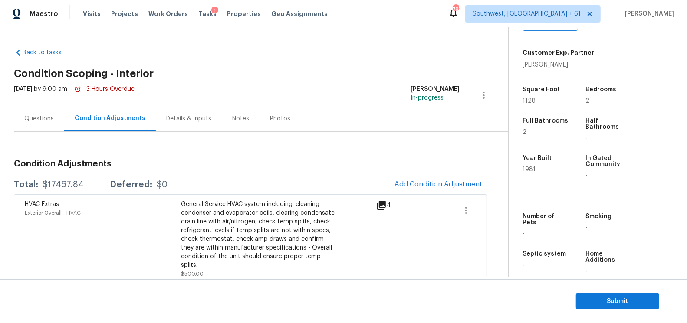
scroll to position [28, 0]
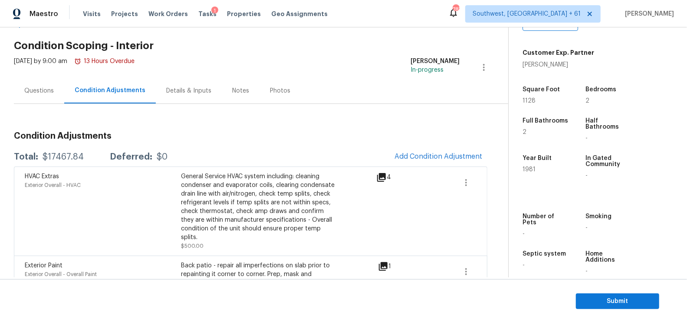
click at [40, 96] on div "Questions" at bounding box center [39, 91] width 50 height 26
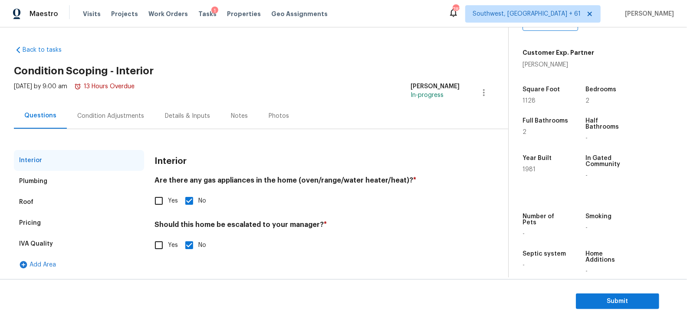
click at [46, 225] on div "Pricing" at bounding box center [79, 222] width 130 height 21
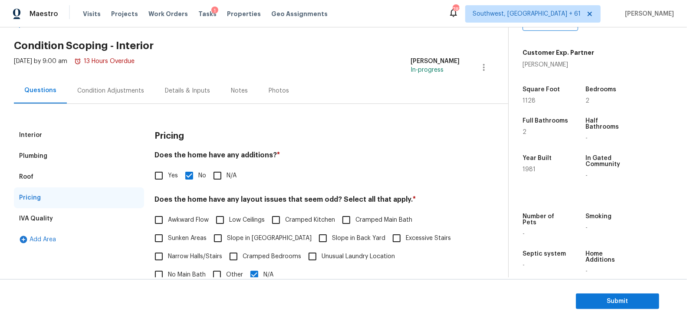
scroll to position [109, 0]
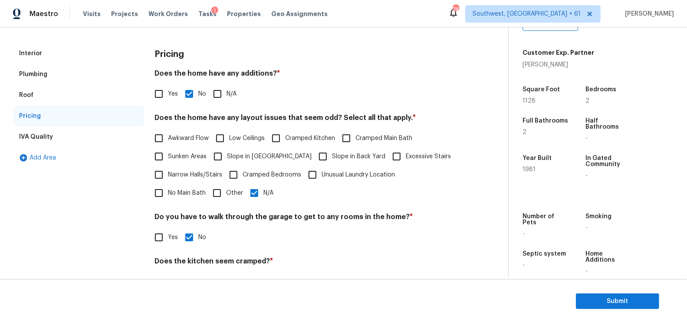
click at [168, 110] on div "Pricing Does the home have any additions? * Yes No N/A Does the home have any l…" at bounding box center [307, 194] width 305 height 302
click at [164, 96] on input "Yes" at bounding box center [159, 94] width 18 height 18
checkbox input "true"
checkbox input "false"
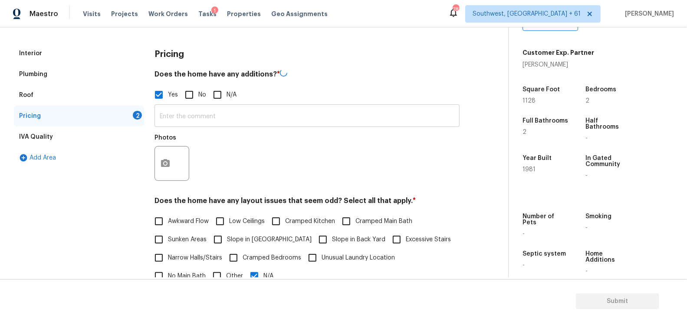
click at [192, 113] on input "text" at bounding box center [307, 116] width 305 height 20
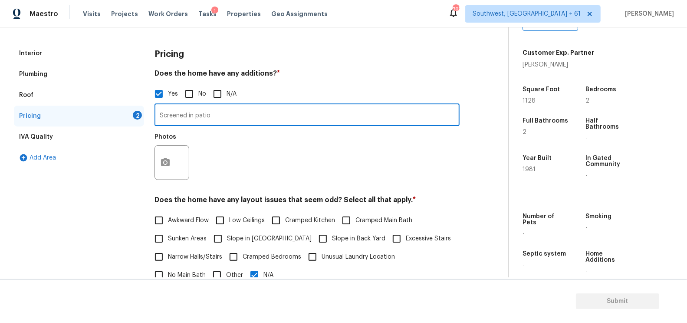
type input "Screened in patio"
click at [177, 151] on div at bounding box center [172, 162] width 35 height 35
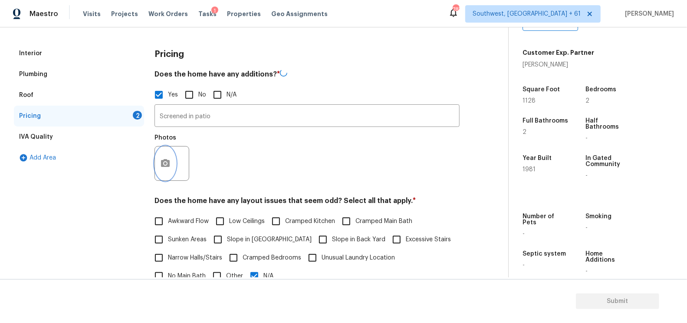
click at [161, 170] on button "button" at bounding box center [165, 163] width 21 height 34
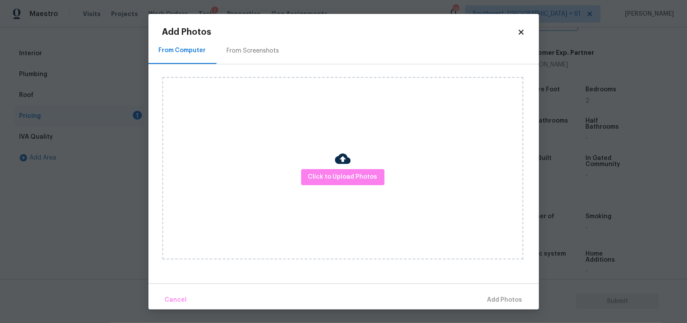
click at [356, 168] on div "Click to Upload Photos" at bounding box center [342, 168] width 361 height 182
click at [348, 179] on span "Click to Upload Photos" at bounding box center [342, 176] width 69 height 11
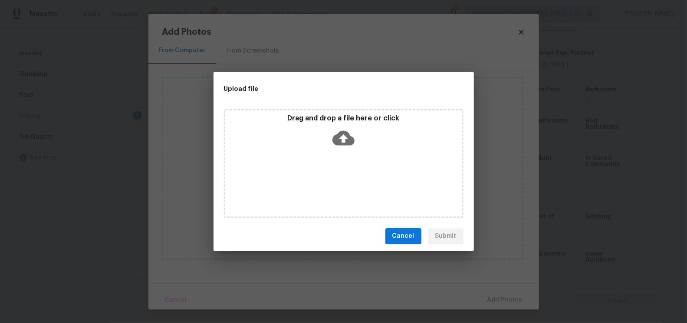
click at [346, 152] on div "Drag and drop a file here or click" at bounding box center [344, 163] width 240 height 109
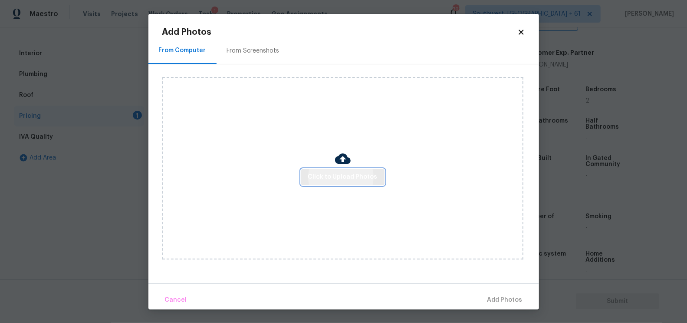
click at [339, 173] on span "Click to Upload Photos" at bounding box center [342, 176] width 69 height 11
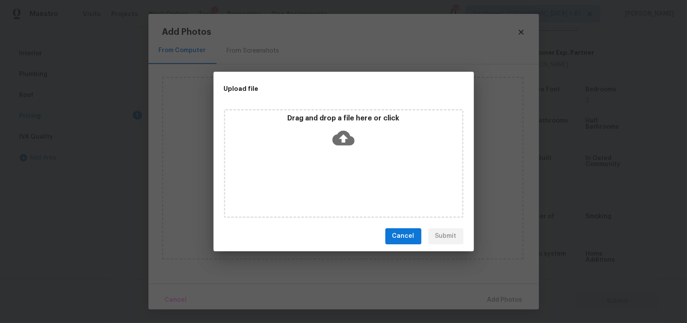
click at [353, 135] on icon at bounding box center [344, 138] width 22 height 22
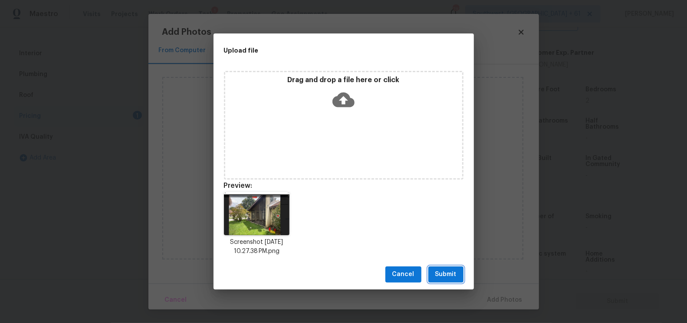
click at [455, 269] on span "Submit" at bounding box center [445, 274] width 21 height 11
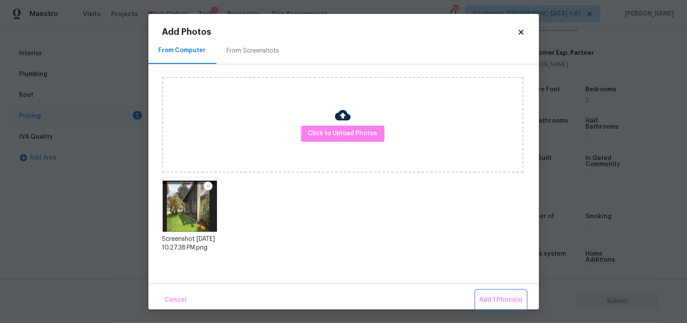
click at [498, 295] on span "Add 1 Photo(s)" at bounding box center [501, 299] width 43 height 11
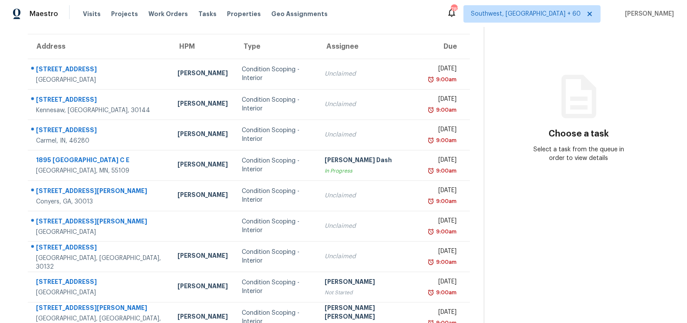
scroll to position [128, 0]
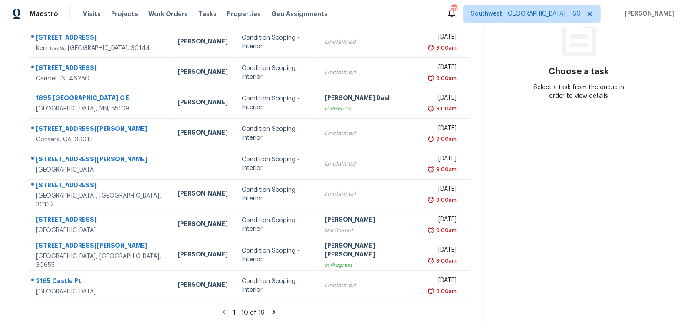
click at [276, 313] on icon at bounding box center [274, 312] width 8 height 8
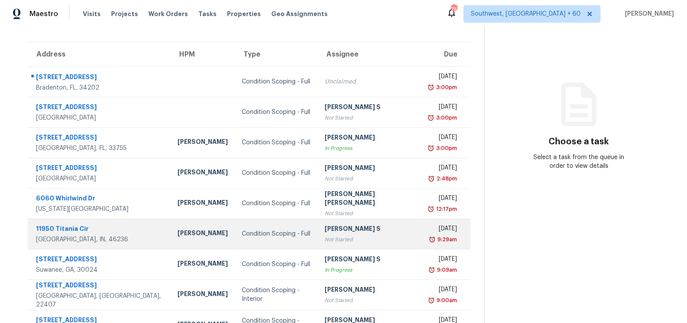
scroll to position [98, 0]
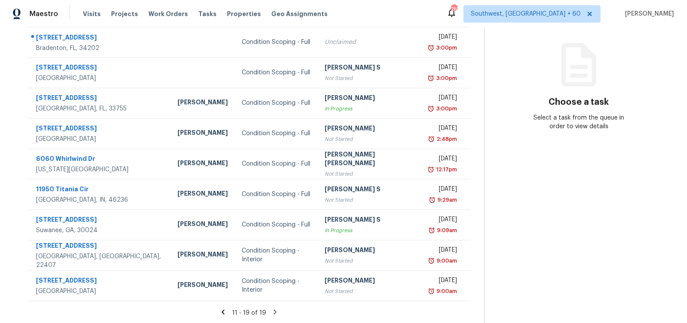
click at [227, 309] on icon at bounding box center [223, 312] width 8 height 8
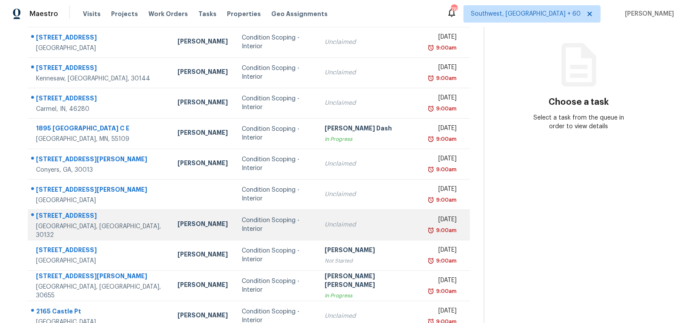
scroll to position [128, 0]
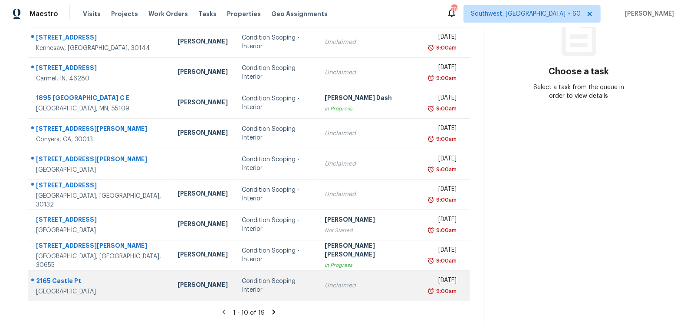
click at [348, 281] on div "Unclaimed" at bounding box center [370, 285] width 91 height 9
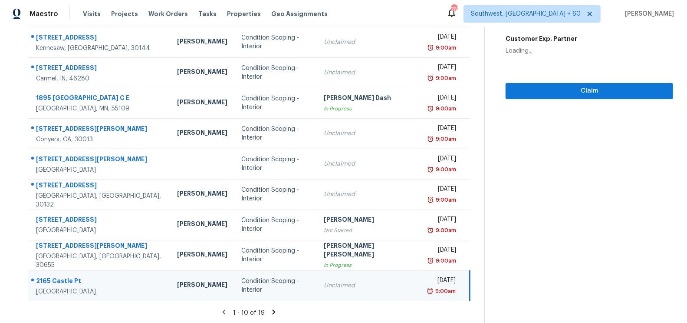
scroll to position [27, 0]
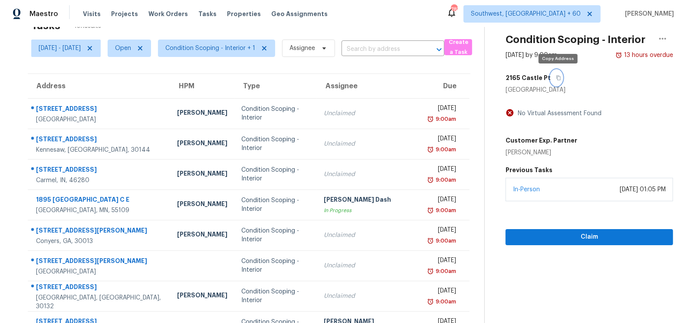
click at [556, 74] on button "button" at bounding box center [557, 78] width 12 height 16
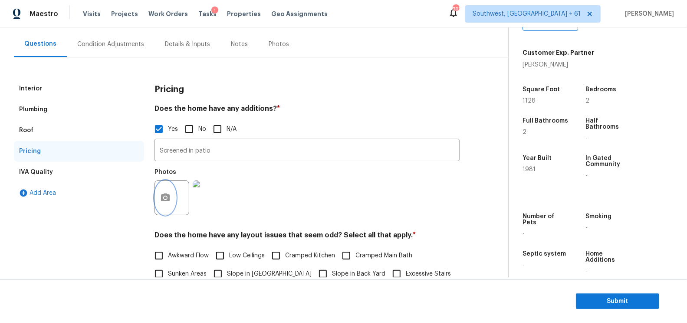
scroll to position [24, 0]
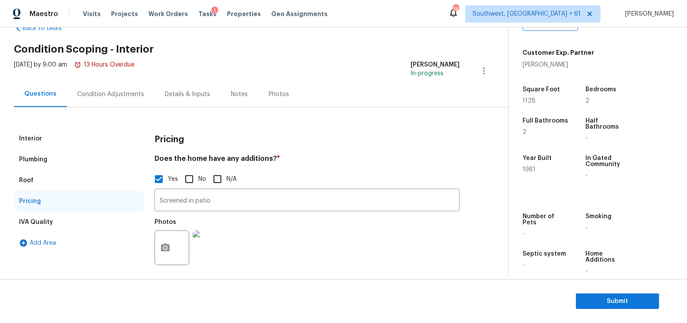
click at [116, 86] on div "Condition Adjustments" at bounding box center [111, 94] width 88 height 26
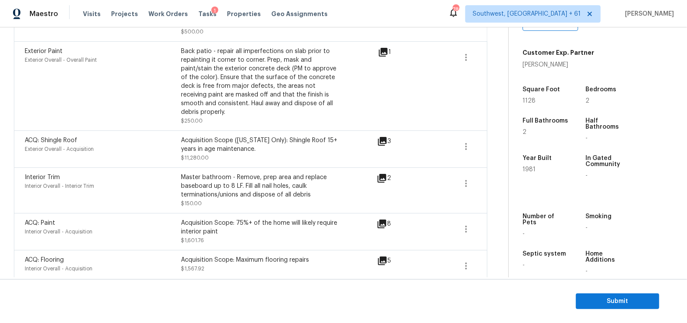
scroll to position [131, 0]
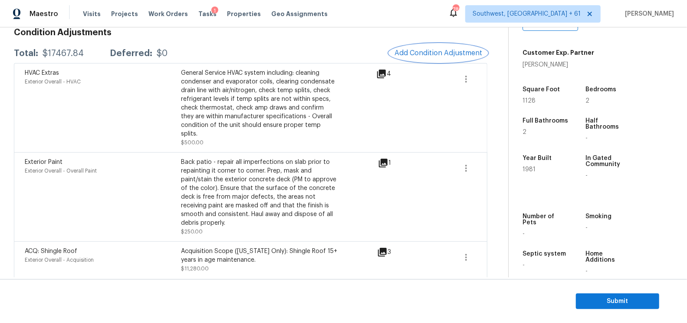
click at [423, 53] on span "Add Condition Adjustment" at bounding box center [439, 53] width 88 height 8
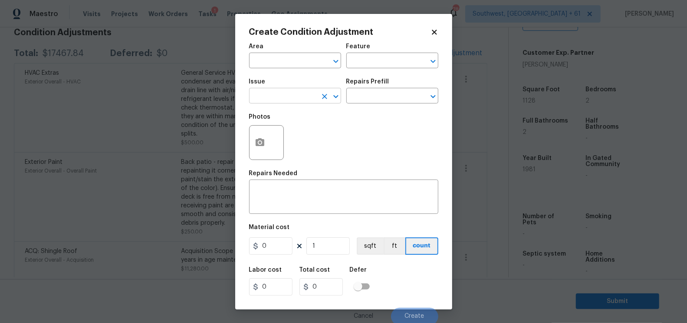
click at [281, 99] on input "text" at bounding box center [283, 96] width 68 height 13
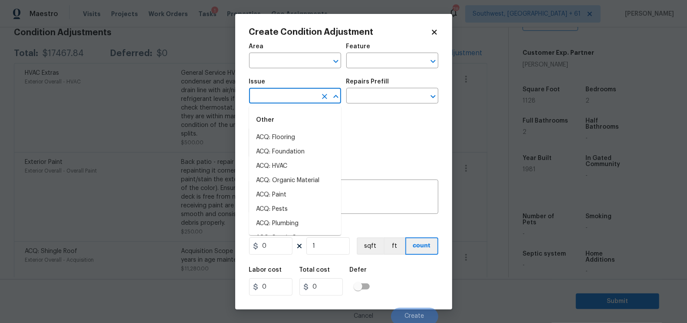
type input "l"
type input "e"
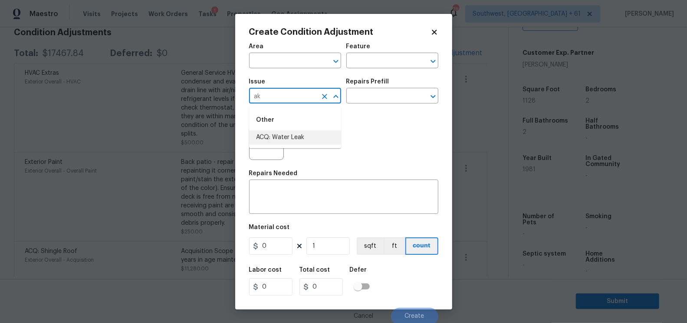
click at [286, 134] on li "ACQ: Water Leak" at bounding box center [295, 137] width 92 height 14
type input "ACQ: Water Leak"
click at [378, 99] on input "text" at bounding box center [380, 96] width 68 height 13
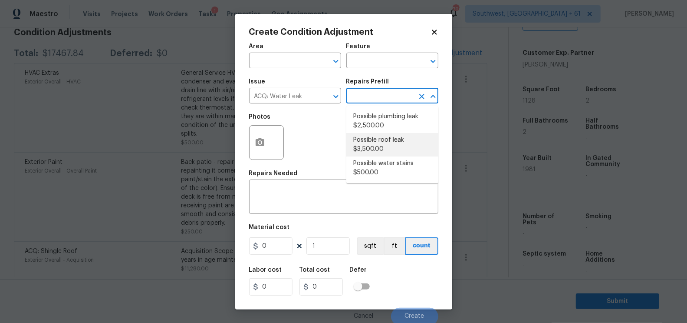
click at [373, 150] on li "Possible roof leak $3,500.00" at bounding box center [392, 144] width 92 height 23
type input "Acquisition"
type textarea "Acquisition Scope: Possible roof leak"
type input "3500"
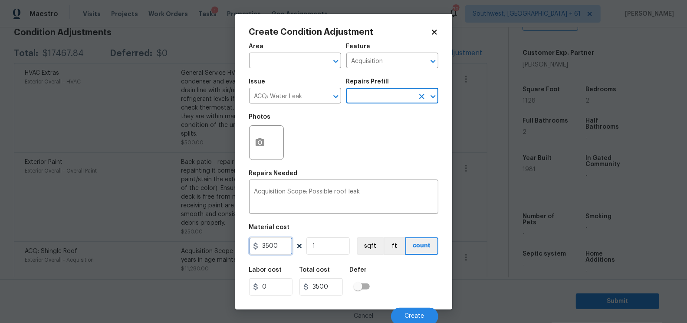
click at [264, 246] on input "3500" at bounding box center [270, 245] width 43 height 17
type input "2500"
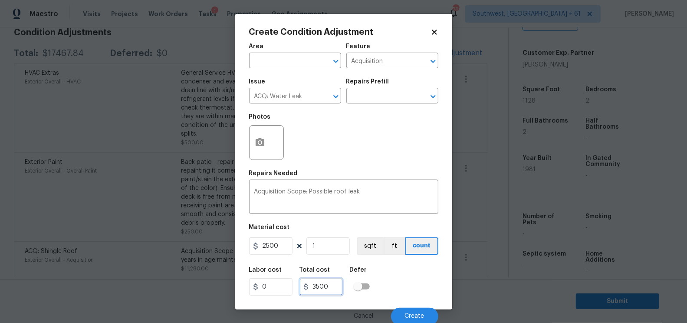
type input "2500"
click at [336, 281] on input "2500" at bounding box center [321, 286] width 43 height 17
click at [273, 154] on div at bounding box center [266, 142] width 35 height 35
click at [265, 151] on button "button" at bounding box center [260, 142] width 21 height 34
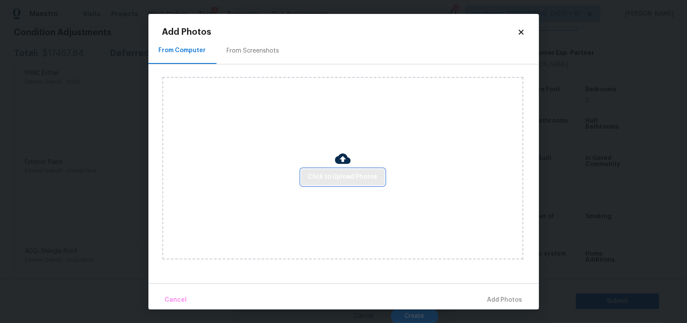
click at [312, 174] on span "Click to Upload Photos" at bounding box center [342, 176] width 69 height 11
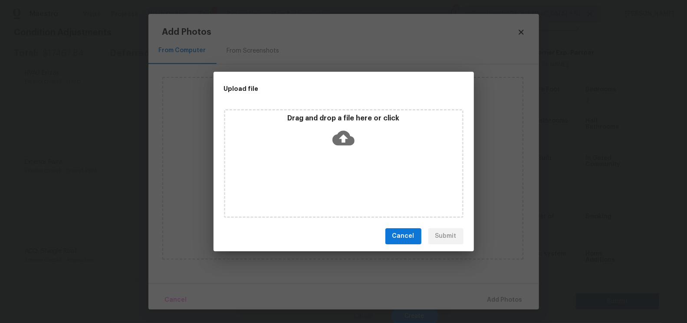
click at [345, 137] on icon at bounding box center [344, 138] width 22 height 22
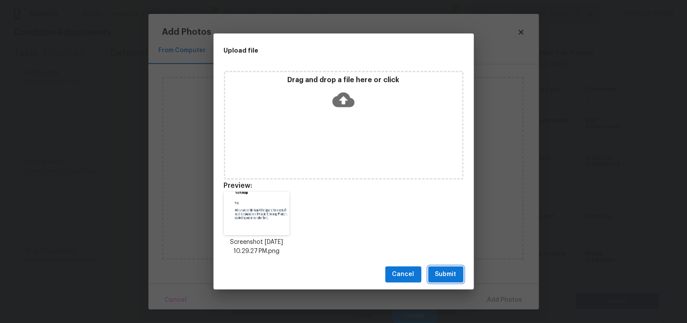
click at [449, 273] on span "Submit" at bounding box center [445, 274] width 21 height 11
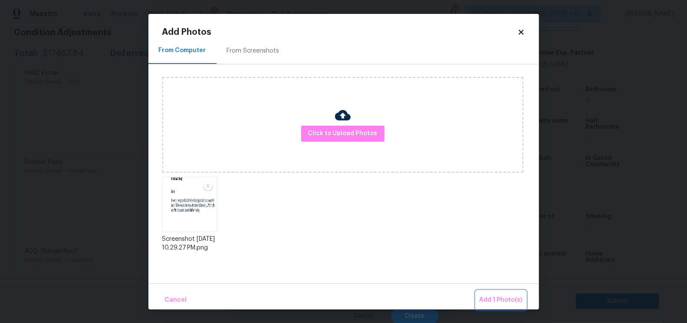
click at [504, 292] on button "Add 1 Photo(s)" at bounding box center [501, 299] width 50 height 19
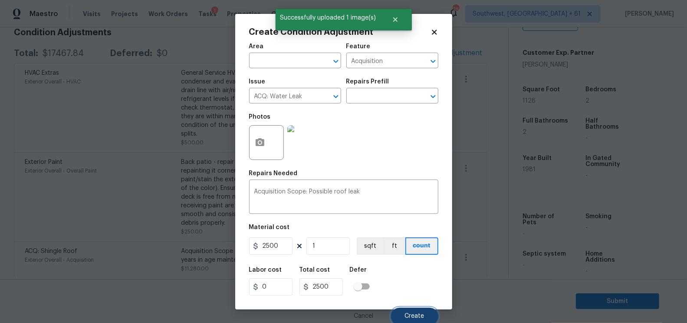
click at [415, 313] on span "Create" at bounding box center [415, 316] width 20 height 7
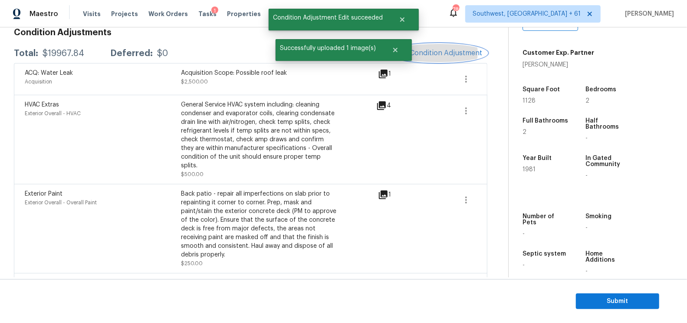
click at [446, 51] on span "Add Condition Adjustment" at bounding box center [439, 53] width 88 height 8
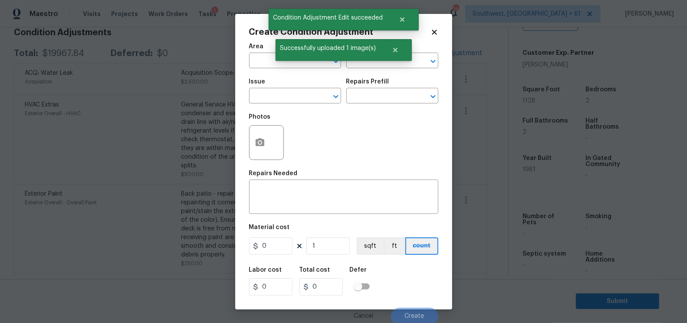
click at [274, 106] on span "Issue ​" at bounding box center [295, 90] width 92 height 35
click at [274, 102] on input "text" at bounding box center [283, 96] width 68 height 13
type input "."
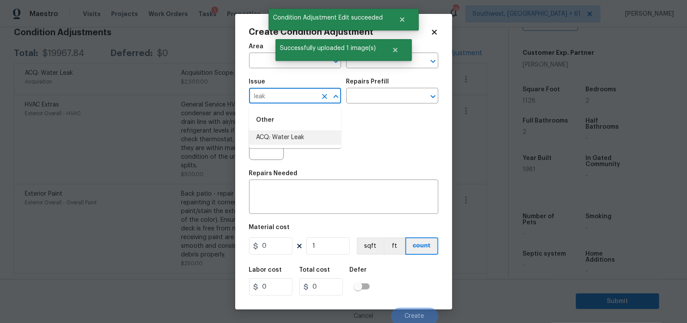
click at [280, 136] on li "ACQ: Water Leak" at bounding box center [295, 137] width 92 height 14
type input "ACQ: Water Leak"
click at [383, 89] on div "Repairs Prefill" at bounding box center [392, 84] width 92 height 11
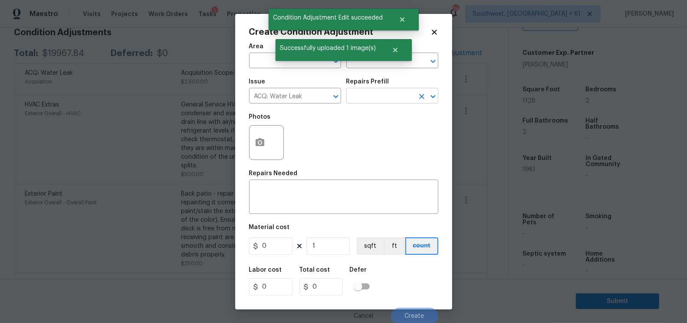
click at [380, 101] on input "text" at bounding box center [380, 96] width 68 height 13
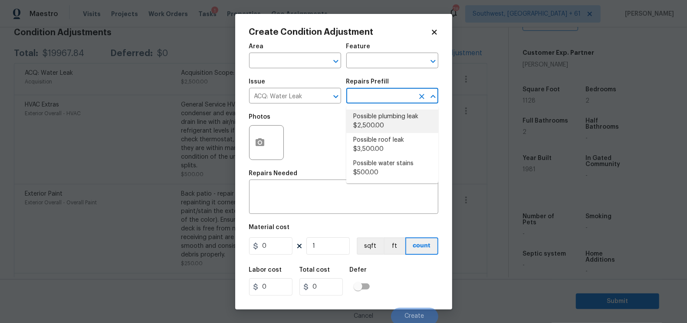
click at [373, 122] on li "Possible plumbing leak $2,500.00" at bounding box center [392, 120] width 92 height 23
type input "Acquisition"
type textarea "Acquisition Scope: Possible plumbing leak"
type input "2500"
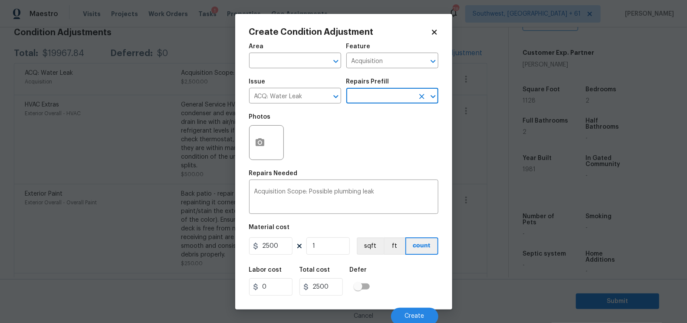
click at [266, 169] on div "Area ​ Feature Acquisition ​ Issue ACQ: Water Leak ​ Repairs Prefill ​ Photos R…" at bounding box center [343, 181] width 189 height 287
click at [266, 148] on button "button" at bounding box center [260, 142] width 21 height 34
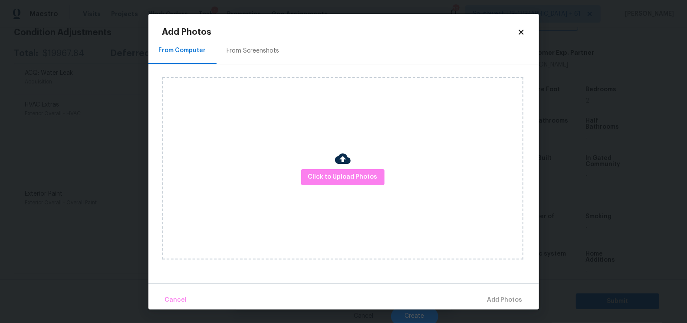
click at [346, 168] on div at bounding box center [343, 160] width 16 height 18
click at [345, 183] on button "Click to Upload Photos" at bounding box center [342, 177] width 83 height 16
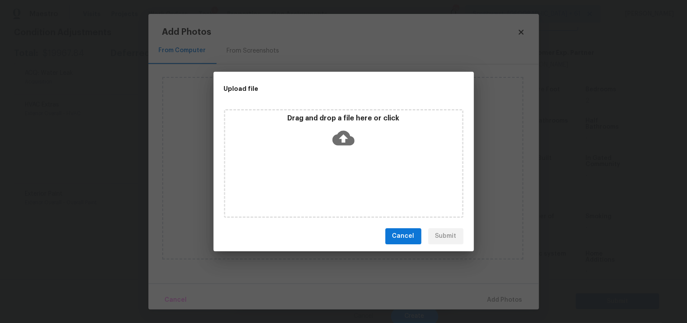
click at [345, 148] on div "Drag and drop a file here or click" at bounding box center [343, 132] width 237 height 37
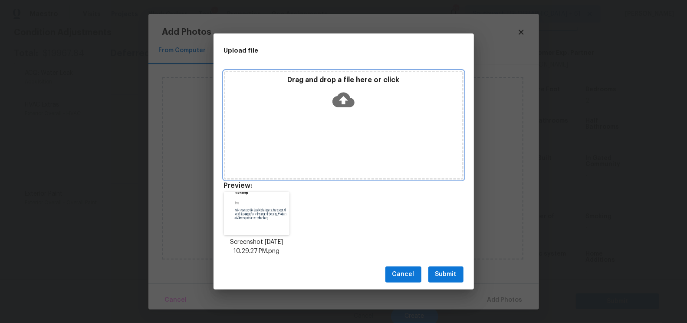
click at [345, 118] on div "Drag and drop a file here or click" at bounding box center [344, 125] width 240 height 109
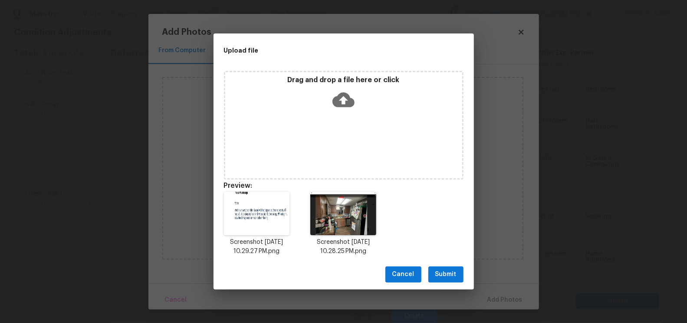
click at [447, 272] on span "Submit" at bounding box center [445, 274] width 21 height 11
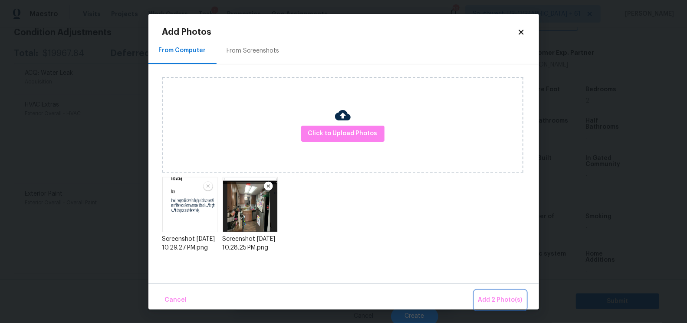
click at [510, 298] on span "Add 2 Photo(s)" at bounding box center [500, 299] width 44 height 11
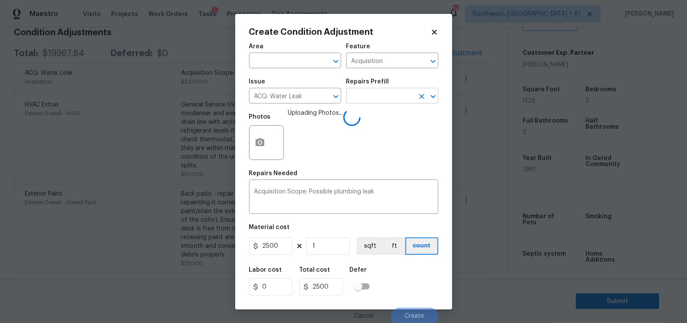
click at [378, 102] on input "text" at bounding box center [380, 96] width 68 height 13
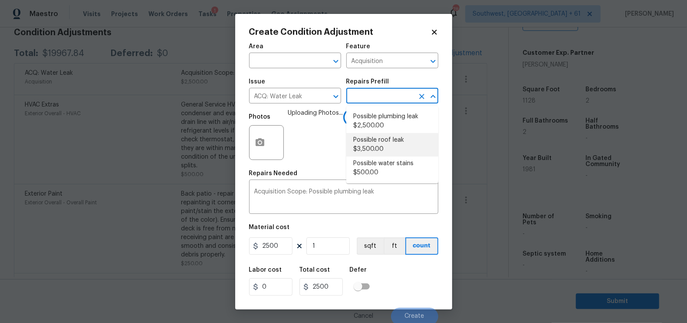
click at [379, 147] on li "Possible roof leak $3,500.00" at bounding box center [392, 144] width 92 height 23
type textarea "Acquisition Scope: Possible roof leak"
type input "3500"
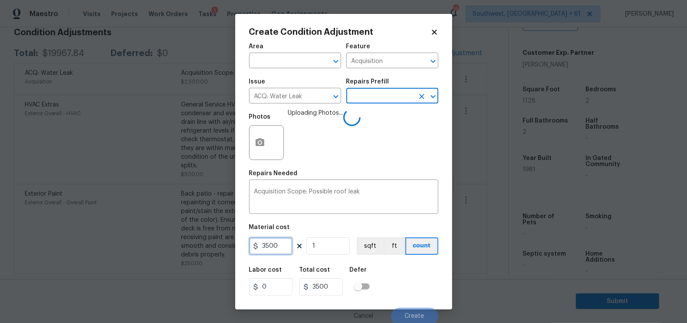
click at [264, 244] on input "3500" at bounding box center [270, 245] width 43 height 17
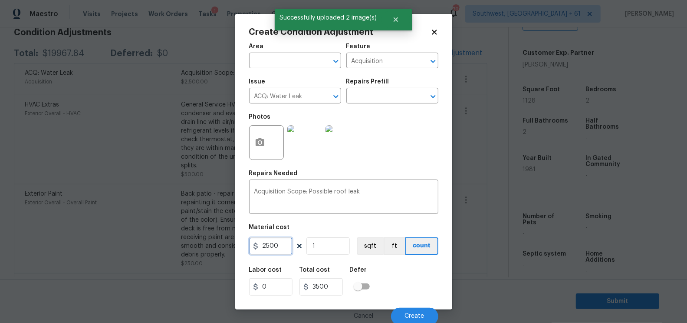
type input "2500"
click at [328, 250] on input "1" at bounding box center [327, 245] width 43 height 17
click at [421, 313] on span "Create" at bounding box center [415, 316] width 20 height 7
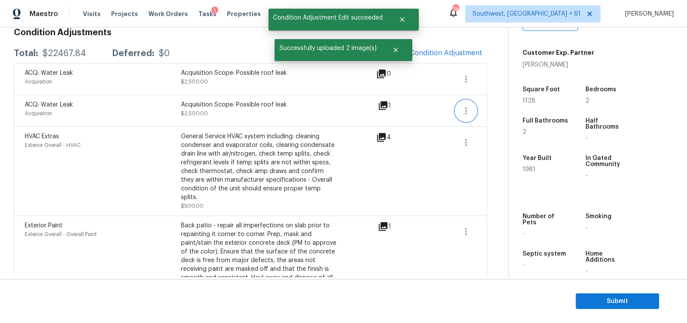
click at [461, 109] on icon "button" at bounding box center [466, 110] width 10 height 10
click at [513, 104] on div "Edit" at bounding box center [516, 108] width 68 height 9
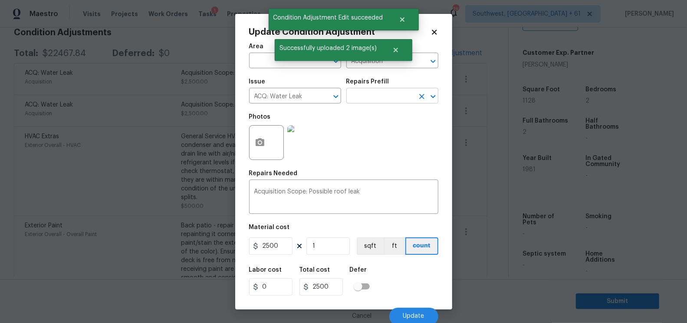
click at [364, 92] on input "text" at bounding box center [380, 96] width 68 height 13
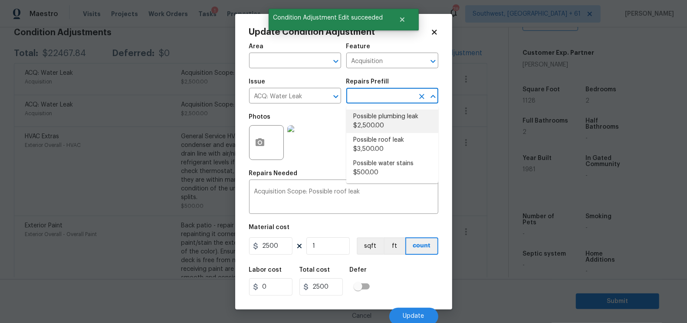
click at [371, 127] on li "Possible plumbing leak $2,500.00" at bounding box center [392, 120] width 92 height 23
type textarea "Acquisition Scope: Possible plumbing leak"
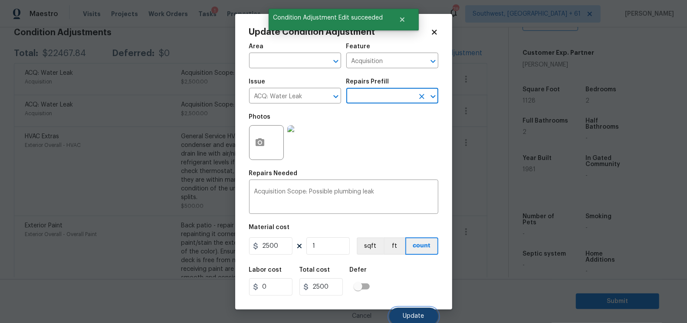
click at [420, 316] on span "Update" at bounding box center [413, 316] width 21 height 7
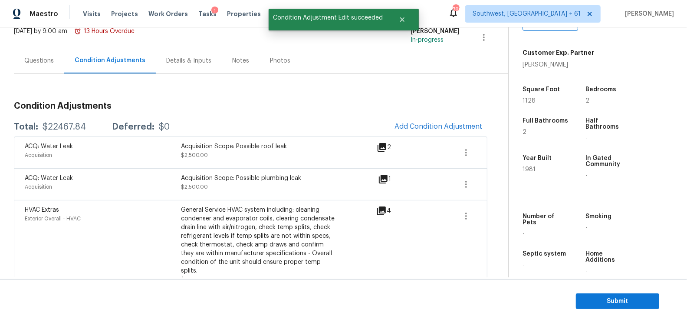
scroll to position [56, 0]
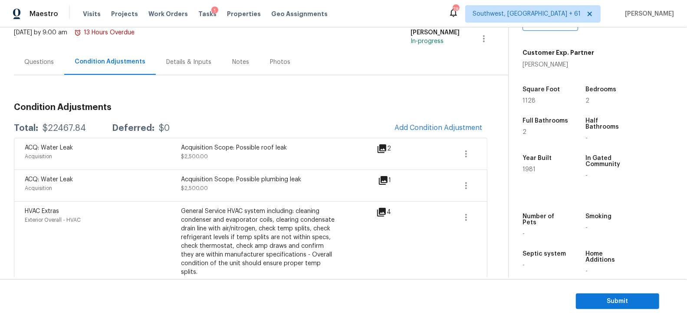
click at [55, 52] on div "Questions" at bounding box center [39, 62] width 50 height 26
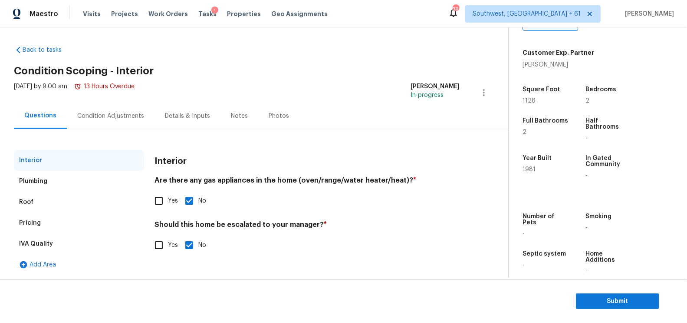
click at [53, 223] on div "Pricing" at bounding box center [79, 222] width 130 height 21
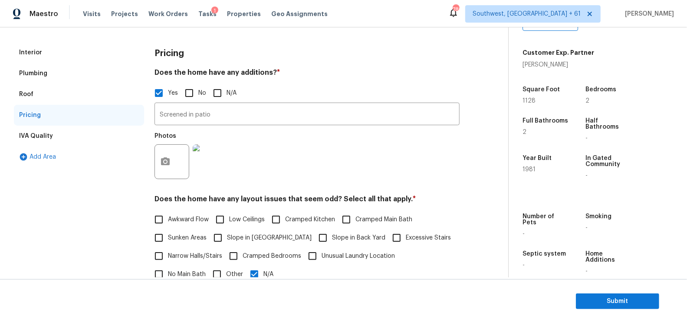
scroll to position [126, 0]
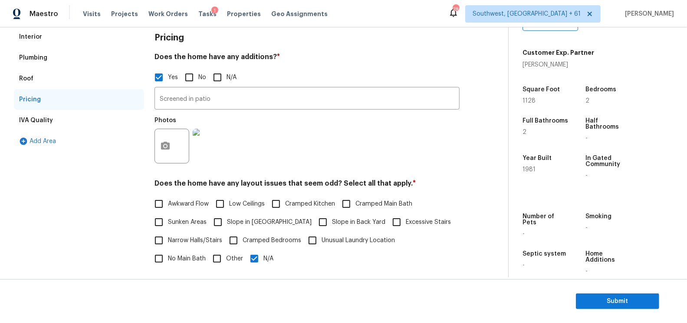
click at [63, 39] on div "Interior" at bounding box center [79, 36] width 130 height 21
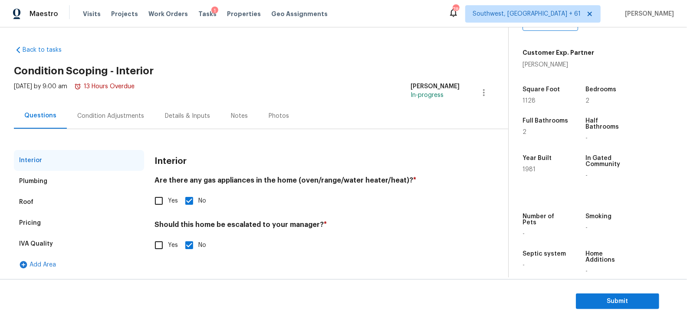
click at [165, 244] on input "Yes" at bounding box center [159, 245] width 18 height 18
checkbox input "true"
checkbox input "false"
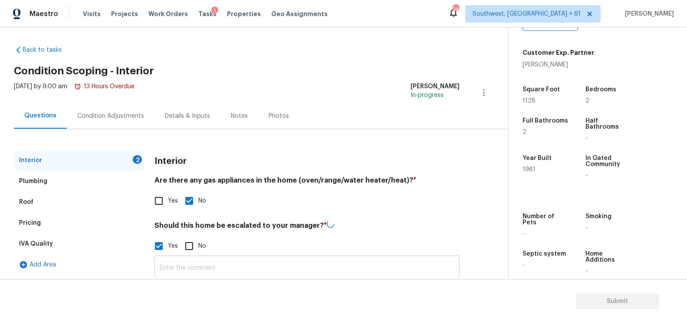
click at [197, 267] on input "text" at bounding box center [307, 267] width 305 height 20
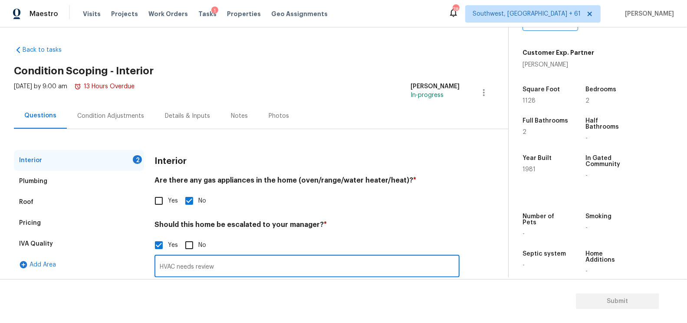
click at [333, 221] on h4 "Should this home be escalated to your manager? *" at bounding box center [307, 226] width 305 height 12
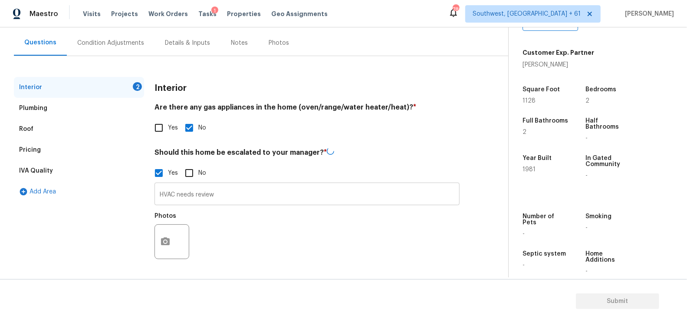
scroll to position [75, 0]
click at [163, 247] on icon "button" at bounding box center [165, 241] width 10 height 10
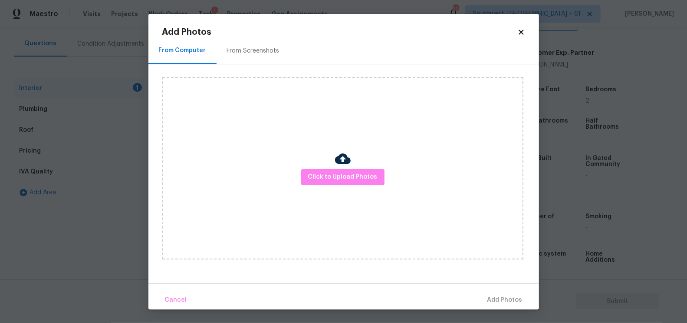
click at [347, 162] on img at bounding box center [343, 159] width 16 height 16
click at [343, 176] on span "Click to Upload Photos" at bounding box center [342, 176] width 69 height 11
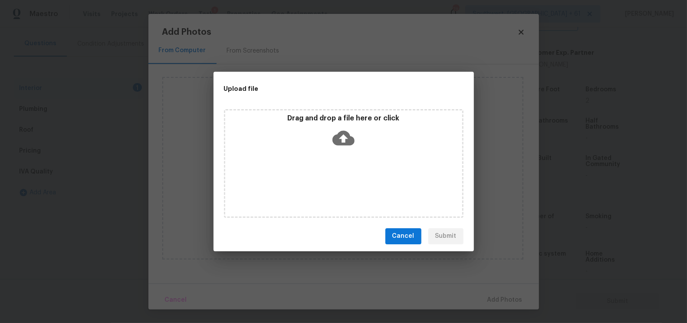
click at [342, 136] on icon at bounding box center [344, 138] width 22 height 22
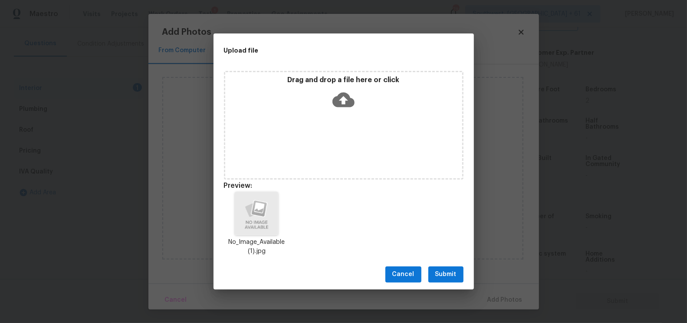
click at [442, 273] on span "Submit" at bounding box center [445, 274] width 21 height 11
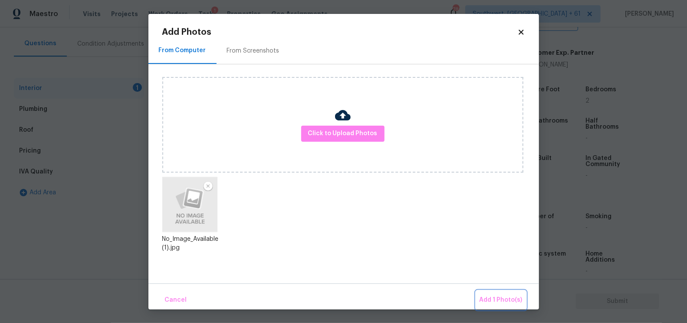
click at [485, 292] on button "Add 1 Photo(s)" at bounding box center [501, 299] width 50 height 19
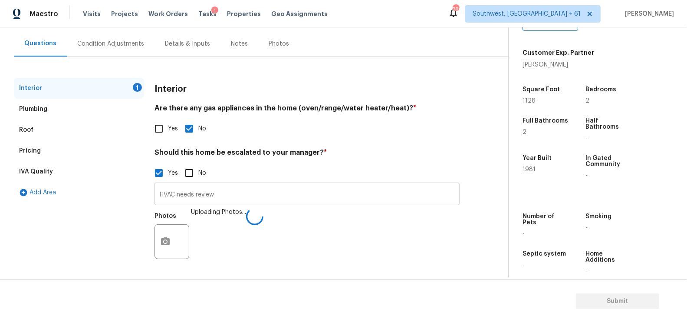
click at [241, 194] on input "HVAC needs review" at bounding box center [307, 194] width 305 height 20
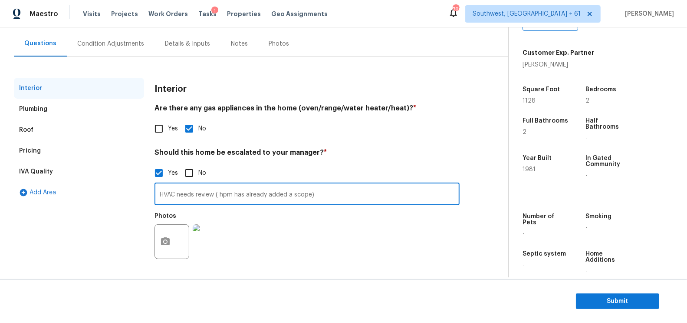
type input "HVAC needs review ( hpm has already added a scope)"
click at [115, 52] on div "Condition Adjustments" at bounding box center [111, 44] width 88 height 26
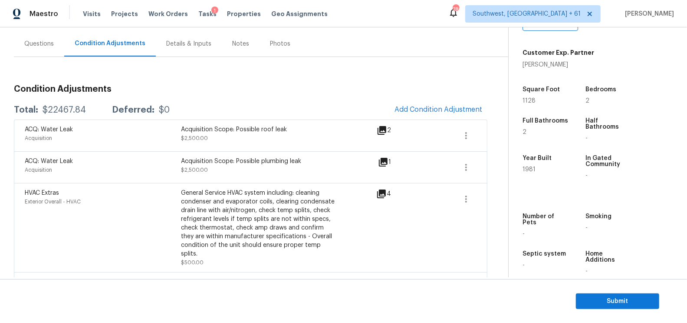
click at [46, 46] on div "Questions" at bounding box center [39, 44] width 30 height 9
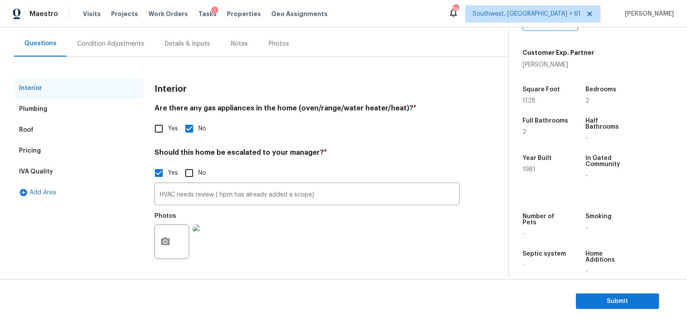
scroll to position [75, 0]
click at [323, 200] on input "HVAC needs review ( hpm has already added a scope)" at bounding box center [307, 194] width 305 height 20
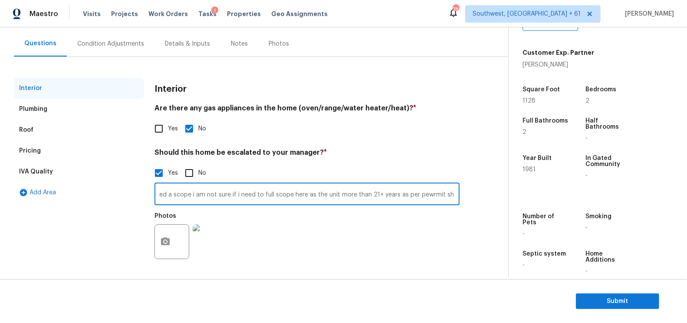
scroll to position [0, 122]
click at [421, 191] on input "HVAC needs review ( hpm has already added a scope i am not sure if i need to fu…" at bounding box center [307, 194] width 305 height 20
click at [419, 194] on input "HVAC needs review ( hpm has already added a scope i am not sure if i need to fu…" at bounding box center [307, 194] width 305 height 20
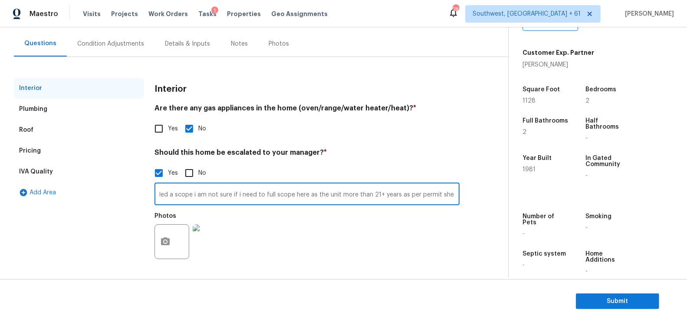
click at [496, 169] on div "Back to tasks Condition Scoping - Interior Mon, Sep 08 2025 by 9:00 am 13 Hours…" at bounding box center [261, 122] width 494 height 310
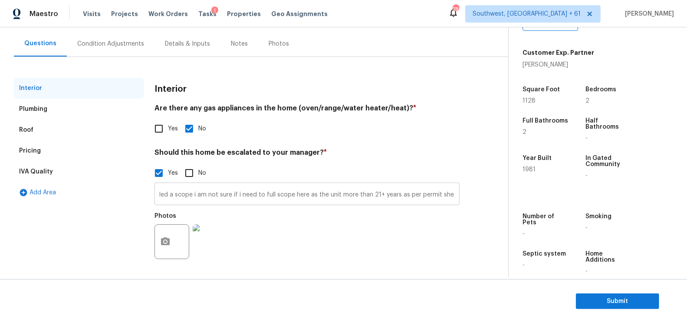
click at [445, 195] on input "HVAC needs review ( hpm has already added a scope i am not sure if i need to fu…" at bounding box center [307, 194] width 305 height 20
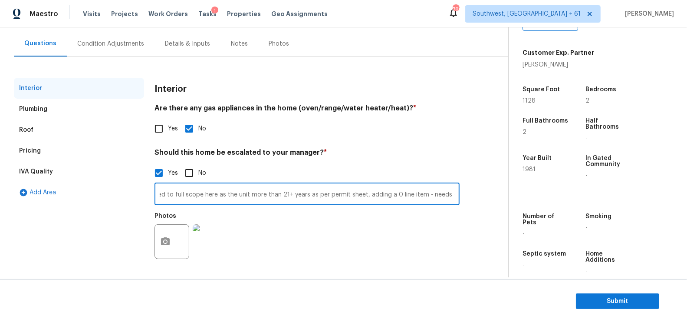
scroll to position [0, 217]
click at [456, 214] on div "Photos" at bounding box center [307, 236] width 305 height 56
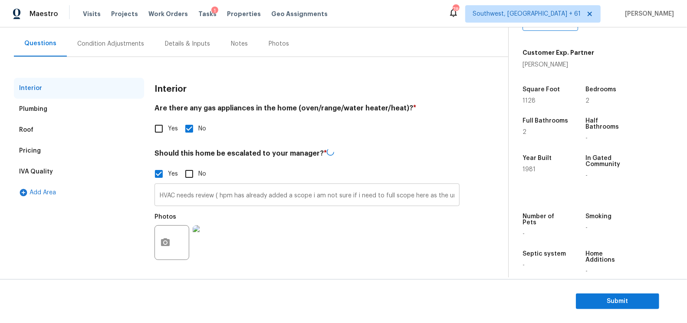
click at [414, 197] on input "HVAC needs review ( hpm has already added a scope i am not sure if i need to fu…" at bounding box center [307, 195] width 305 height 20
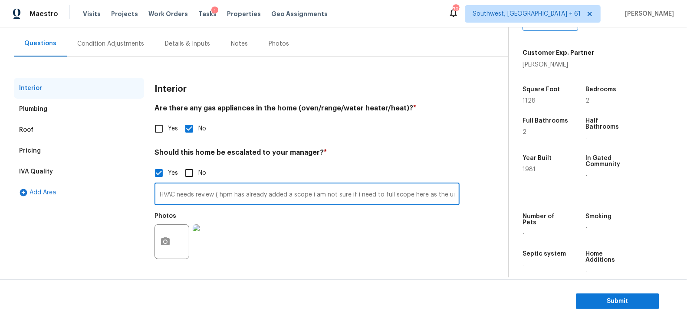
click at [414, 197] on input "HVAC needs review ( hpm has already added a scope i am not sure if i need to fu…" at bounding box center [307, 194] width 305 height 20
click at [286, 194] on input "HVAC needs review ( hpm has already added a scope i am not sure if i need to fu…" at bounding box center [307, 194] width 305 height 20
type input "HVAC needs review ( hpm has already added a hvac extras scope i am not sure if …"
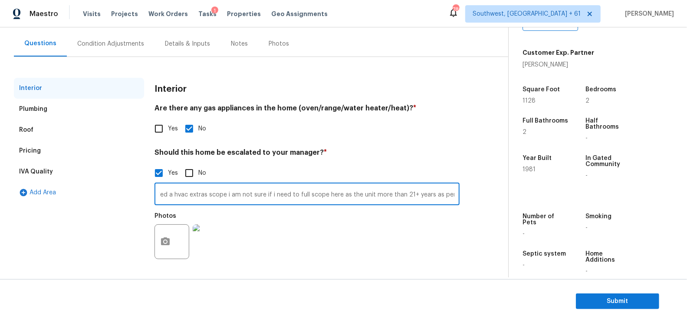
click at [429, 132] on div "Yes No" at bounding box center [307, 128] width 305 height 18
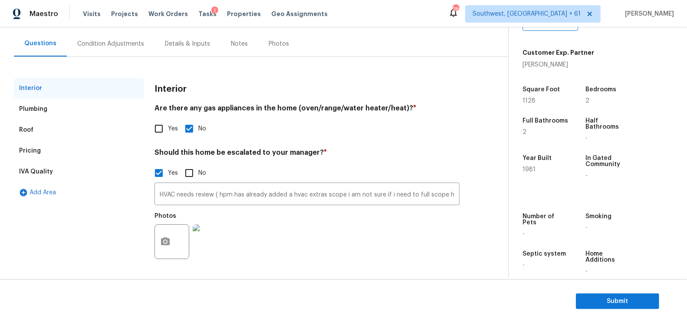
click at [107, 43] on div "Condition Adjustments" at bounding box center [110, 44] width 67 height 9
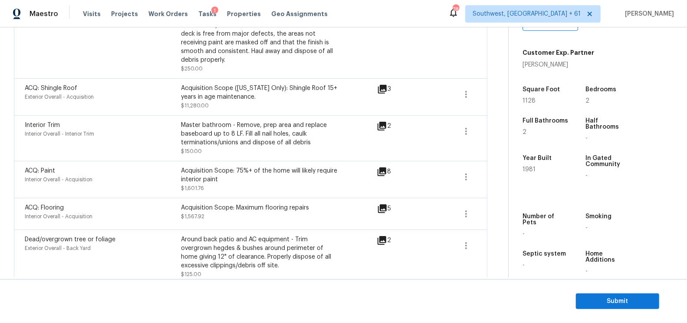
scroll to position [355, 0]
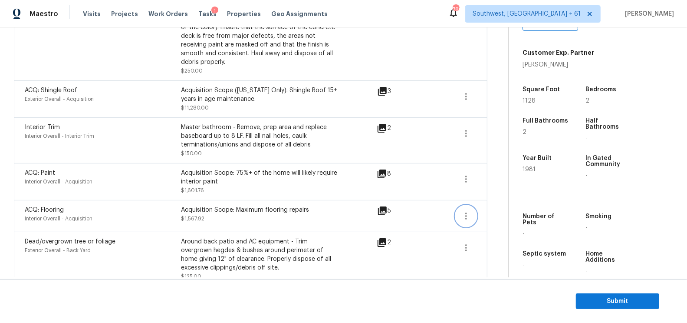
click at [464, 211] on icon "button" at bounding box center [466, 216] width 10 height 10
click at [510, 199] on link "Edit" at bounding box center [516, 204] width 74 height 13
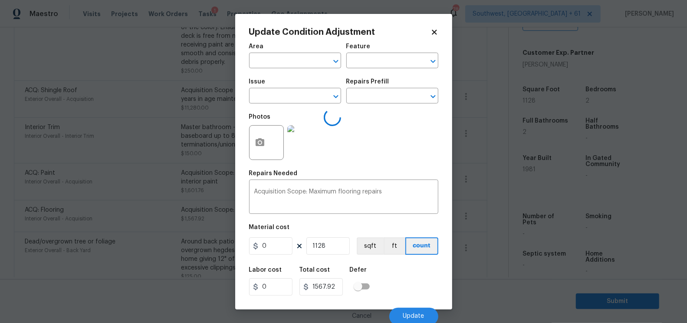
type input "Interior Overall"
type input "Acquisition"
type input "ACQ: Flooring"
type input "1.39"
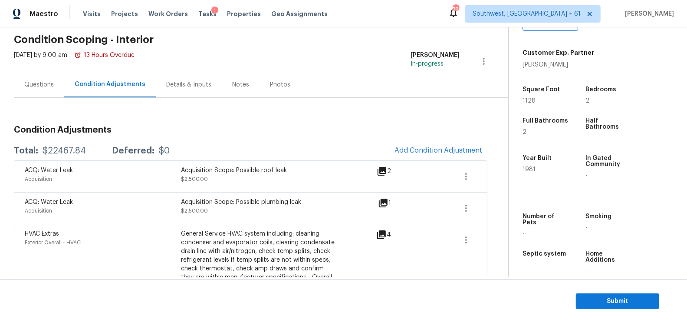
scroll to position [30, 0]
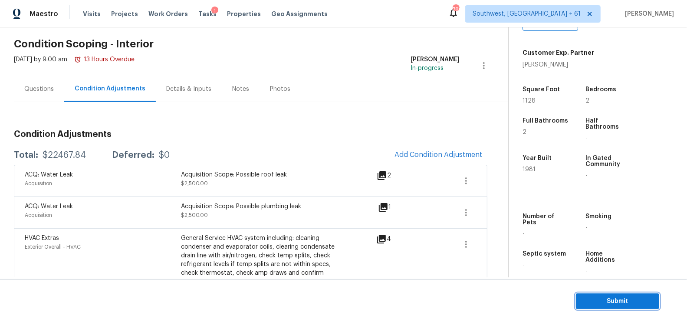
click at [623, 298] on span "Submit" at bounding box center [617, 301] width 69 height 11
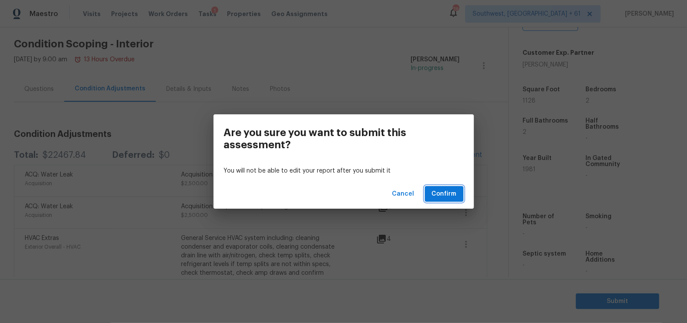
click at [461, 191] on button "Confirm" at bounding box center [444, 194] width 39 height 16
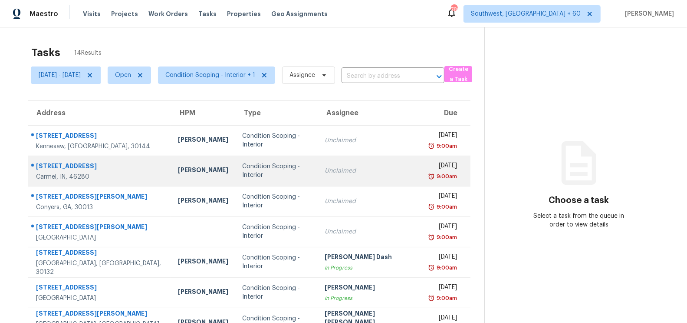
scroll to position [128, 0]
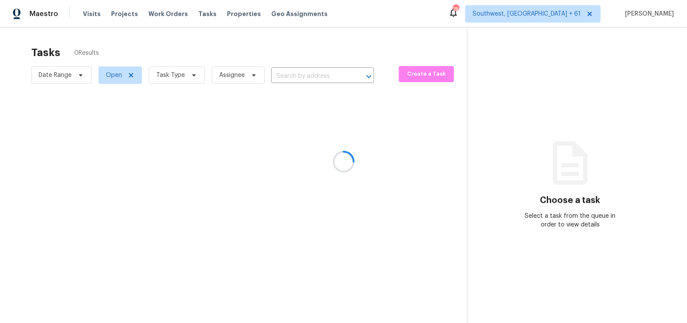
click at [222, 48] on div at bounding box center [343, 161] width 687 height 323
